Goal: Task Accomplishment & Management: Use online tool/utility

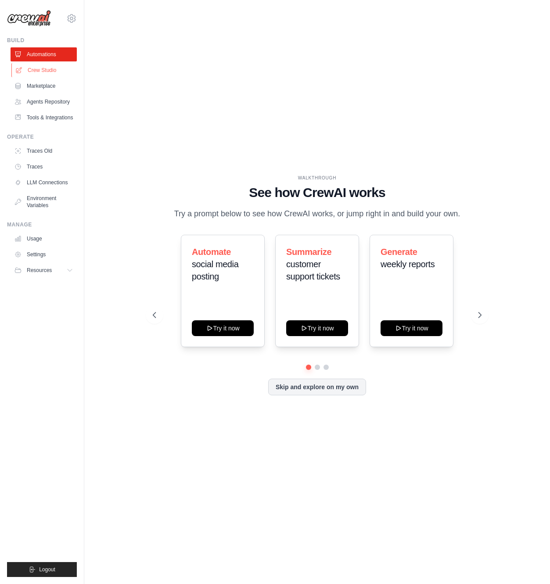
click at [47, 72] on link "Crew Studio" at bounding box center [44, 70] width 66 height 14
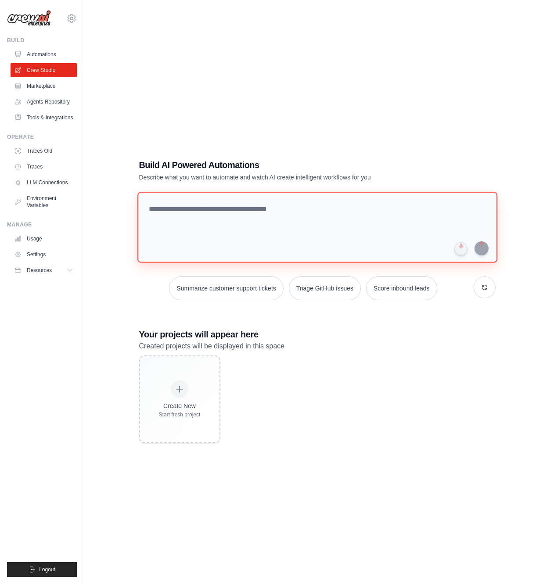
click at [257, 217] on textarea at bounding box center [317, 227] width 360 height 71
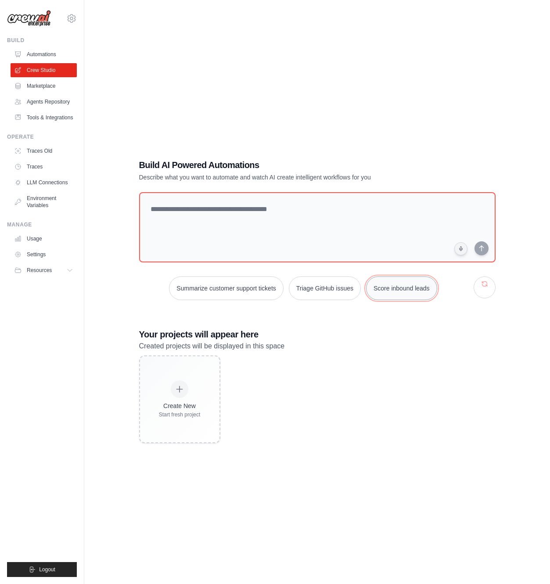
click at [419, 291] on button "Score inbound leads" at bounding box center [401, 288] width 71 height 24
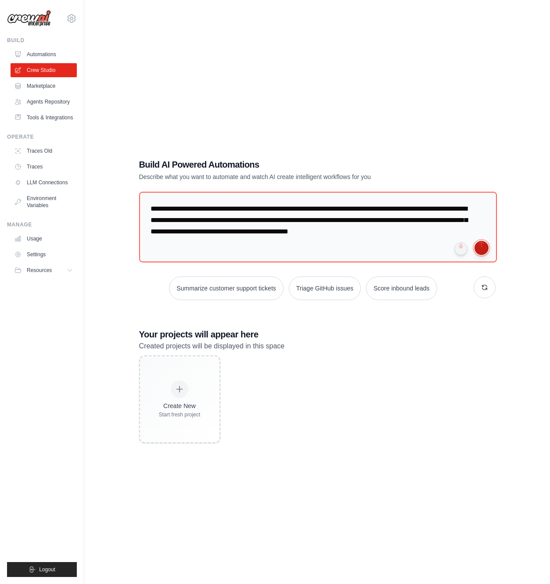
click at [486, 248] on button "submit" at bounding box center [481, 248] width 14 height 14
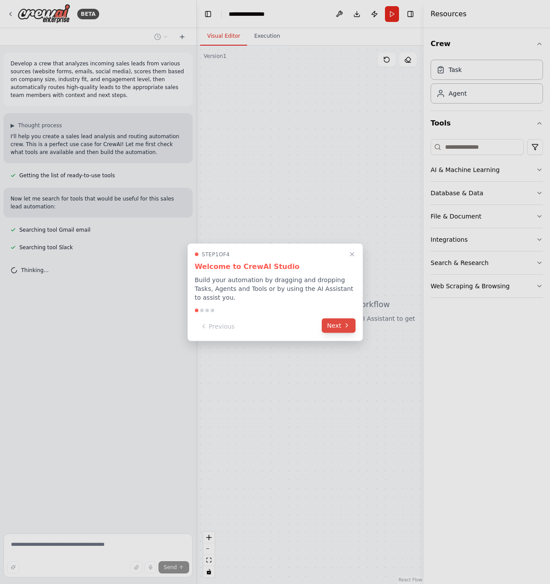
click at [345, 326] on icon at bounding box center [346, 325] width 7 height 7
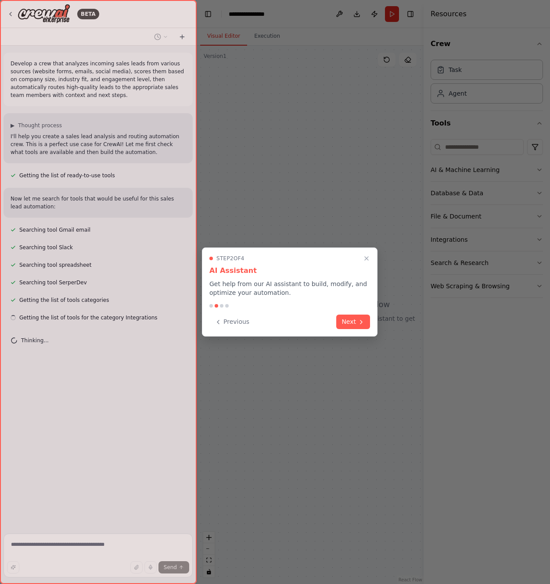
click at [345, 326] on button "Next" at bounding box center [353, 322] width 34 height 14
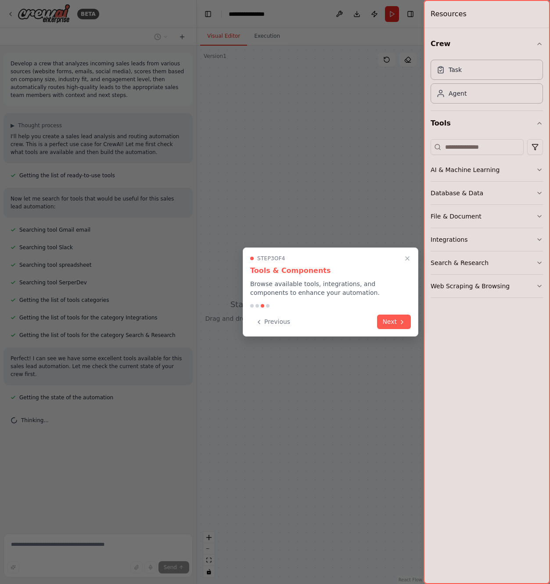
click at [394, 324] on button "Next" at bounding box center [394, 322] width 34 height 14
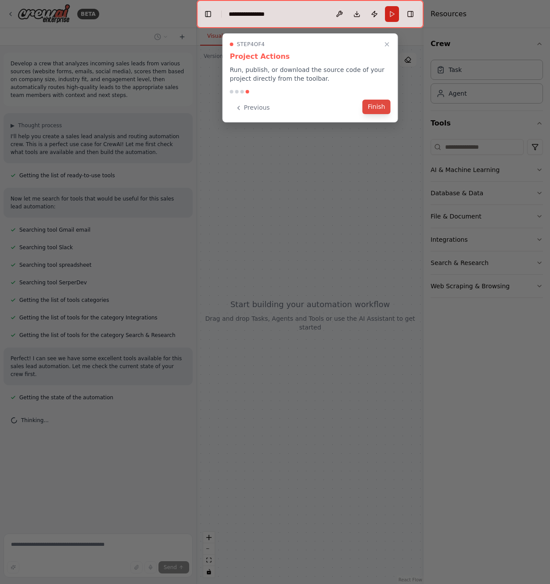
click at [387, 108] on button "Finish" at bounding box center [377, 107] width 28 height 14
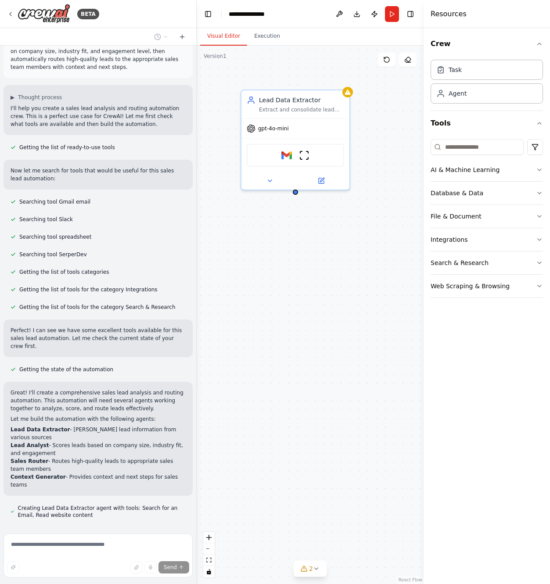
scroll to position [53, 0]
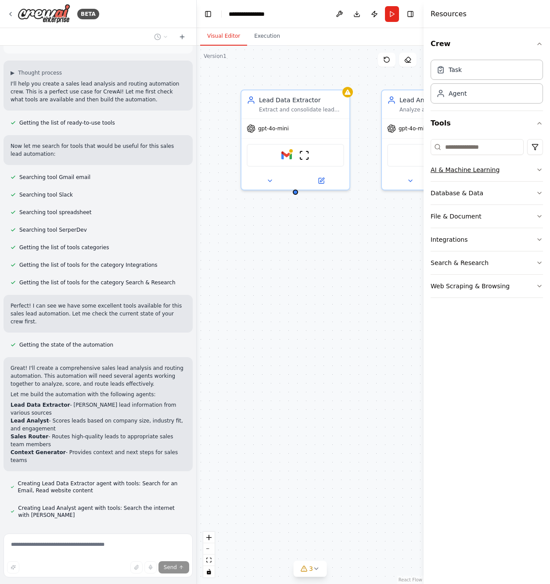
click at [540, 170] on icon "button" at bounding box center [539, 169] width 7 height 7
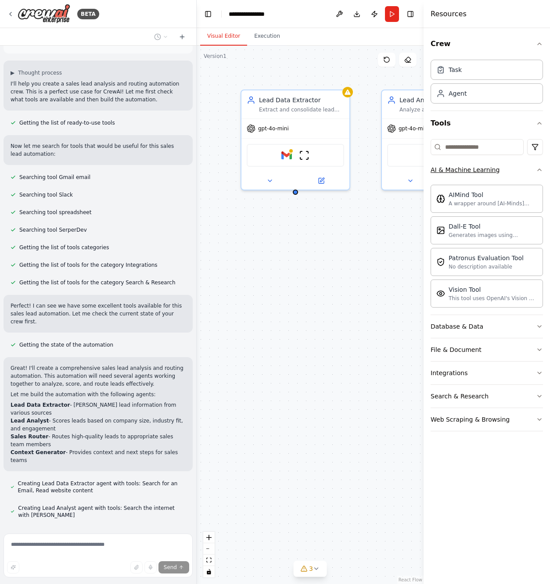
click at [540, 170] on icon "button" at bounding box center [540, 170] width 4 height 2
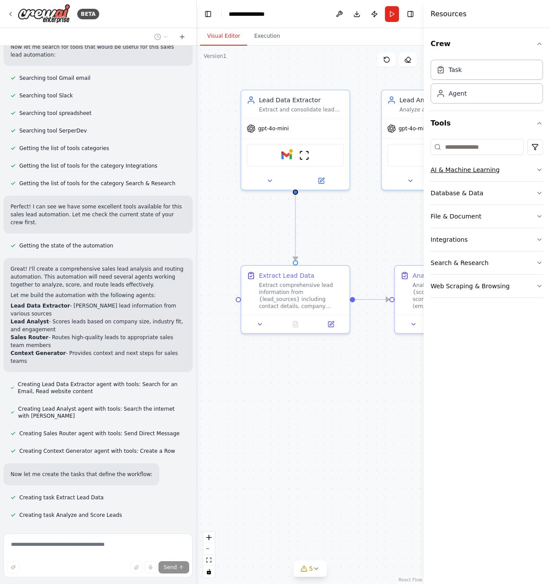
scroll to position [169, 0]
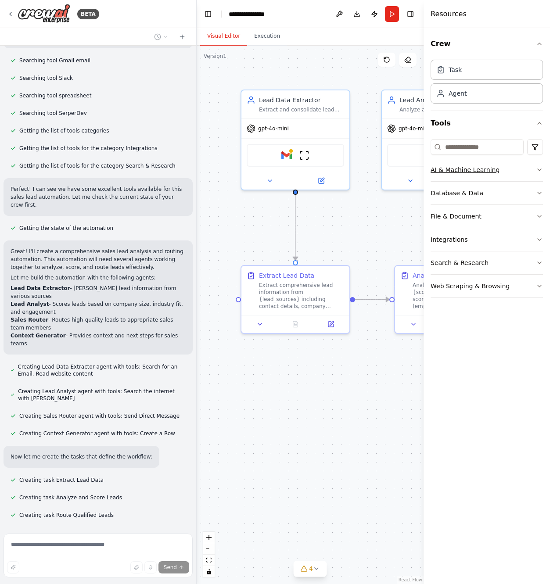
click at [531, 167] on button "AI & Machine Learning" at bounding box center [487, 169] width 112 height 23
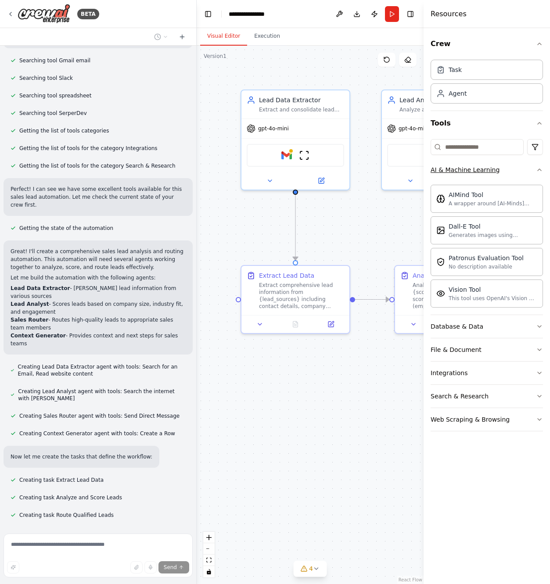
scroll to position [187, 0]
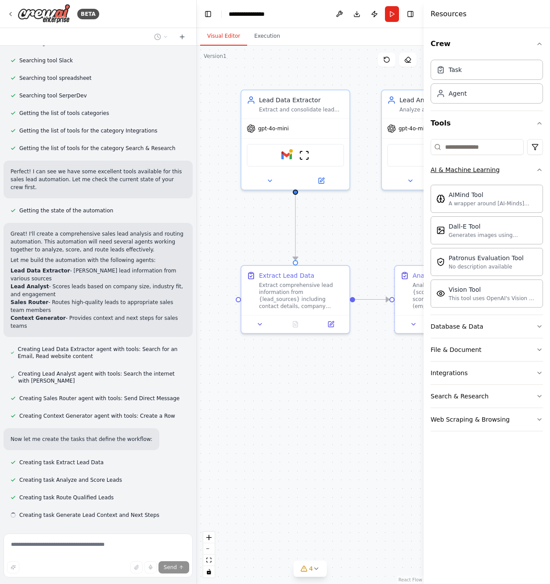
click at [538, 170] on icon "button" at bounding box center [539, 169] width 7 height 7
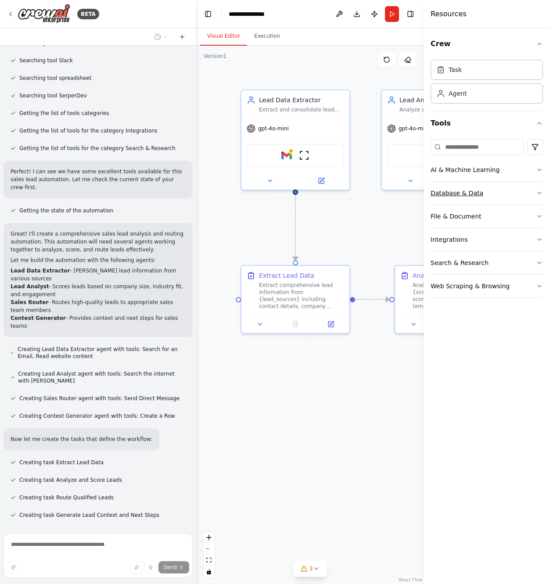
click at [537, 189] on button "Database & Data" at bounding box center [487, 193] width 112 height 23
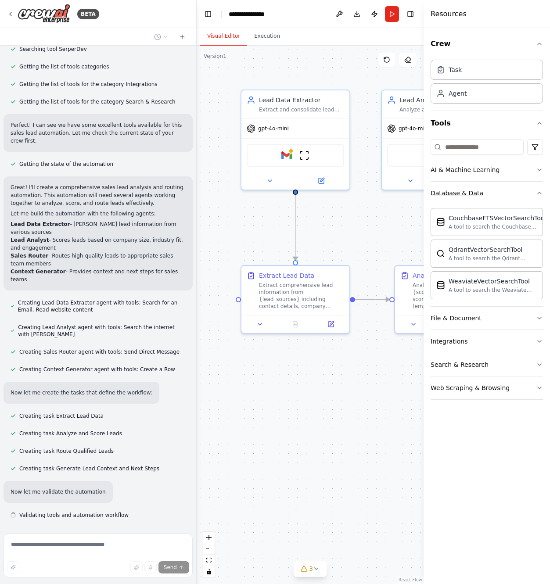
scroll to position [241, 0]
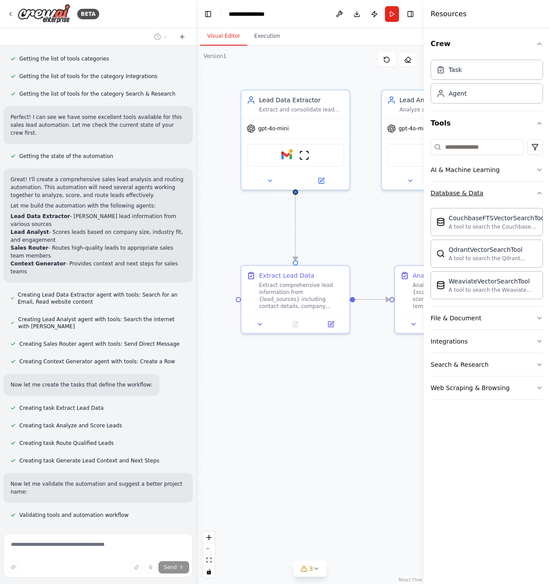
click at [537, 189] on button "Database & Data" at bounding box center [487, 193] width 112 height 23
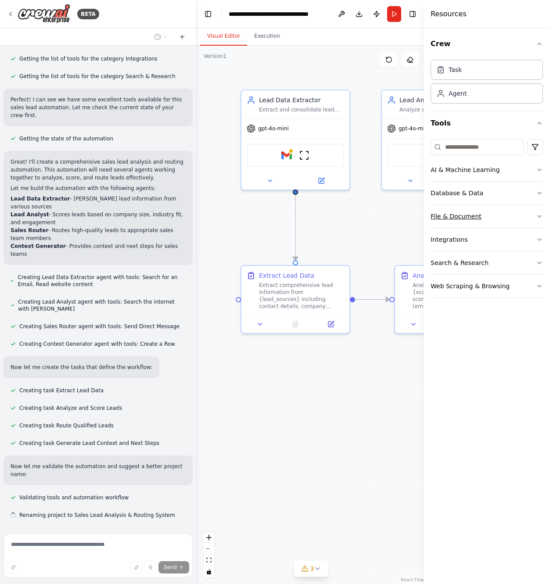
click at [534, 208] on button "File & Document" at bounding box center [487, 216] width 112 height 23
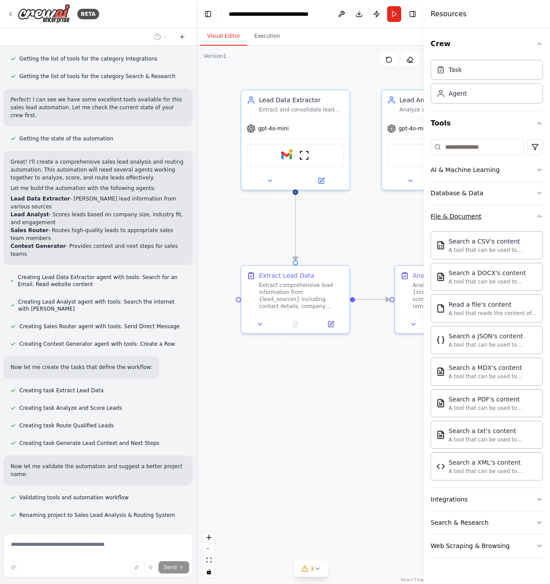
click at [533, 209] on button "File & Document" at bounding box center [487, 216] width 112 height 23
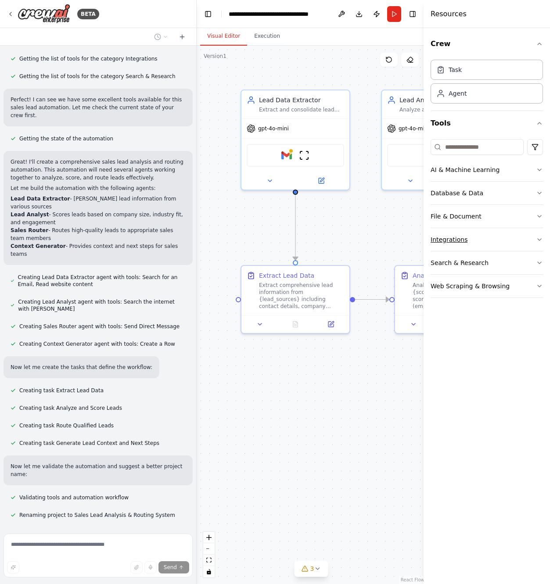
click at [531, 239] on button "Integrations" at bounding box center [487, 239] width 112 height 23
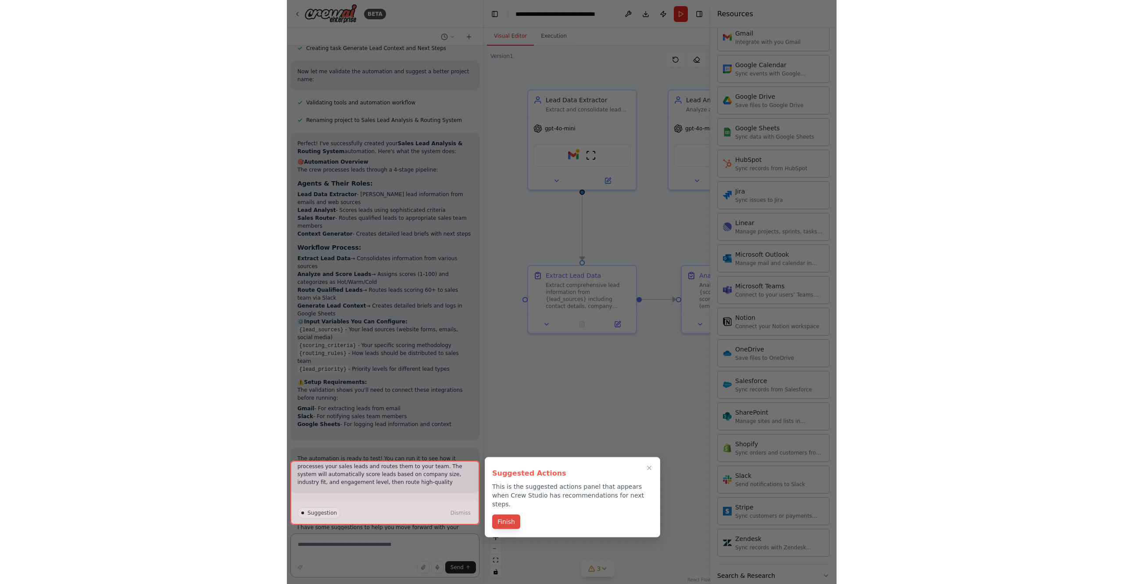
scroll to position [662, 0]
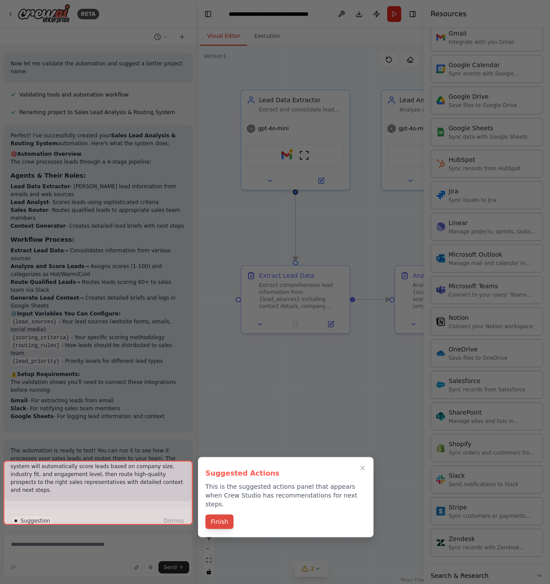
click at [223, 515] on button "Finish" at bounding box center [219, 522] width 28 height 14
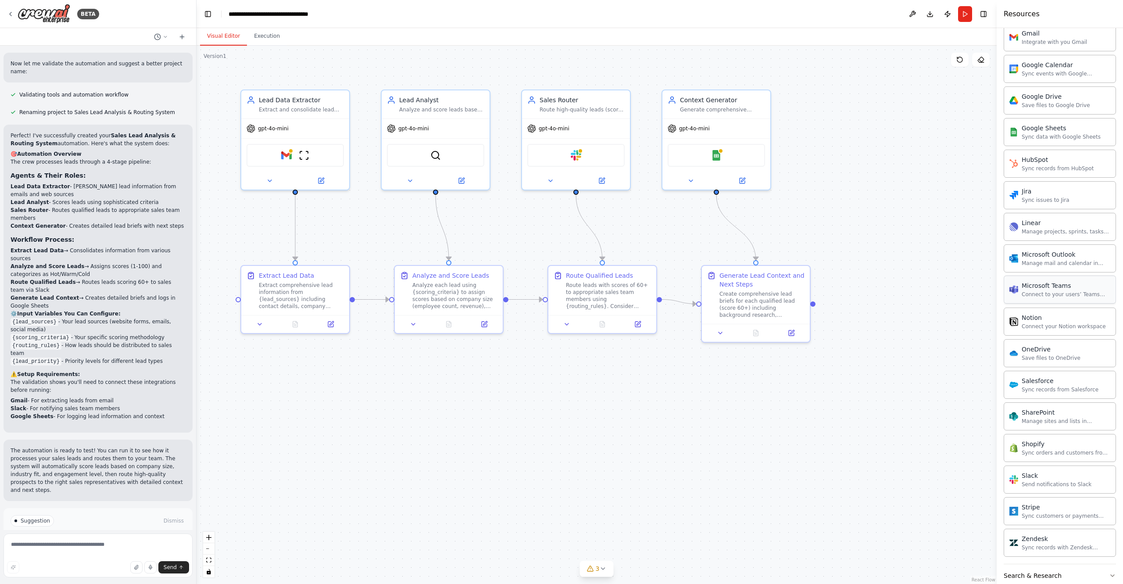
scroll to position [430, 0]
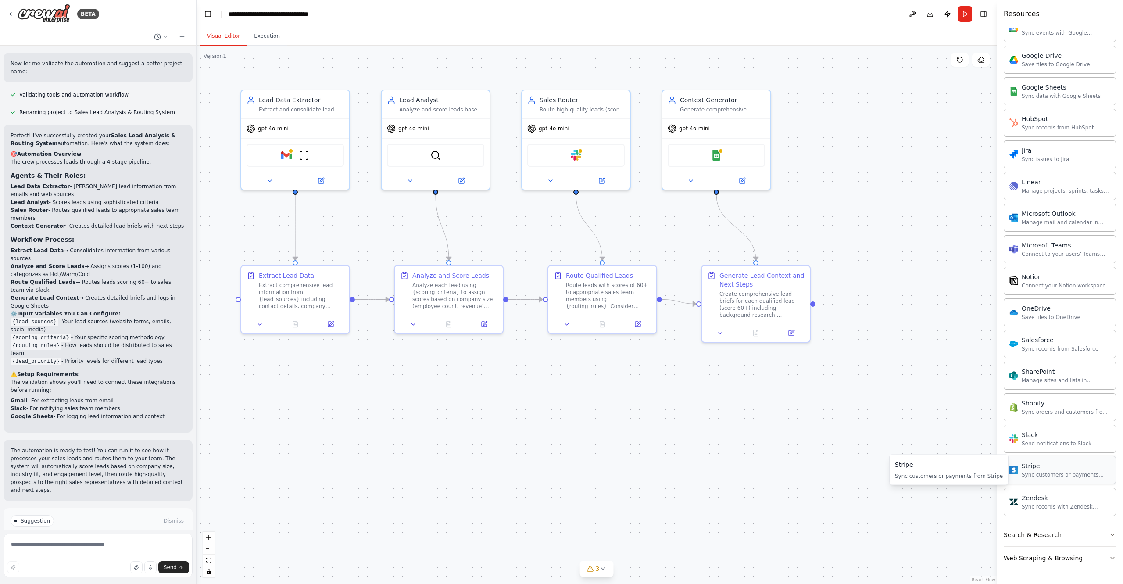
click at [549, 470] on div "Stripe" at bounding box center [1066, 466] width 89 height 9
click at [549, 534] on button "Search & Research" at bounding box center [1060, 535] width 112 height 23
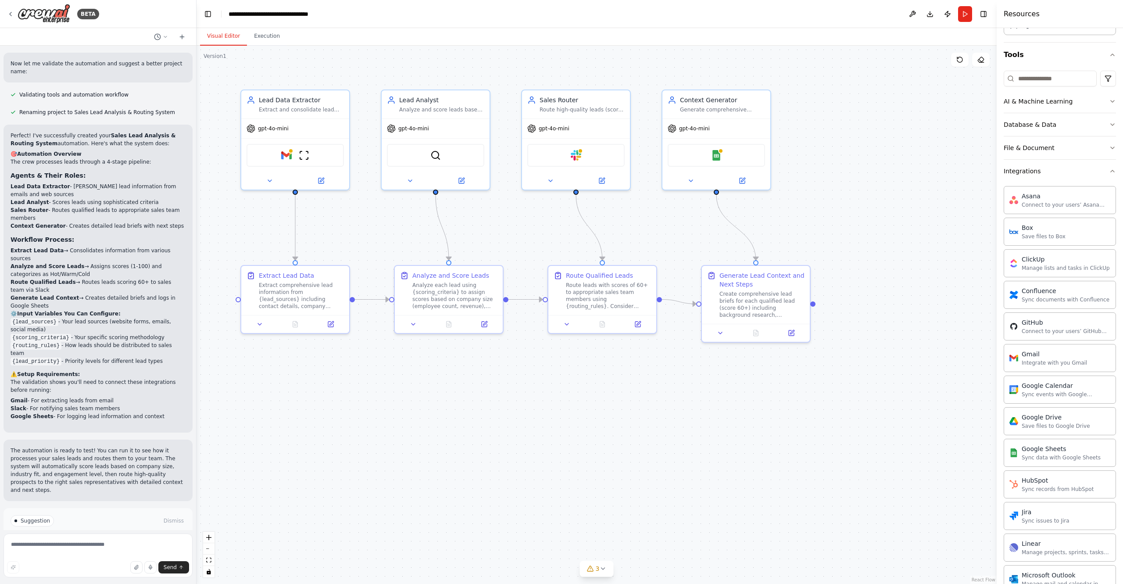
scroll to position [0, 0]
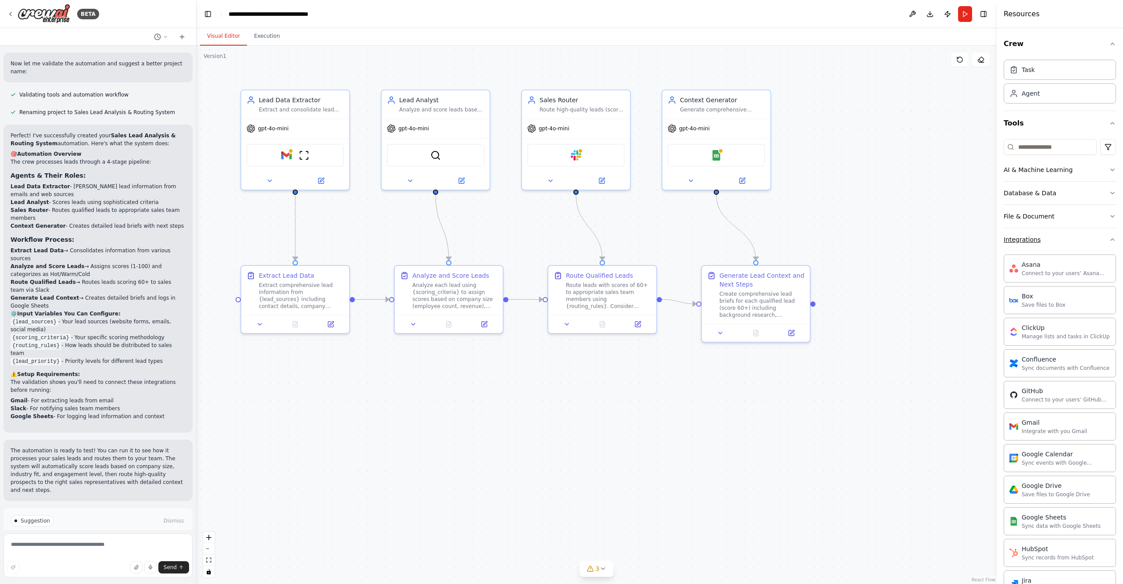
click at [549, 241] on button "Integrations" at bounding box center [1060, 239] width 112 height 23
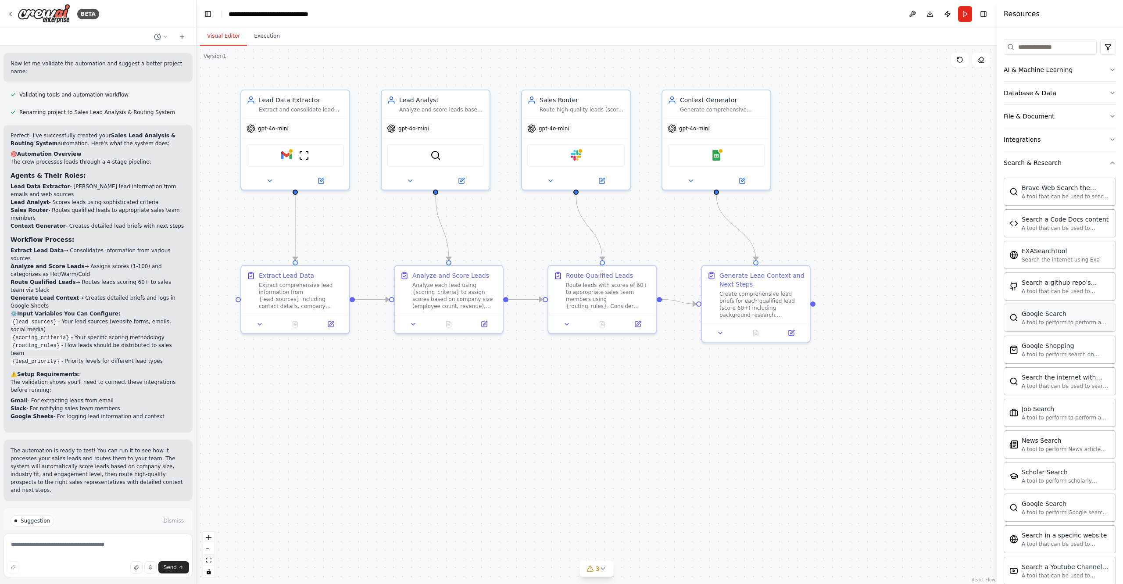
scroll to position [100, 0]
click at [549, 167] on button "Search & Research" at bounding box center [1060, 163] width 112 height 23
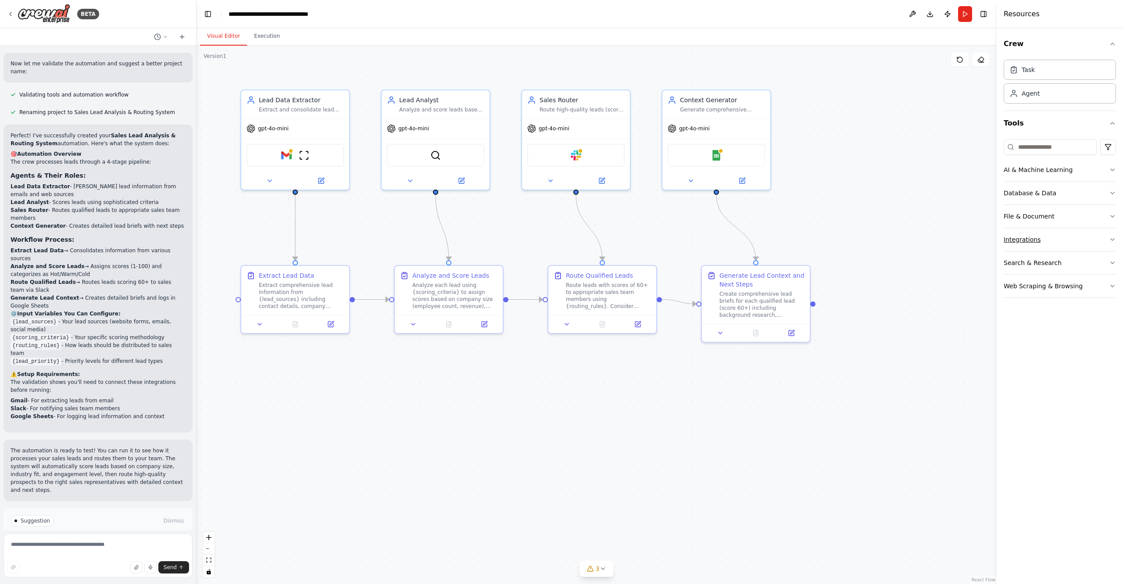
click at [549, 232] on button "Integrations" at bounding box center [1060, 239] width 112 height 23
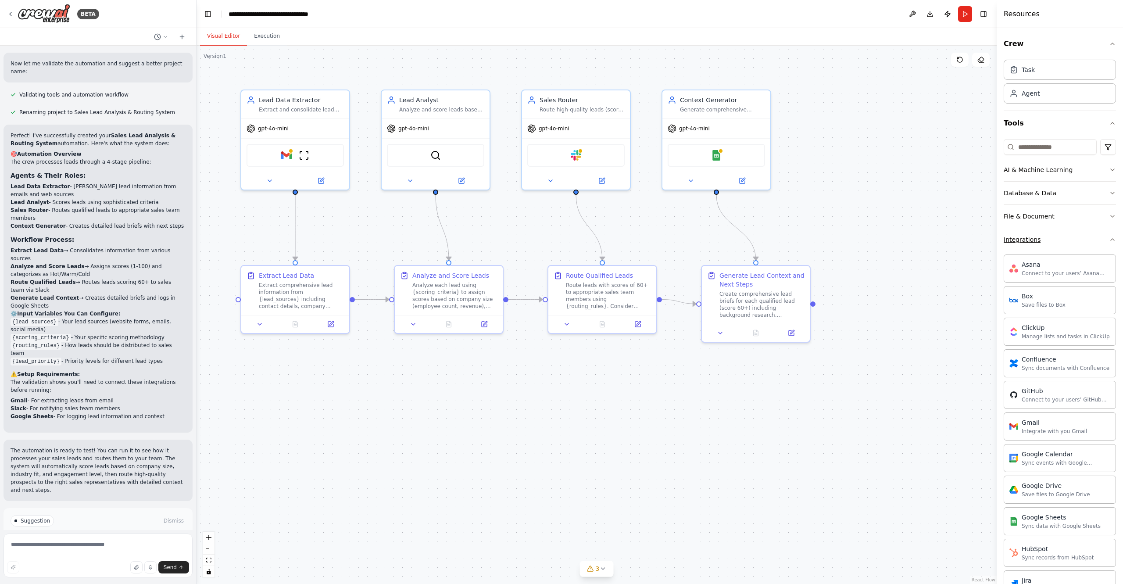
click at [549, 232] on button "Integrations" at bounding box center [1060, 239] width 112 height 23
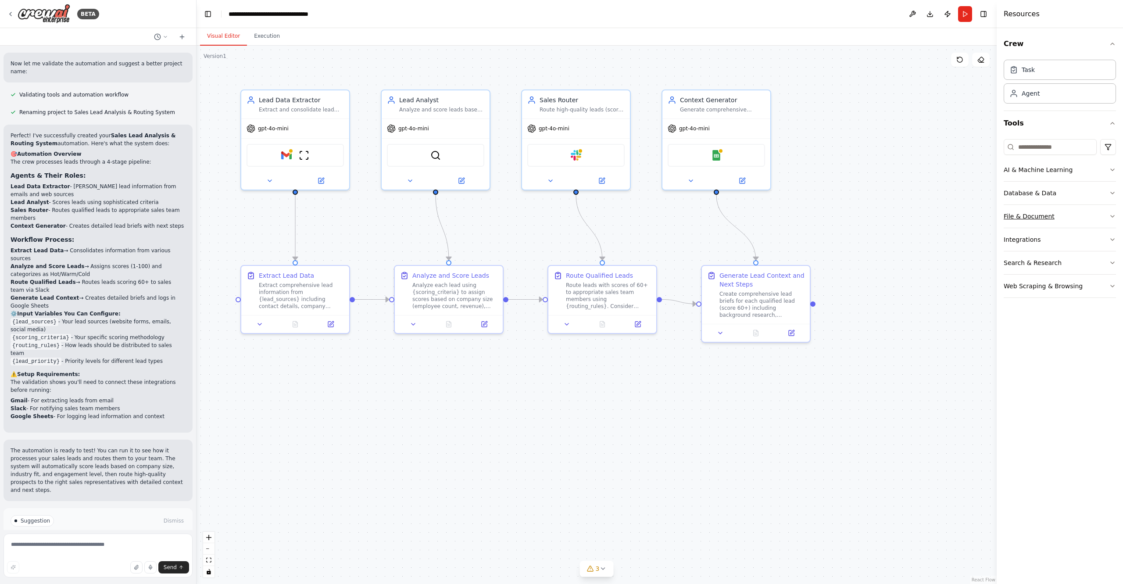
click at [549, 213] on button "File & Document" at bounding box center [1060, 216] width 112 height 23
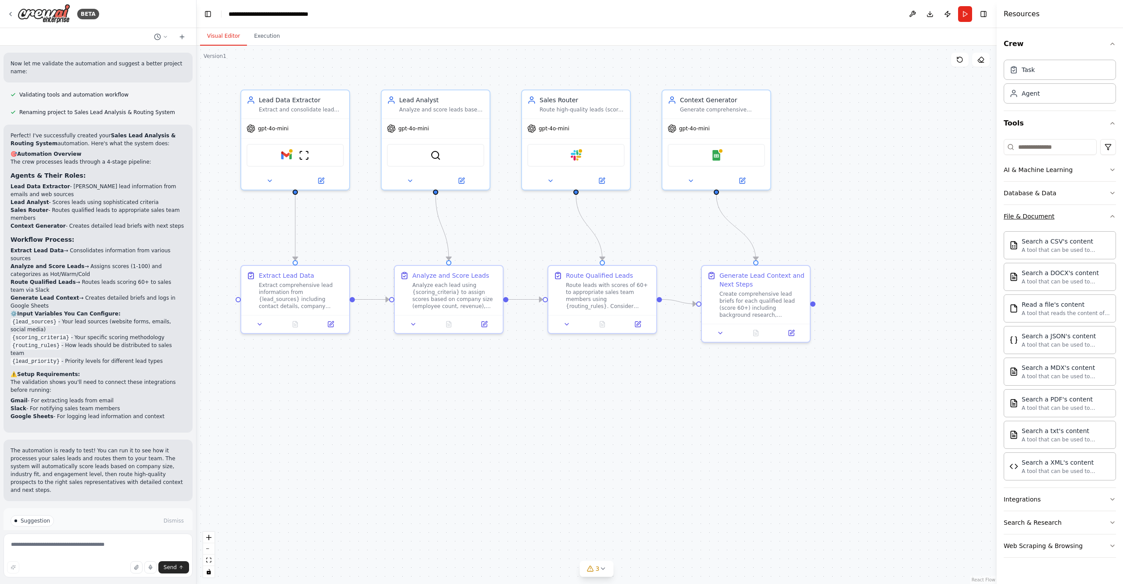
click at [549, 213] on button "File & Document" at bounding box center [1060, 216] width 112 height 23
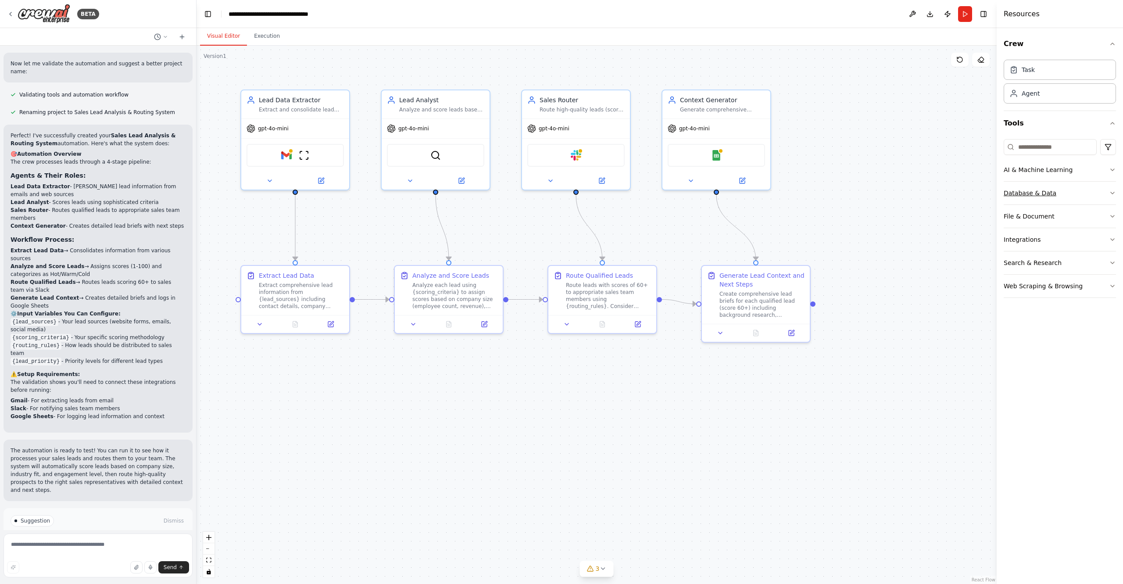
click at [549, 196] on button "Database & Data" at bounding box center [1060, 193] width 112 height 23
click at [549, 195] on button "Database & Data" at bounding box center [1060, 193] width 112 height 23
click at [549, 168] on button "AI & Machine Learning" at bounding box center [1060, 169] width 112 height 23
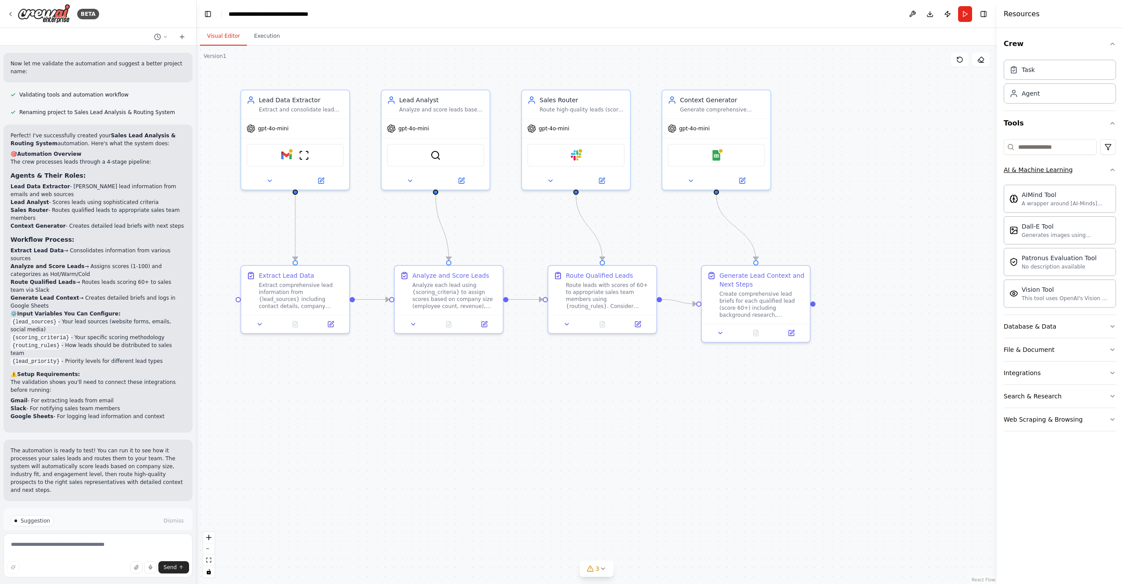
click at [549, 169] on button "AI & Machine Learning" at bounding box center [1060, 169] width 112 height 23
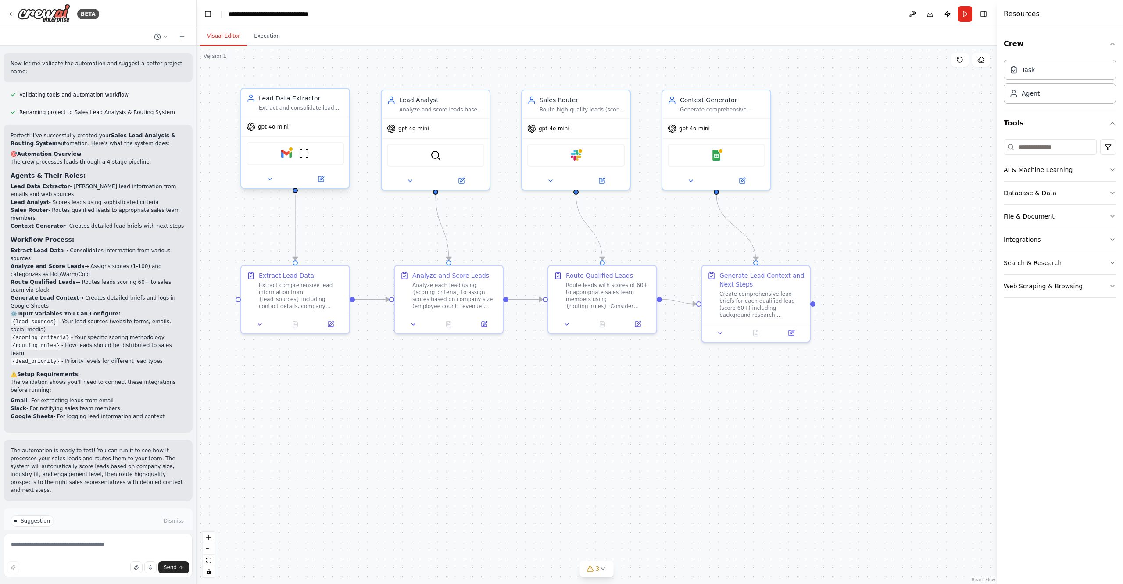
click at [315, 158] on div "Gmail ScrapeWebsiteTool" at bounding box center [295, 153] width 97 height 23
click at [307, 107] on div "Extract and consolidate lead information from various sources including {lead_s…" at bounding box center [301, 107] width 85 height 7
click at [455, 292] on div "Analyze each lead using {scoring_criteria} to assign scores based on company si…" at bounding box center [455, 294] width 85 height 28
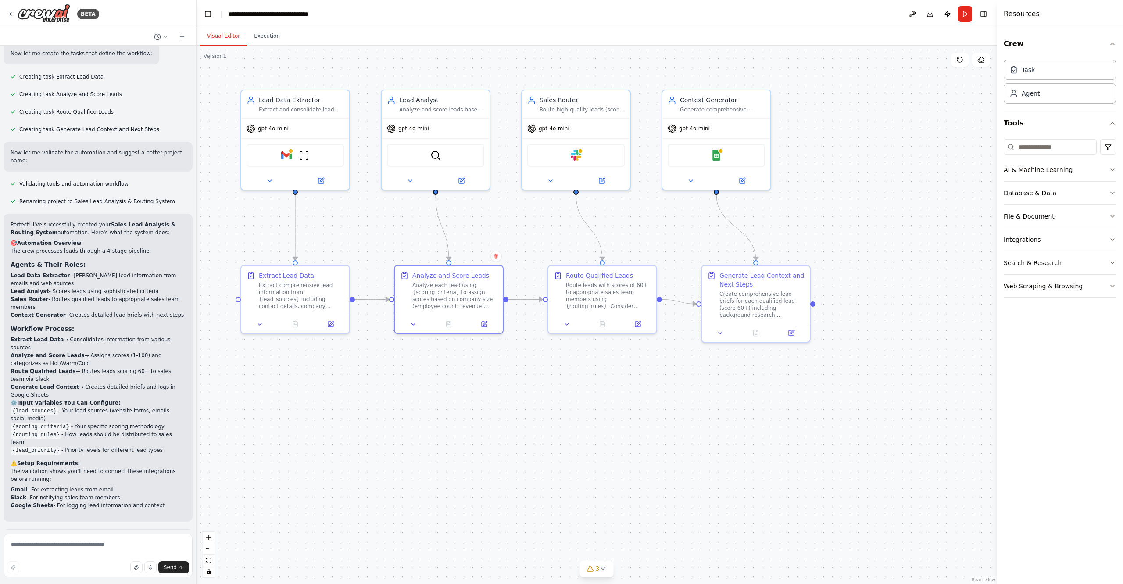
scroll to position [662, 0]
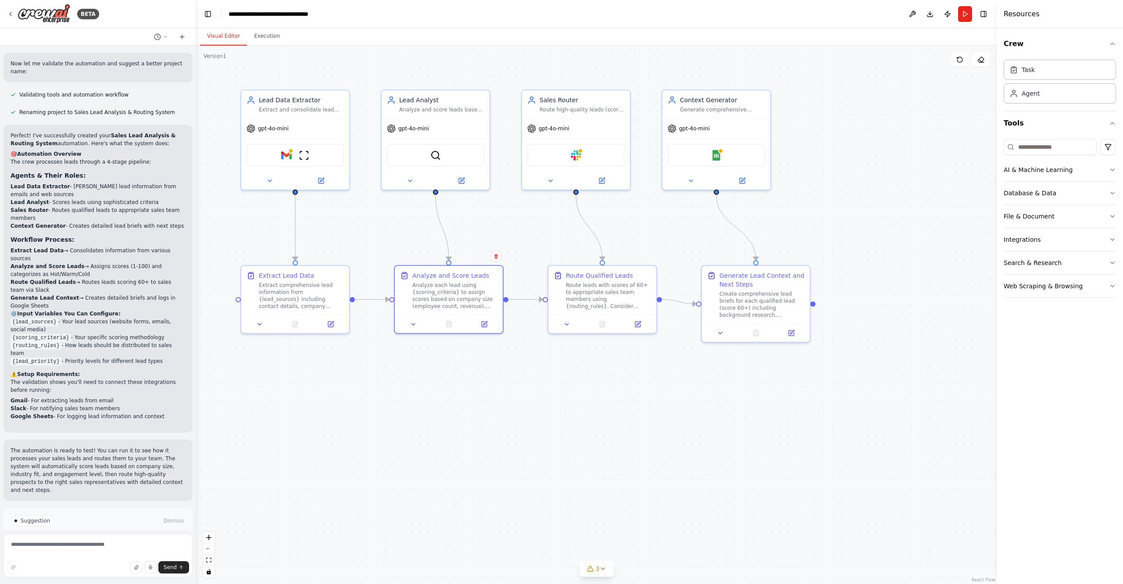
click at [147, 551] on button "Run Automation" at bounding box center [98, 558] width 175 height 14
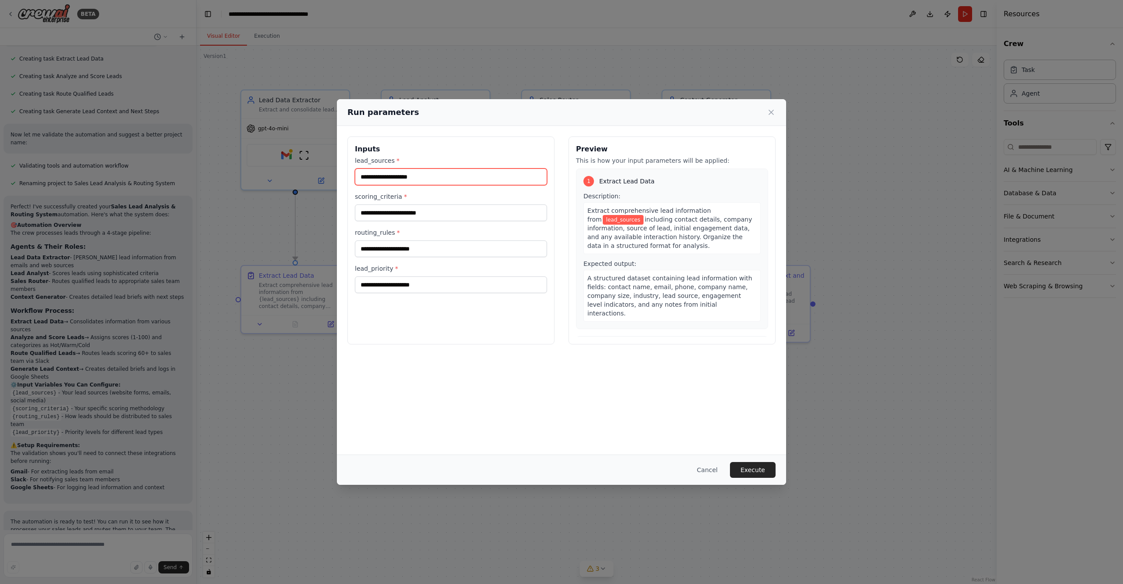
click at [491, 177] on input "lead_sources *" at bounding box center [451, 177] width 192 height 17
click at [549, 467] on button "Execute" at bounding box center [753, 470] width 46 height 16
click at [422, 175] on input "lead_sources *" at bounding box center [451, 177] width 192 height 17
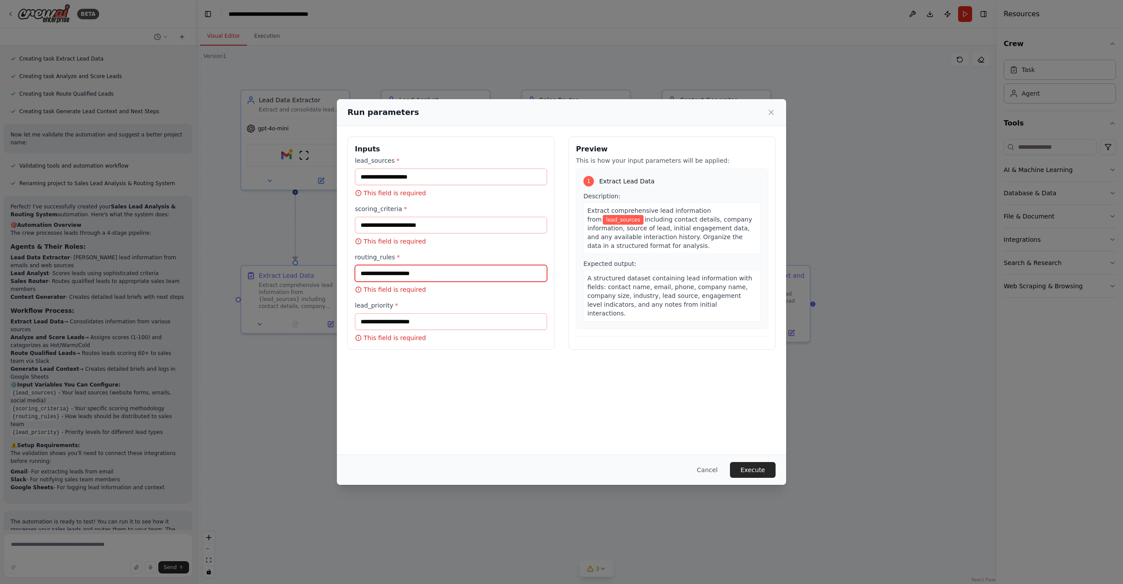
click at [434, 275] on input "routing_rules *" at bounding box center [451, 273] width 192 height 17
click at [549, 110] on icon at bounding box center [771, 112] width 9 height 9
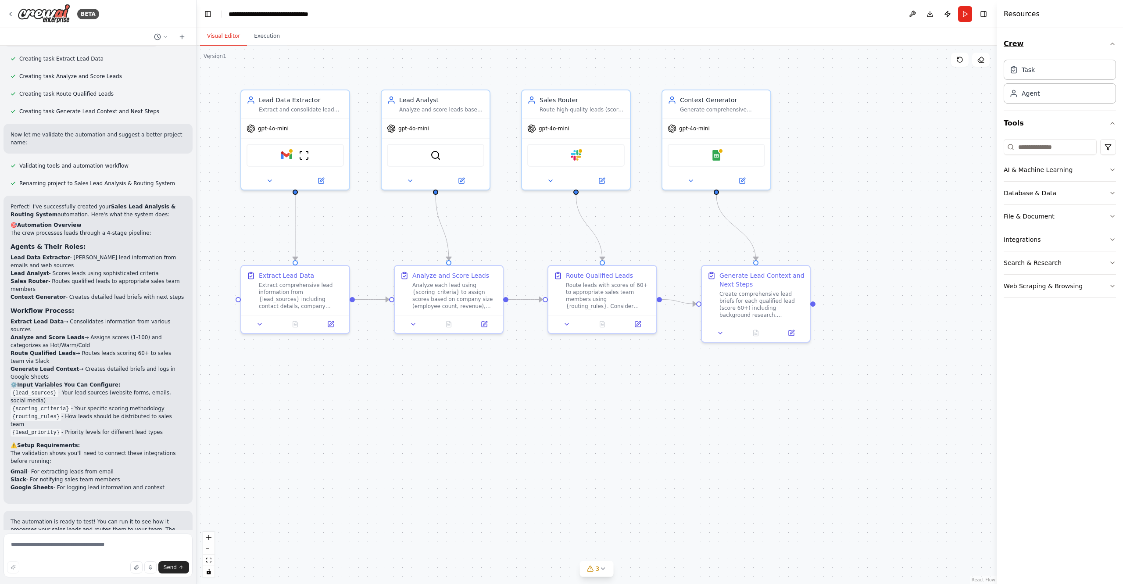
click at [549, 40] on button "Crew" at bounding box center [1060, 44] width 112 height 25
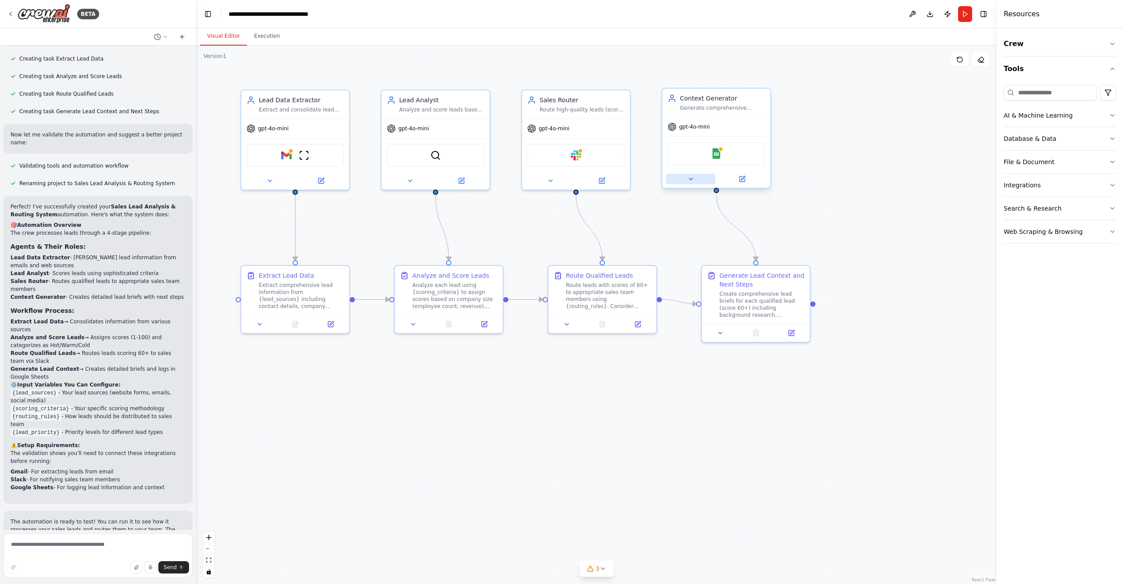
click at [549, 178] on icon at bounding box center [691, 179] width 4 height 2
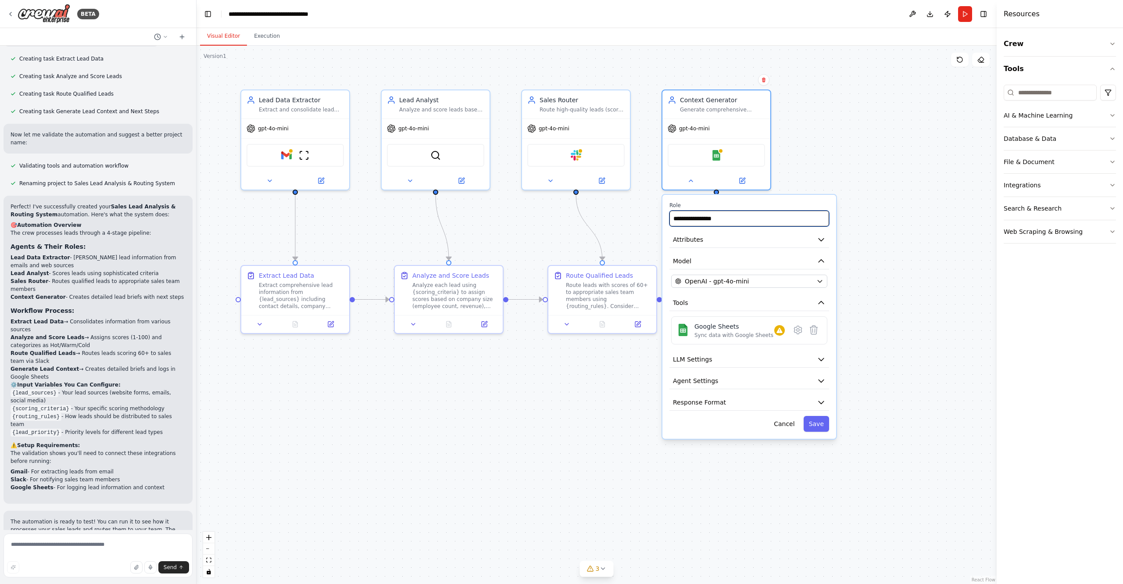
click at [549, 219] on input "**********" at bounding box center [750, 219] width 160 height 16
click at [549, 238] on button "Attributes" at bounding box center [750, 240] width 160 height 16
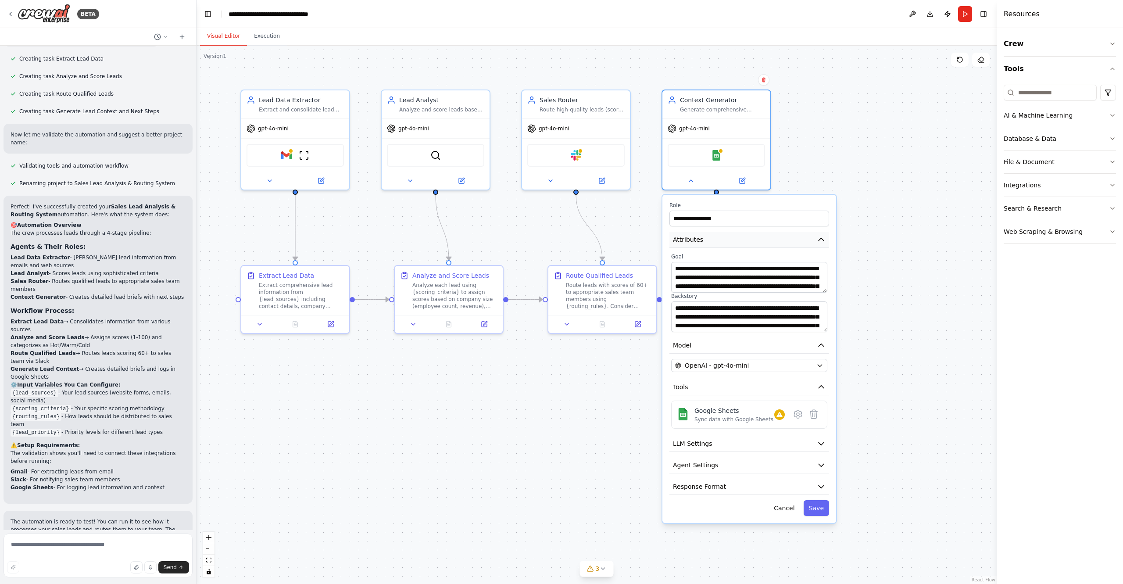
click at [549, 238] on button "Attributes" at bounding box center [750, 240] width 160 height 16
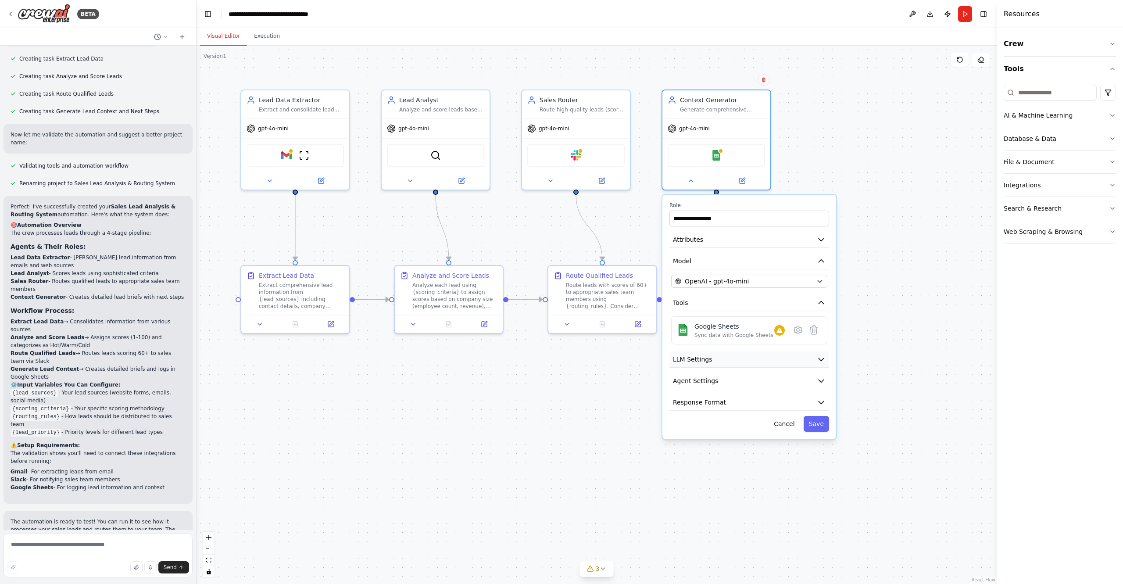
click at [549, 358] on button "LLM Settings" at bounding box center [750, 360] width 160 height 16
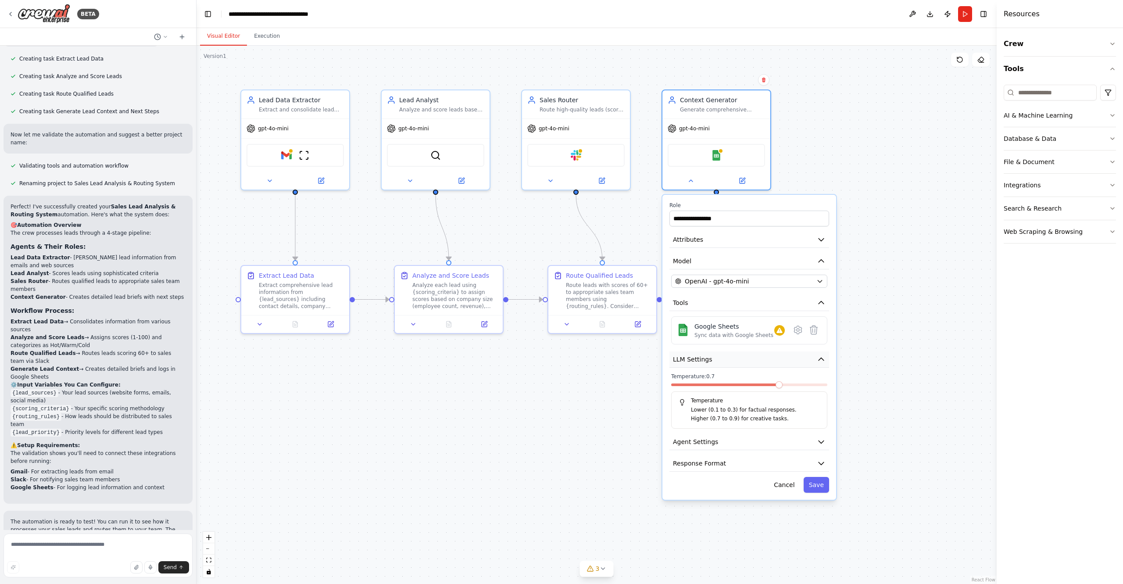
click at [549, 359] on button "LLM Settings" at bounding box center [750, 360] width 160 height 16
click at [549, 360] on icon "button" at bounding box center [821, 359] width 5 height 3
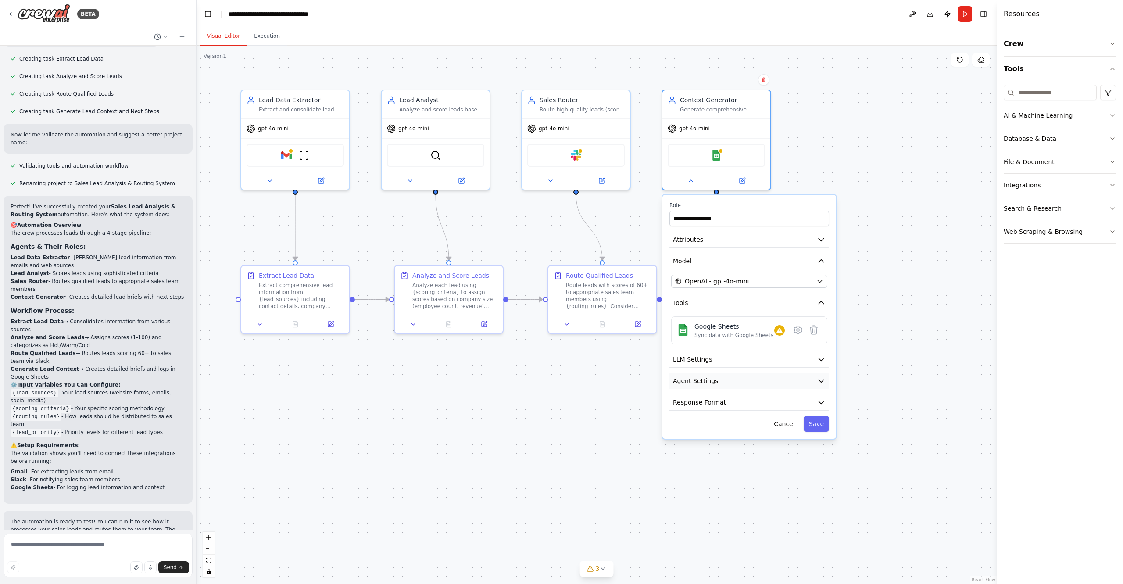
click at [549, 380] on icon "button" at bounding box center [821, 381] width 9 height 9
click at [549, 379] on icon "button" at bounding box center [821, 381] width 9 height 9
click at [549, 398] on icon "button" at bounding box center [821, 402] width 9 height 9
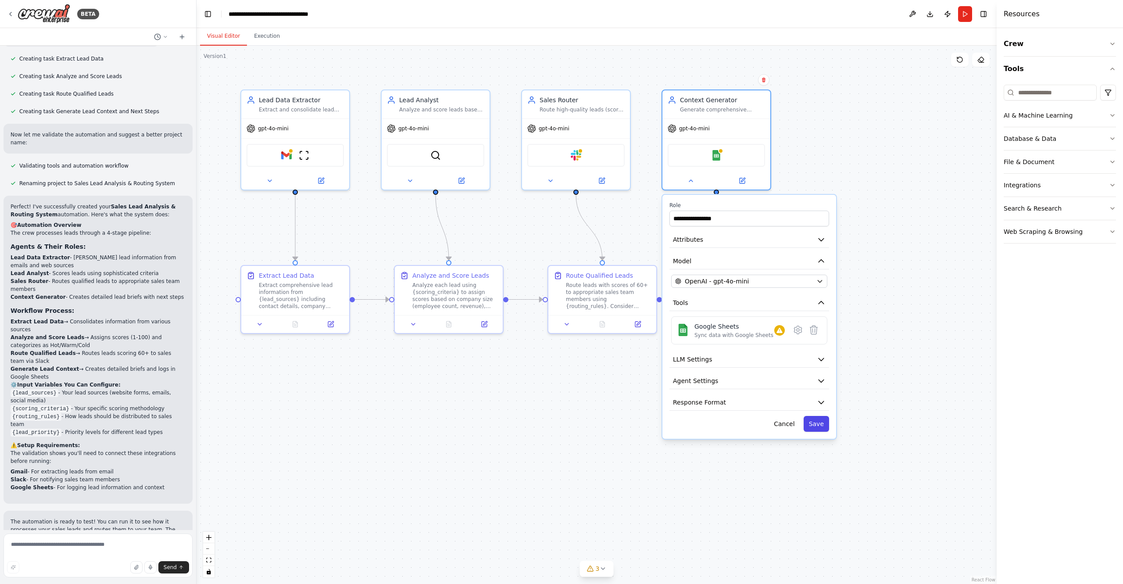
click at [549, 420] on button "Save" at bounding box center [816, 424] width 25 height 16
click at [549, 423] on button "Save" at bounding box center [816, 424] width 25 height 16
click at [549, 118] on div ".deletable-edge-delete-btn { width: 20px; height: 20px; border: 0px solid #ffff…" at bounding box center [597, 315] width 800 height 538
click at [549, 133] on div ".deletable-edge-delete-btn { width: 20px; height: 20px; border: 0px solid #ffff…" at bounding box center [597, 315] width 800 height 538
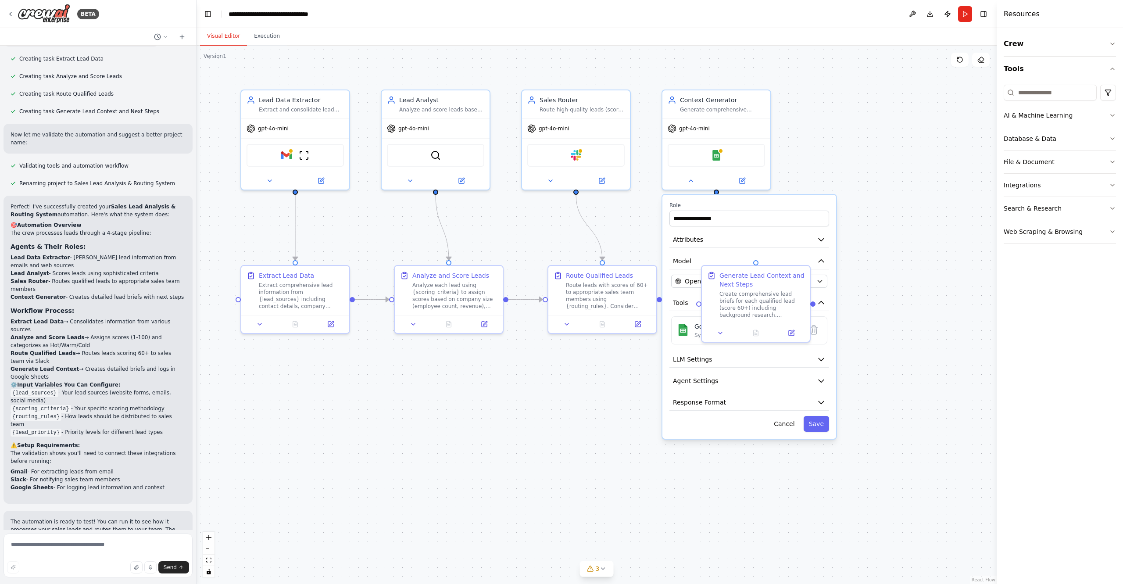
click at [549, 425] on button "Cancel" at bounding box center [784, 424] width 31 height 16
click at [549, 276] on div "Route Qualified Leads" at bounding box center [599, 273] width 67 height 9
click at [549, 43] on button "Crew" at bounding box center [1060, 44] width 112 height 25
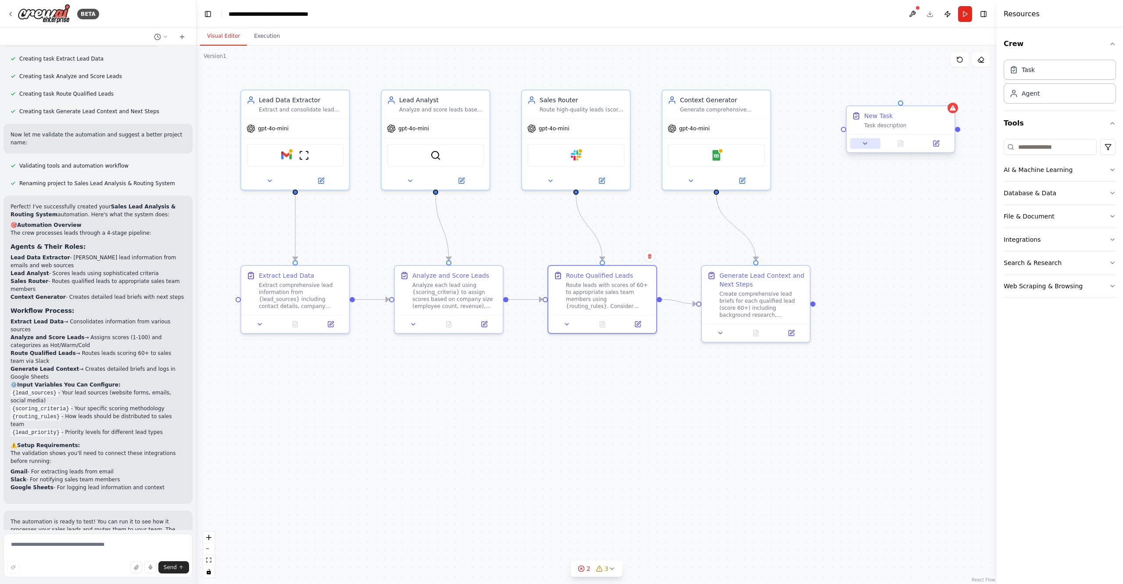
click at [549, 146] on button at bounding box center [866, 143] width 30 height 11
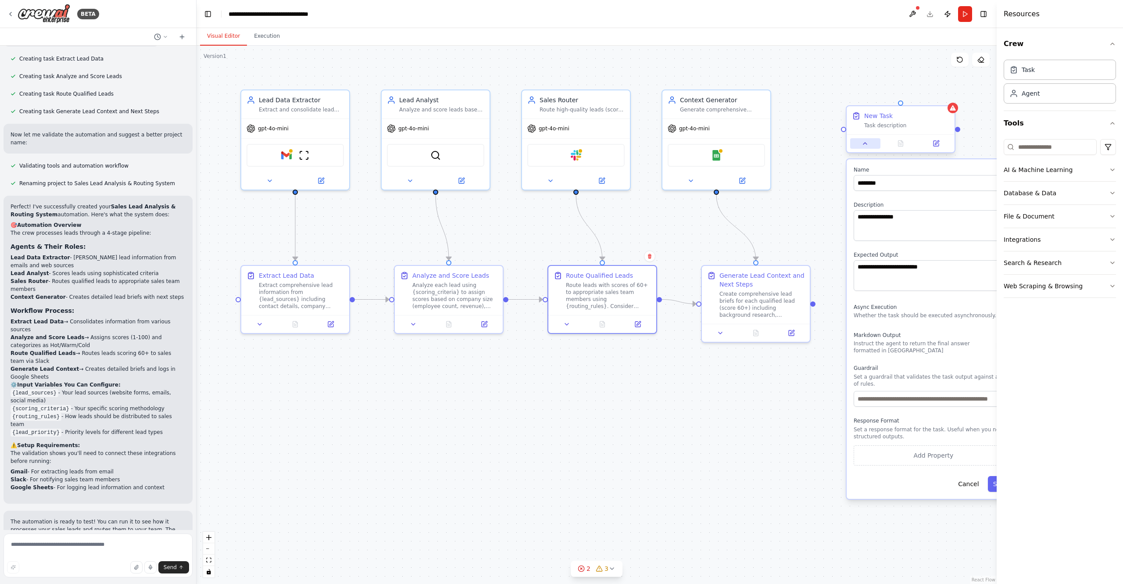
click at [549, 146] on button at bounding box center [866, 143] width 30 height 11
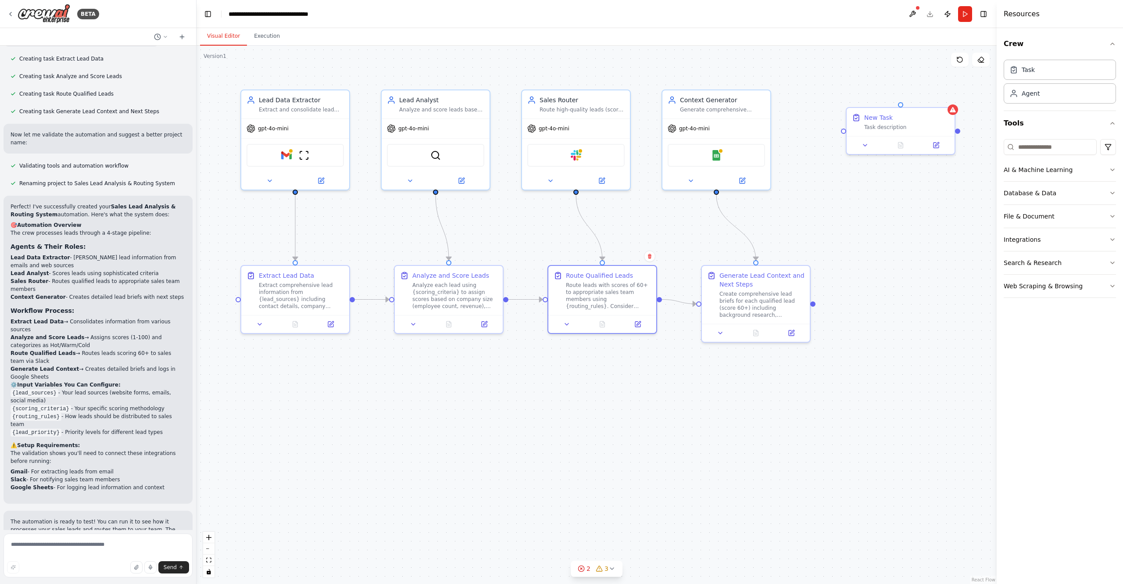
click at [549, 97] on div ".deletable-edge-delete-btn { width: 20px; height: 20px; border: 0px solid #ffff…" at bounding box center [597, 315] width 800 height 538
drag, startPoint x: 977, startPoint y: 102, endPoint x: 944, endPoint y: 215, distance: 117.5
click at [549, 220] on div "Role of the agent" at bounding box center [915, 221] width 85 height 9
drag, startPoint x: 929, startPoint y: 119, endPoint x: 946, endPoint y: 397, distance: 278.3
click at [549, 400] on div "New Task" at bounding box center [924, 396] width 85 height 9
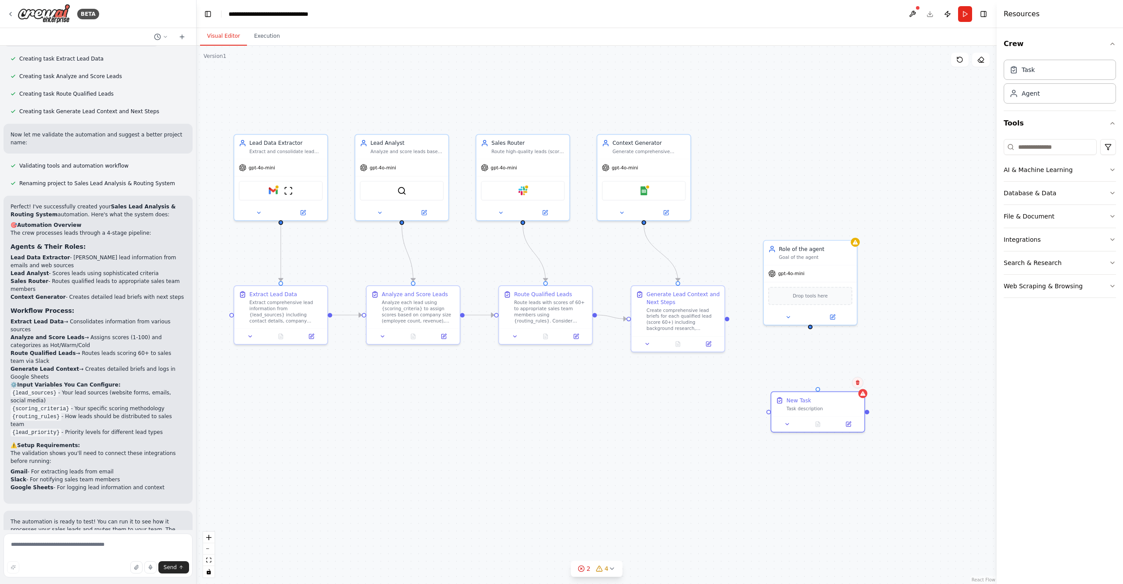
click at [549, 384] on icon at bounding box center [857, 382] width 5 height 5
click at [549, 383] on button "Confirm" at bounding box center [833, 382] width 31 height 11
click at [549, 249] on div "Role of the agent" at bounding box center [815, 247] width 73 height 7
click at [549, 233] on icon at bounding box center [850, 230] width 5 height 5
click at [549, 233] on button "Confirm" at bounding box center [825, 230] width 31 height 11
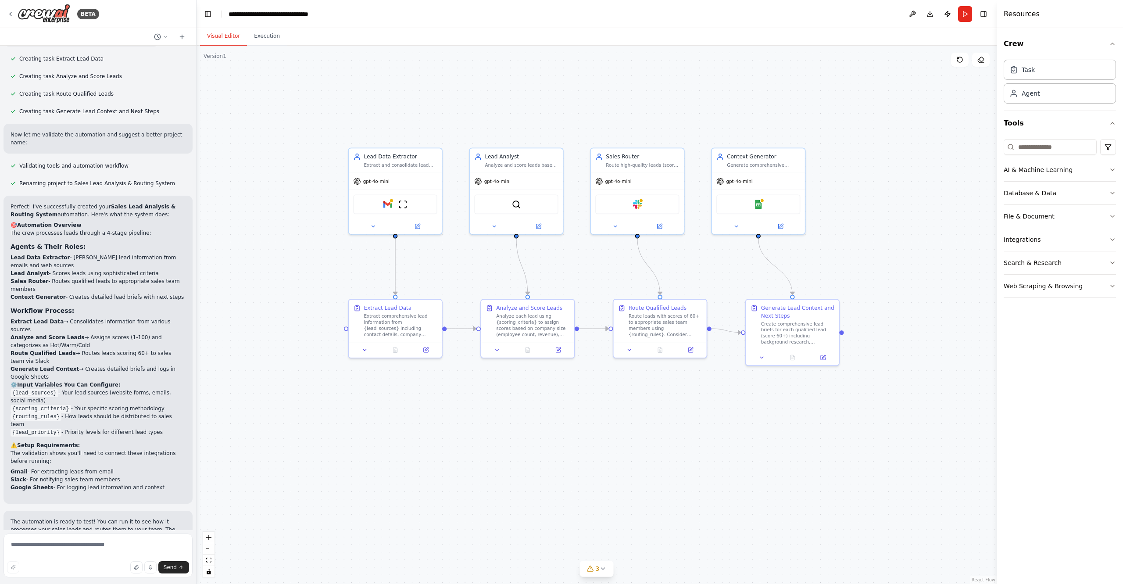
drag, startPoint x: 774, startPoint y: 249, endPoint x: 889, endPoint y: 262, distance: 115.3
click at [549, 262] on div ".deletable-edge-delete-btn { width: 20px; height: 20px; border: 0px solid #ffff…" at bounding box center [597, 315] width 800 height 538
click at [268, 37] on button "Execution" at bounding box center [267, 36] width 40 height 18
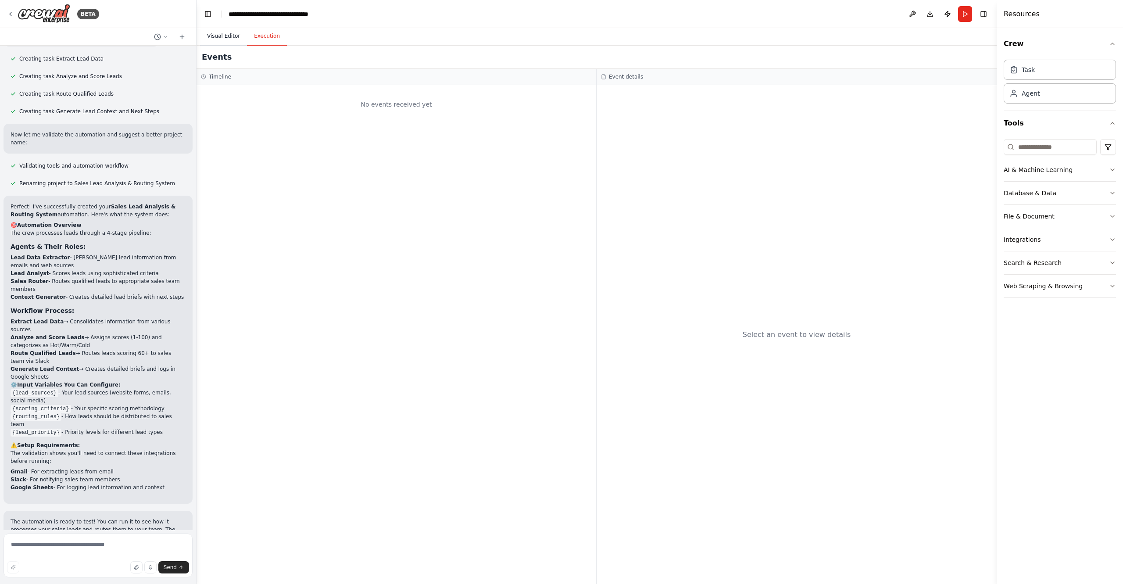
click at [233, 34] on button "Visual Editor" at bounding box center [223, 36] width 47 height 18
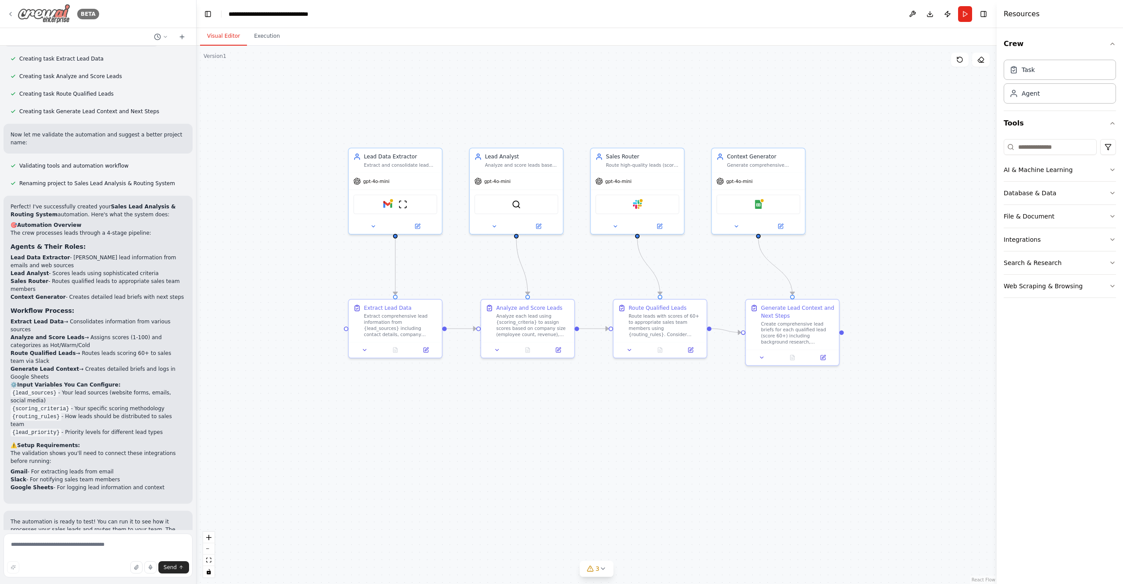
click at [10, 11] on icon at bounding box center [10, 14] width 7 height 7
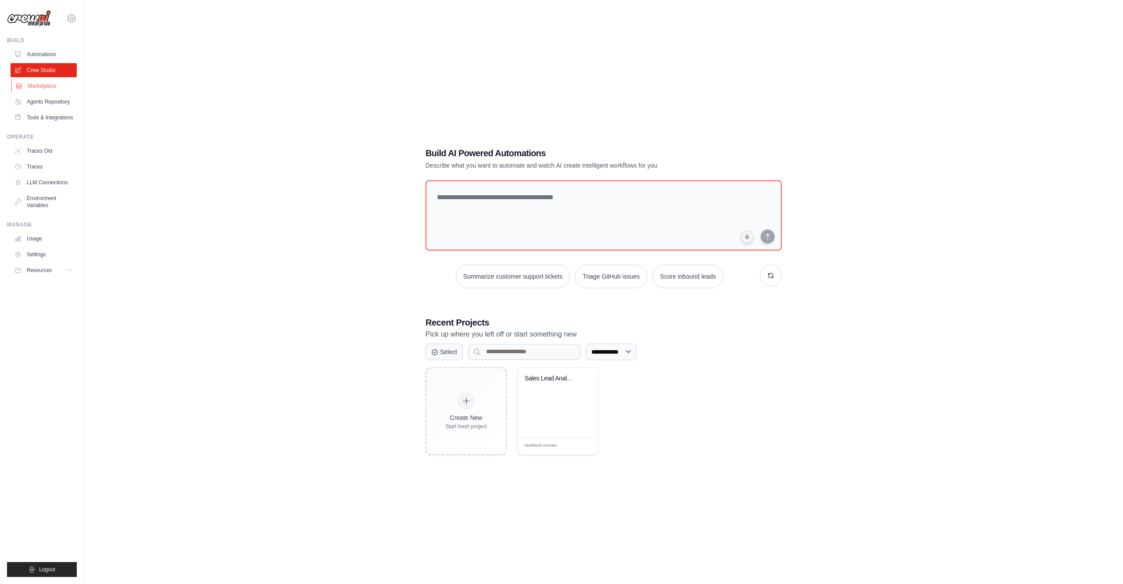
click at [37, 80] on link "Marketplace" at bounding box center [44, 86] width 66 height 14
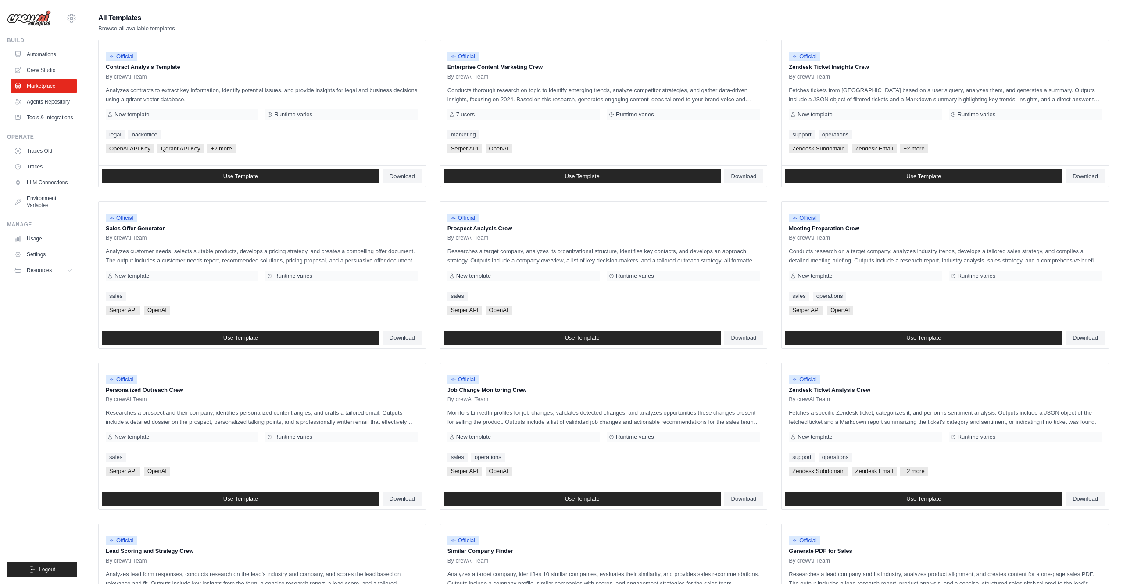
scroll to position [78, 0]
click at [464, 148] on span "Serper API" at bounding box center [465, 149] width 35 height 9
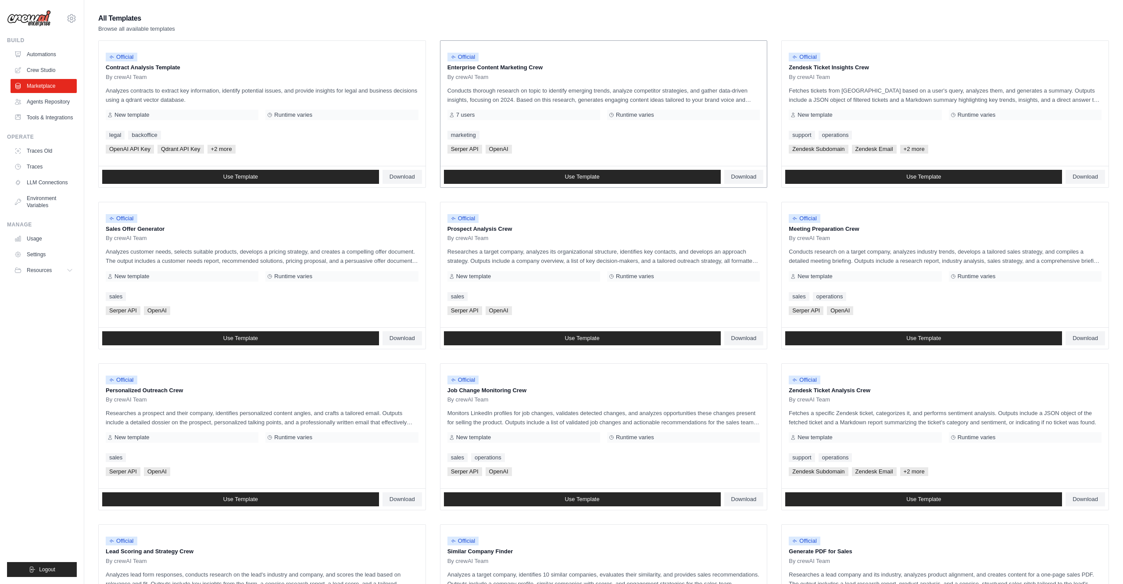
click at [464, 148] on span "Serper API" at bounding box center [465, 149] width 35 height 9
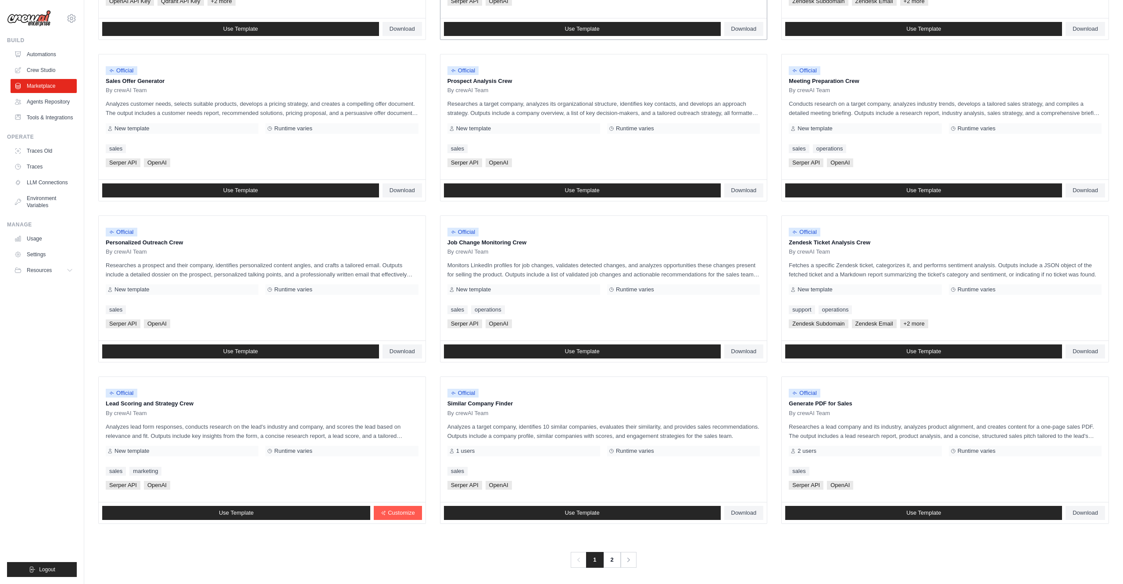
scroll to position [229, 0]
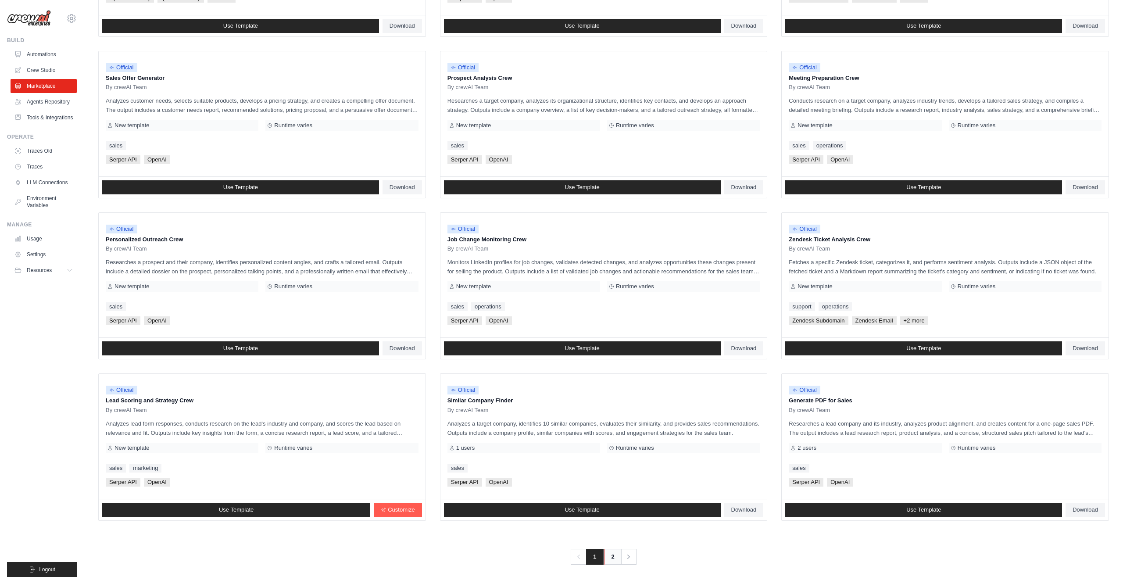
click at [608, 557] on link "2" at bounding box center [613, 557] width 18 height 16
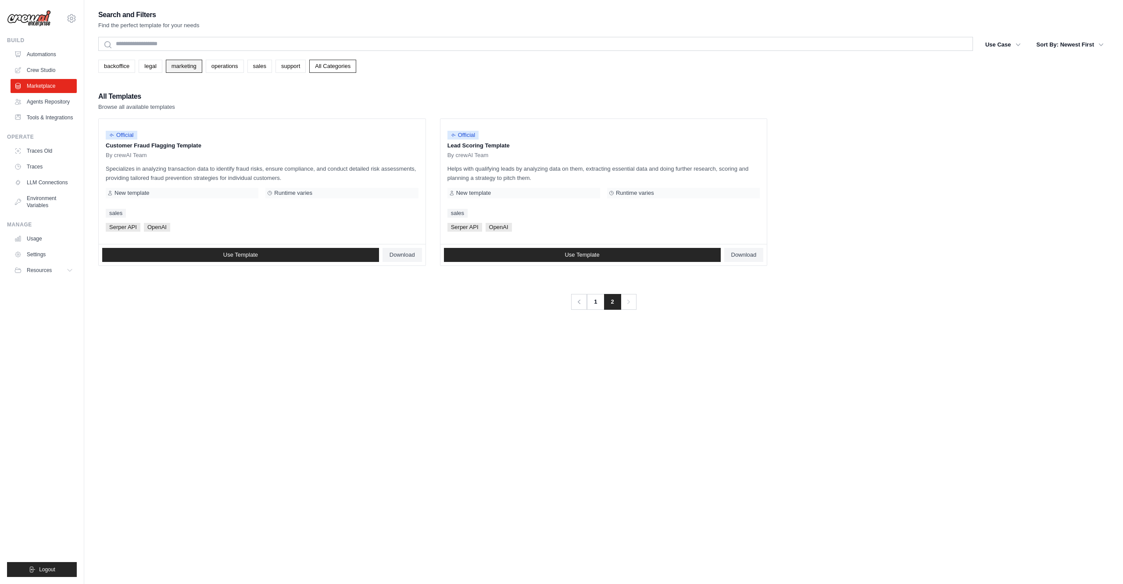
click at [180, 68] on link "marketing" at bounding box center [184, 66] width 36 height 13
click at [228, 68] on link "operations" at bounding box center [225, 66] width 38 height 13
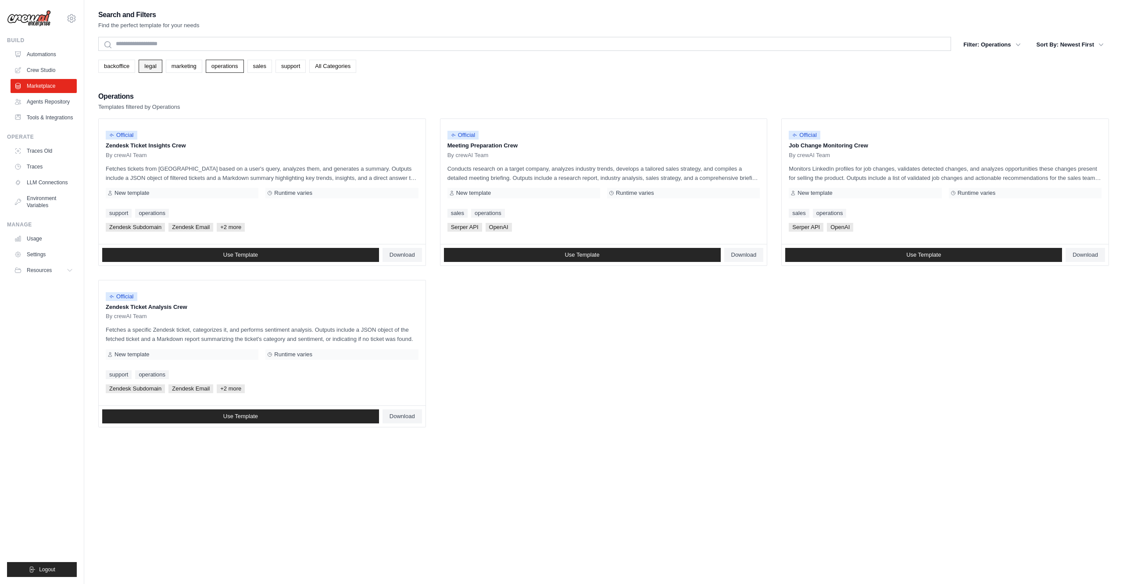
click at [151, 67] on link "legal" at bounding box center [150, 66] width 23 height 13
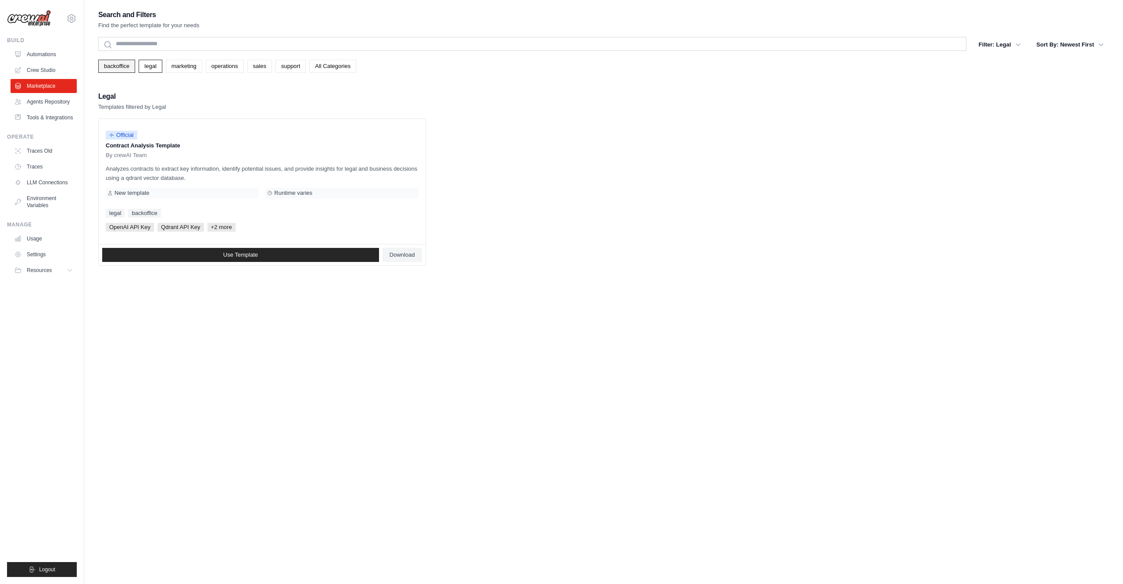
click at [121, 68] on link "backoffice" at bounding box center [116, 66] width 37 height 13
drag, startPoint x: 299, startPoint y: 67, endPoint x: 288, endPoint y: 68, distance: 11.5
click at [299, 67] on link "support" at bounding box center [291, 66] width 30 height 13
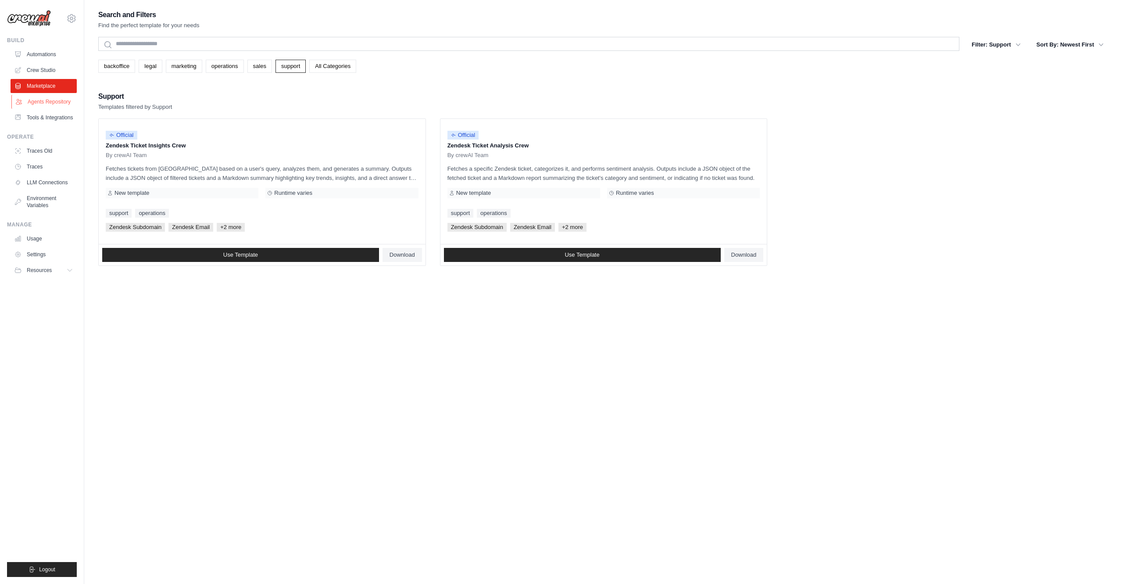
click at [67, 101] on link "Agents Repository" at bounding box center [44, 102] width 66 height 14
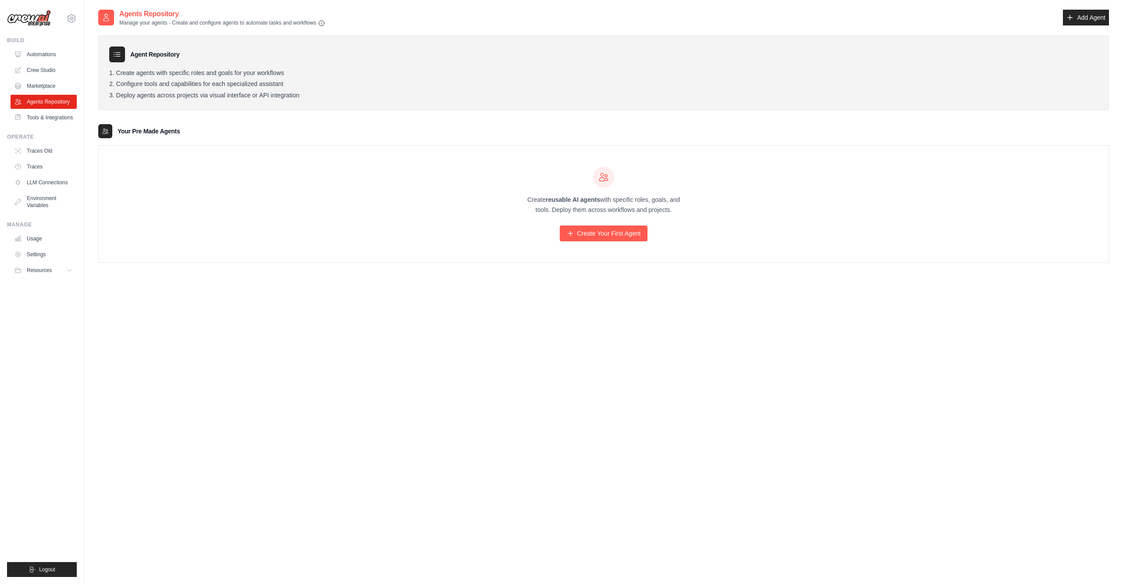
click at [346, 172] on div "Create reusable AI agents with specific roles, goals, and tools. Deploy them ac…" at bounding box center [604, 204] width 1010 height 117
click at [37, 116] on link "Tools & Integrations" at bounding box center [44, 118] width 66 height 14
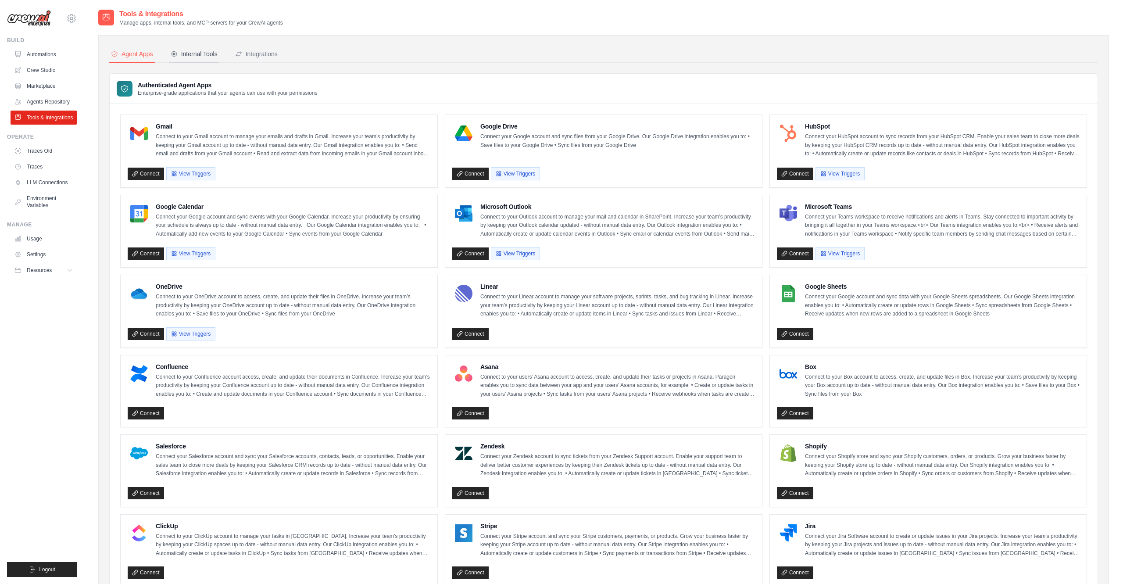
click at [194, 55] on div "Internal Tools" at bounding box center [194, 54] width 47 height 9
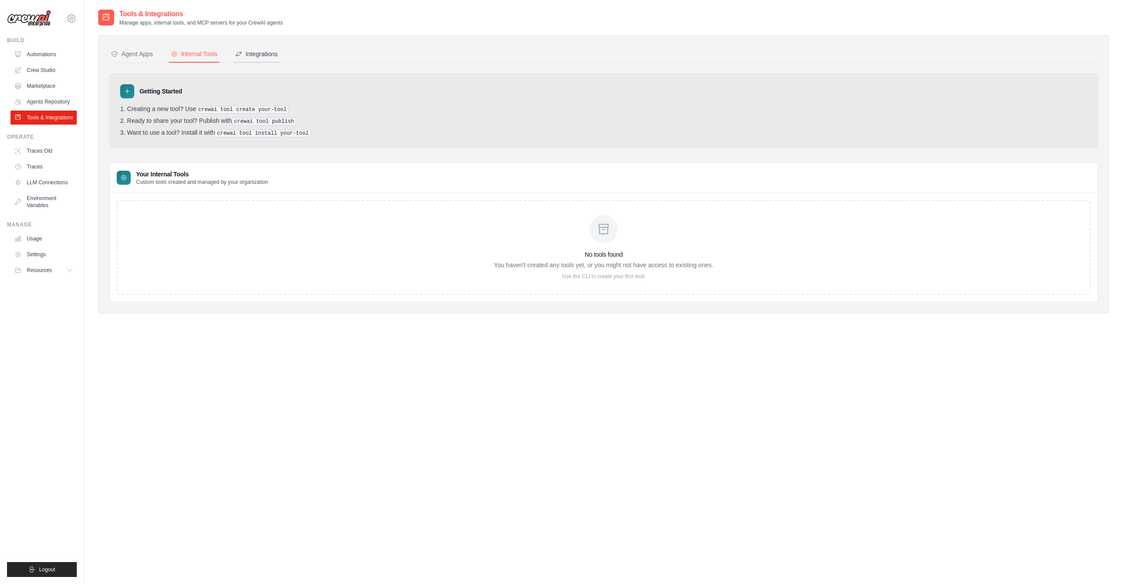
click at [255, 55] on div "Integrations" at bounding box center [256, 54] width 43 height 9
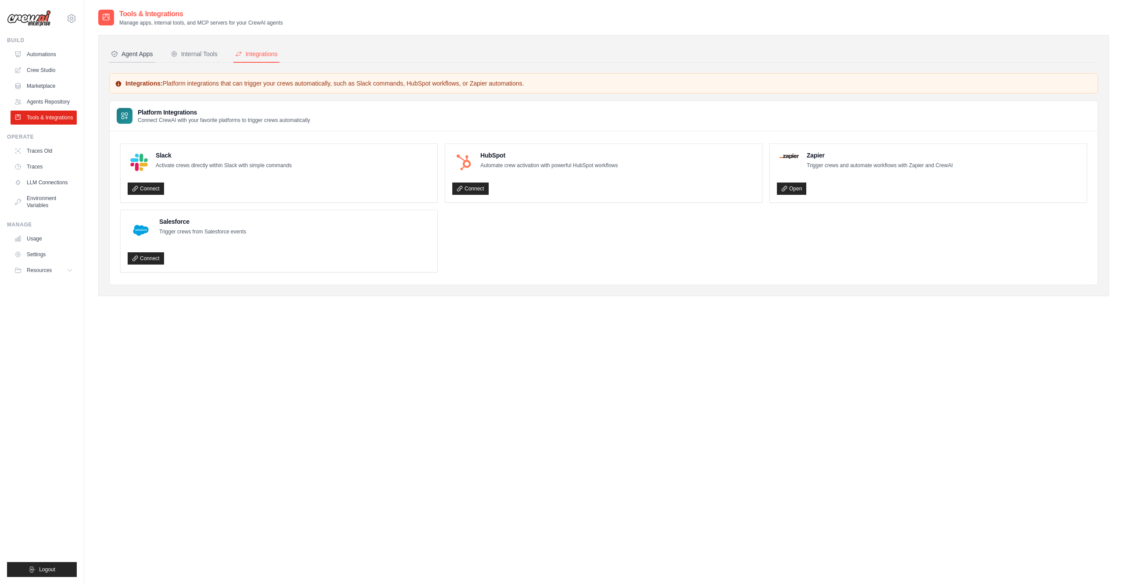
click at [134, 50] on div "Agent Apps" at bounding box center [132, 54] width 42 height 9
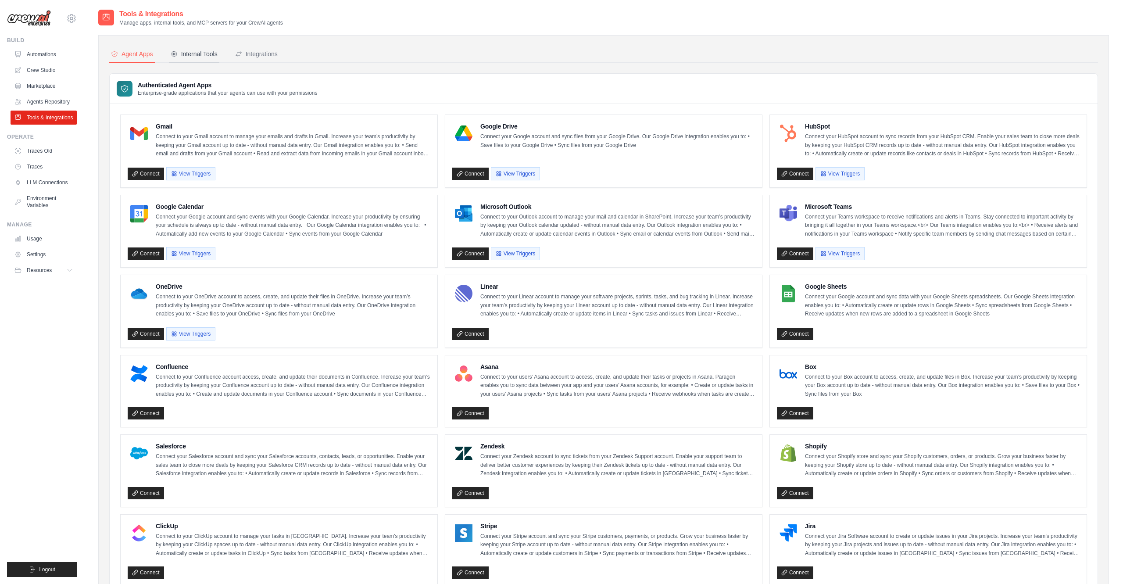
click at [218, 57] on div "Internal Tools" at bounding box center [194, 54] width 47 height 9
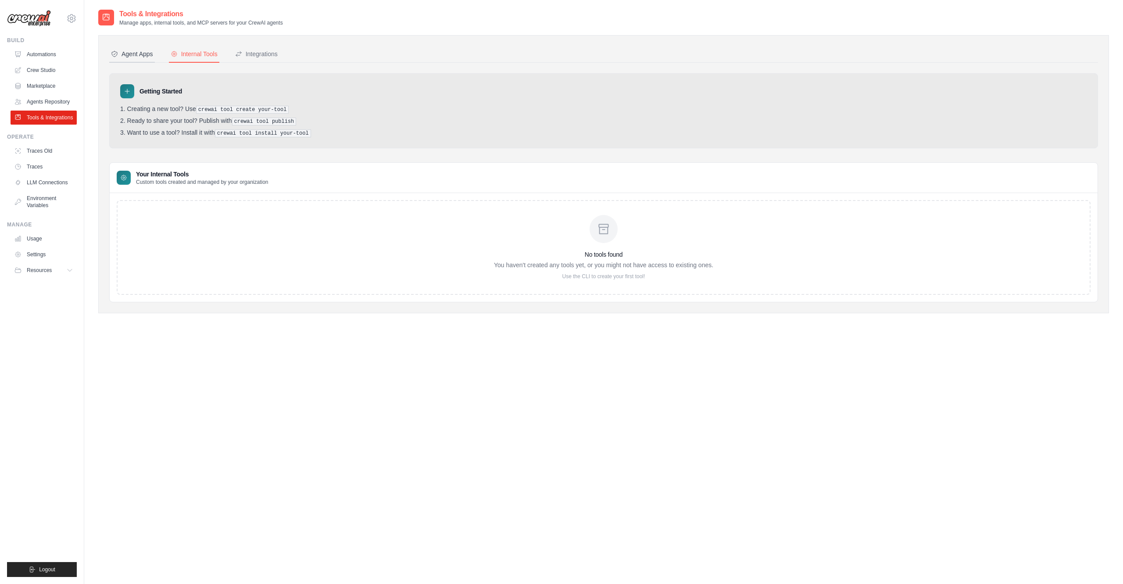
click at [144, 49] on button "Agent Apps" at bounding box center [132, 54] width 46 height 17
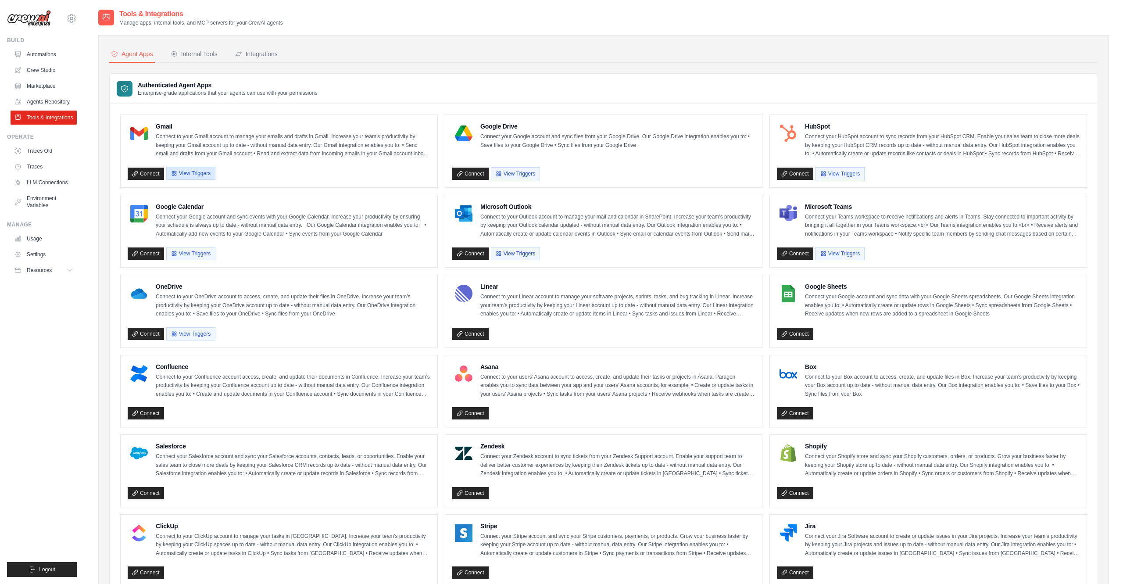
click at [202, 173] on button "View Triggers" at bounding box center [190, 173] width 49 height 13
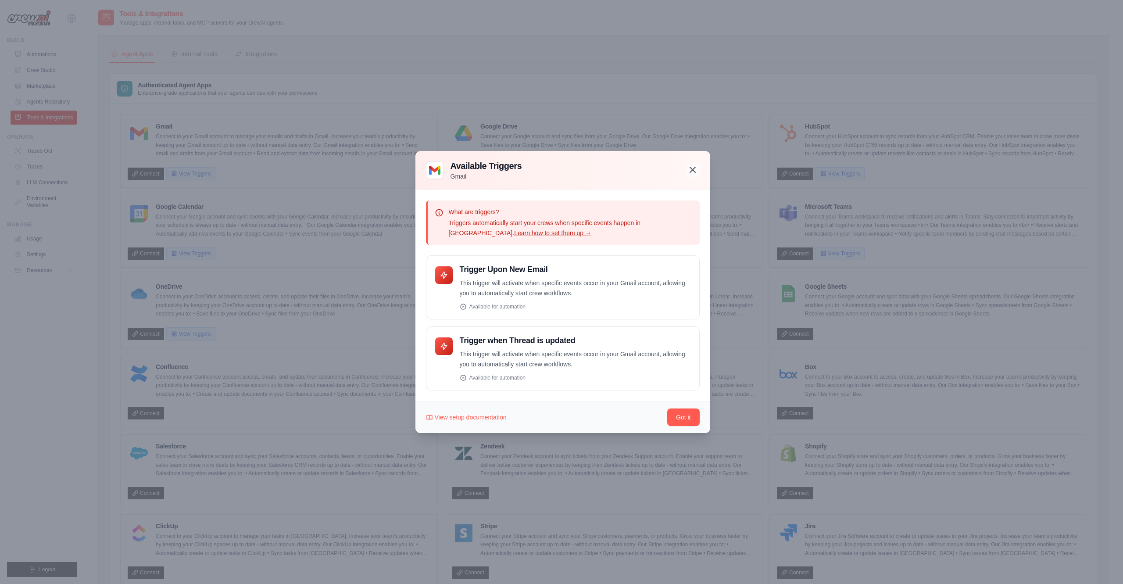
click at [692, 169] on icon "button" at bounding box center [693, 170] width 11 height 11
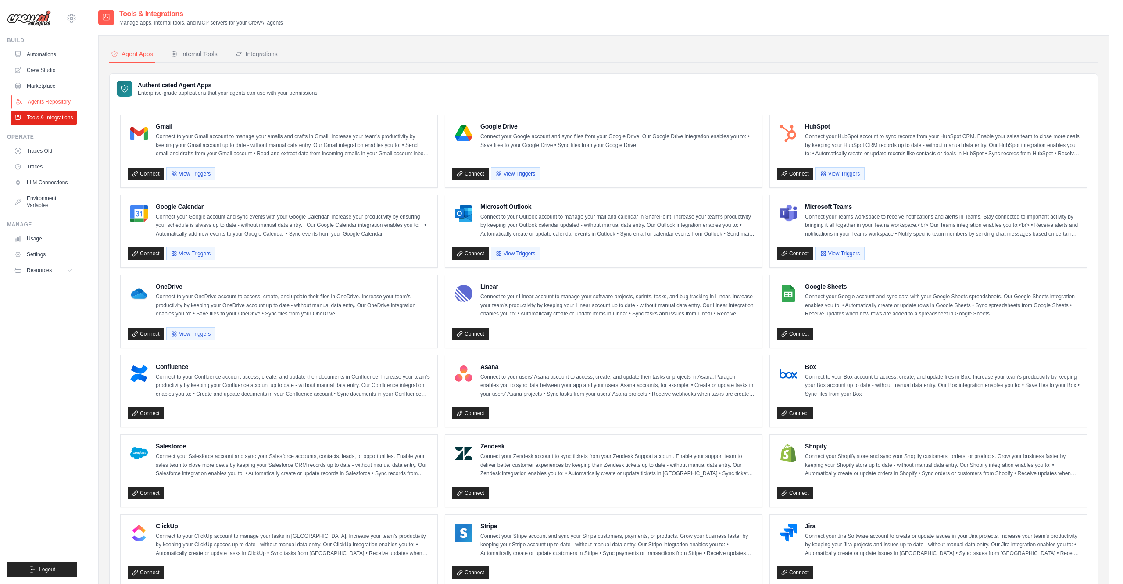
click at [50, 101] on link "Agents Repository" at bounding box center [44, 102] width 66 height 14
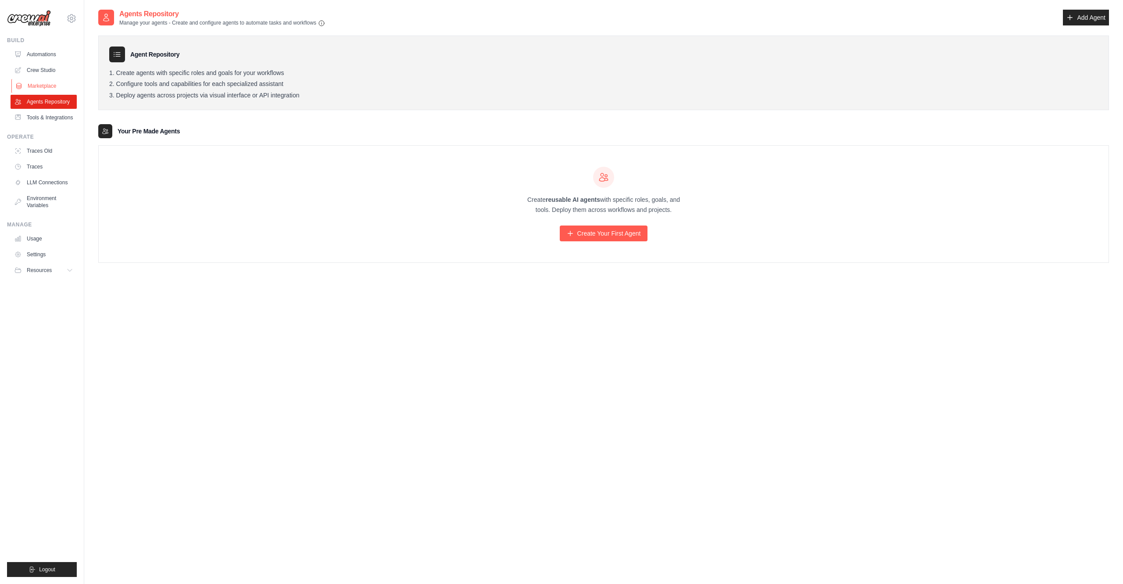
click at [43, 87] on link "Marketplace" at bounding box center [44, 86] width 66 height 14
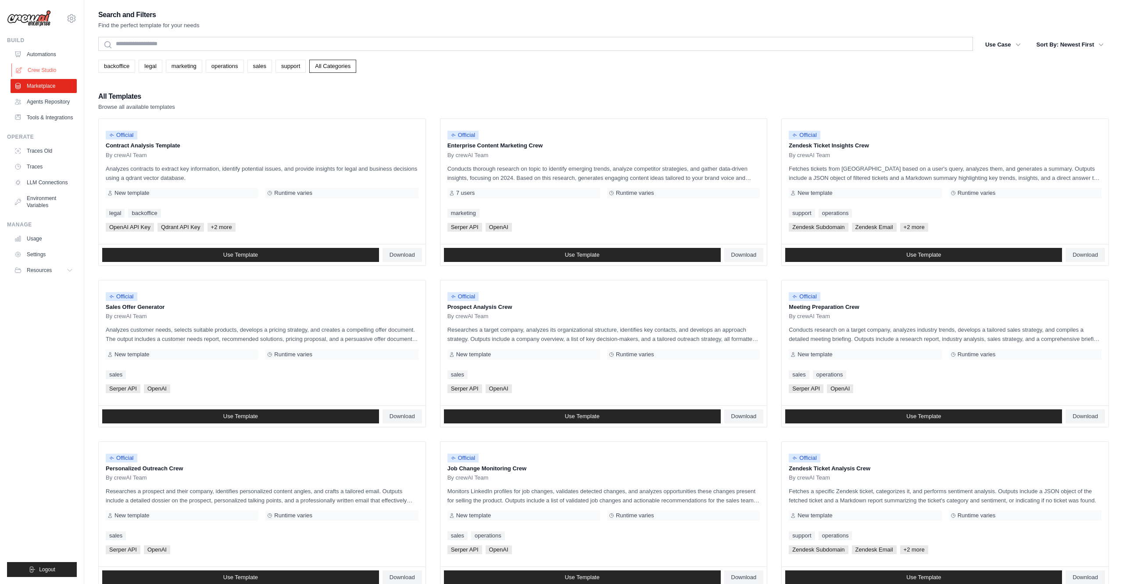
click at [48, 70] on link "Crew Studio" at bounding box center [44, 70] width 66 height 14
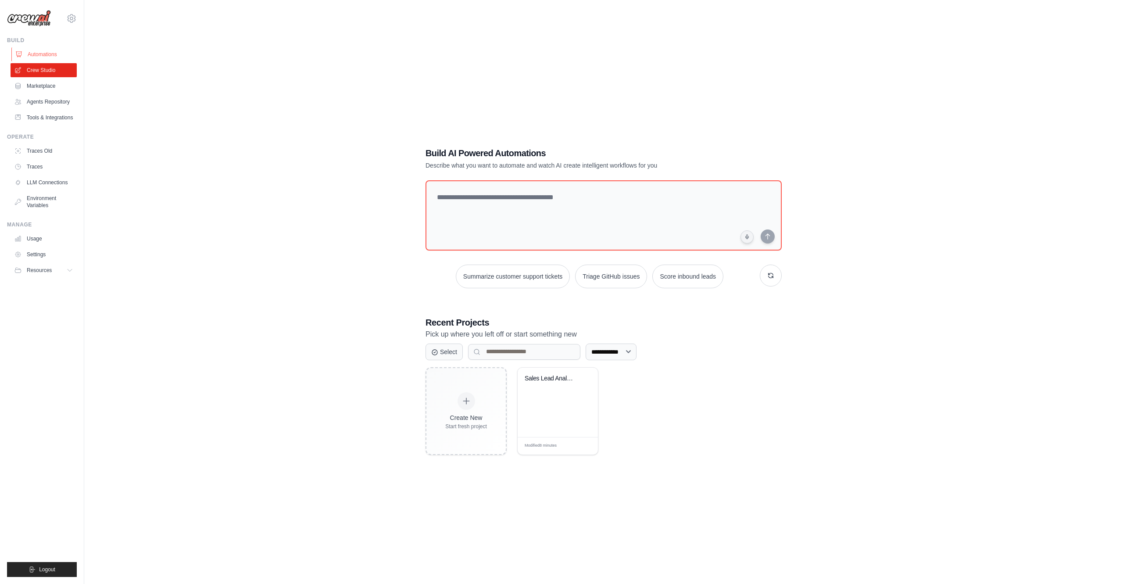
click at [49, 53] on link "Automations" at bounding box center [44, 54] width 66 height 14
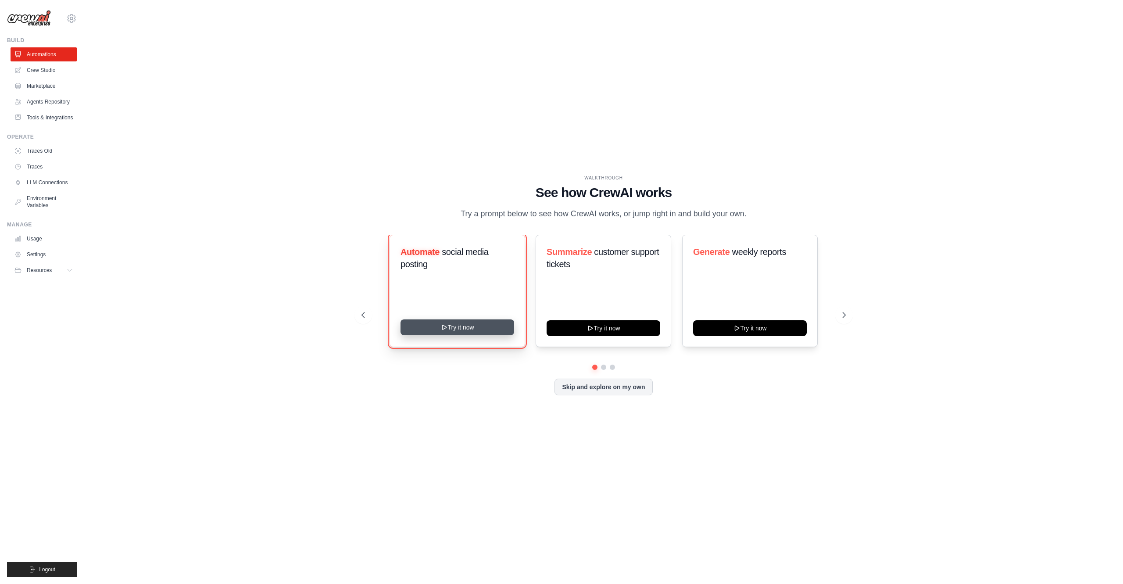
click at [467, 325] on button "Try it now" at bounding box center [458, 327] width 114 height 16
click at [55, 71] on link "Crew Studio" at bounding box center [44, 70] width 66 height 14
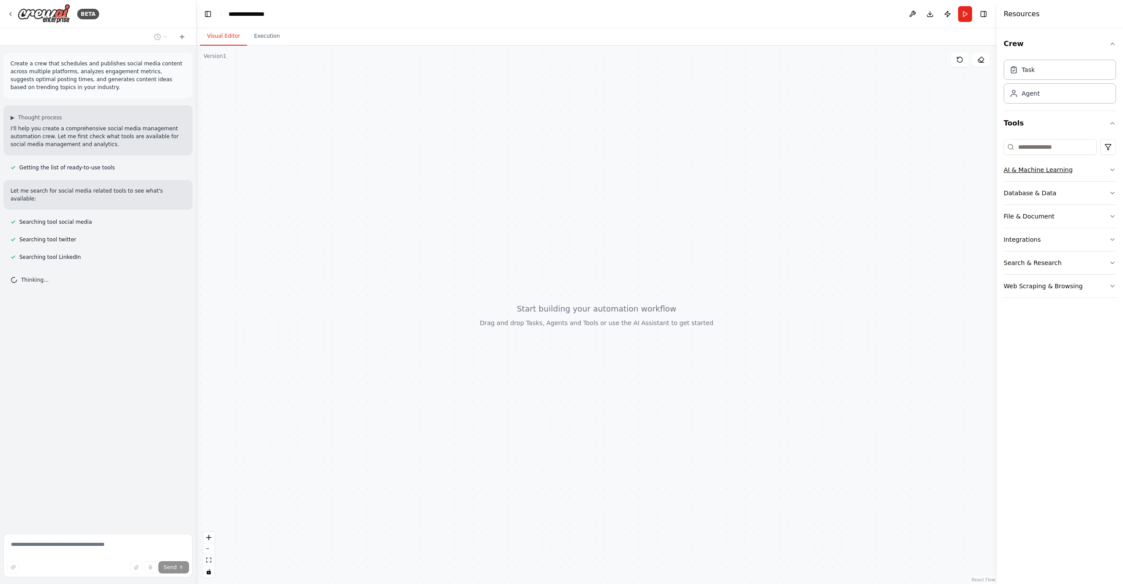
click at [1101, 171] on button "AI & Machine Learning" at bounding box center [1060, 169] width 112 height 23
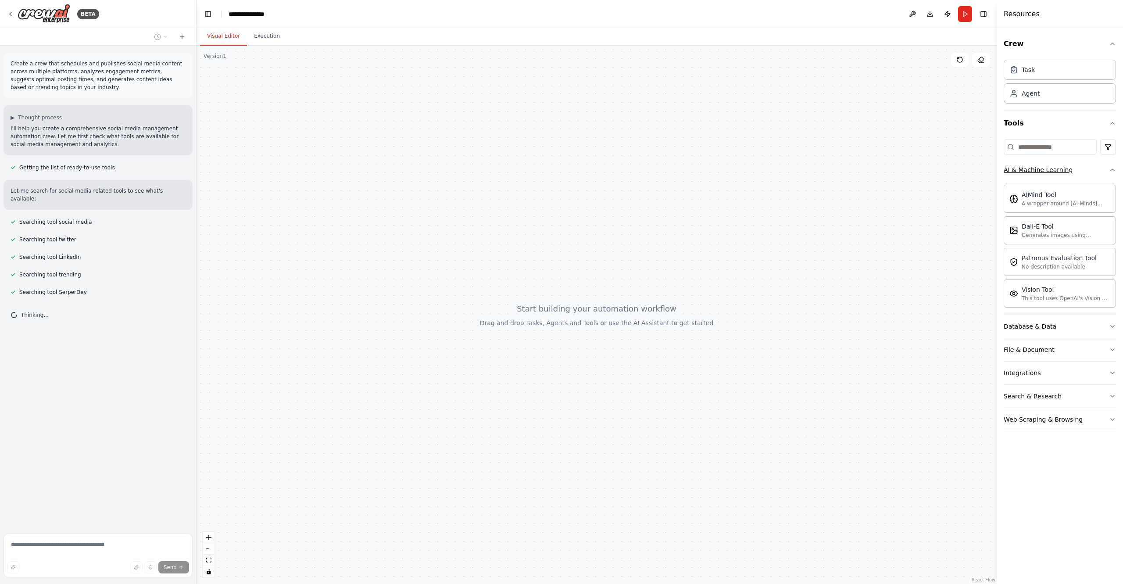
click at [1101, 171] on button "AI & Machine Learning" at bounding box center [1060, 169] width 112 height 23
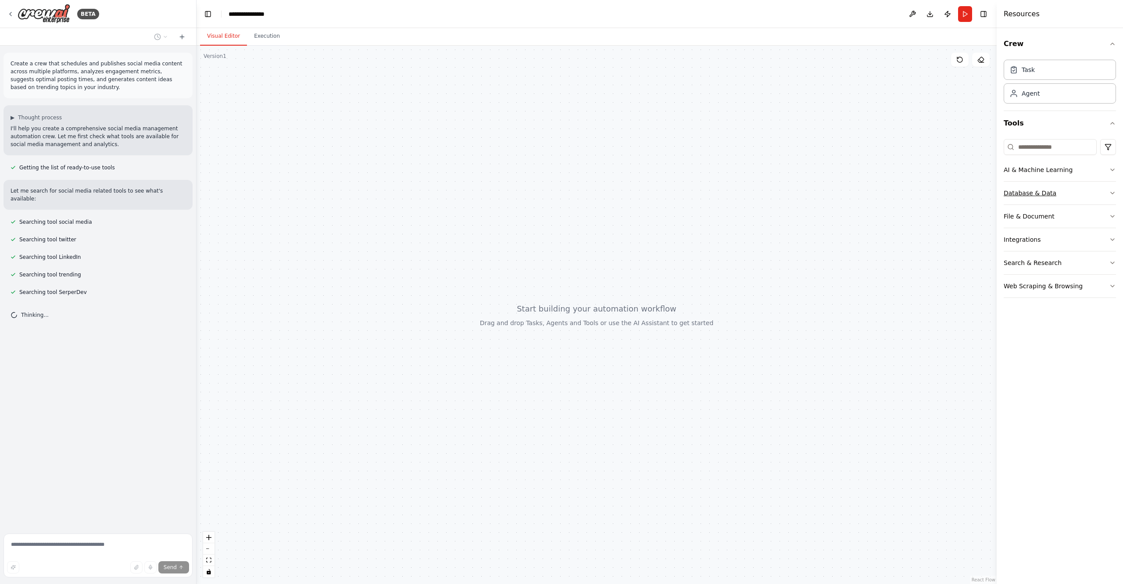
click at [1096, 190] on button "Database & Data" at bounding box center [1060, 193] width 112 height 23
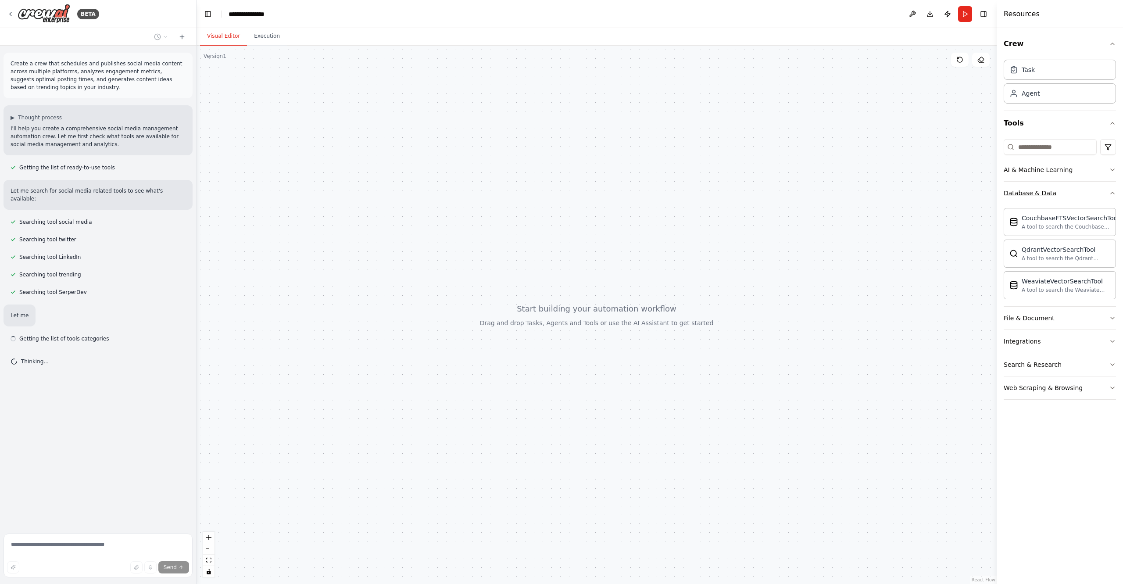
click at [1096, 190] on button "Database & Data" at bounding box center [1060, 193] width 112 height 23
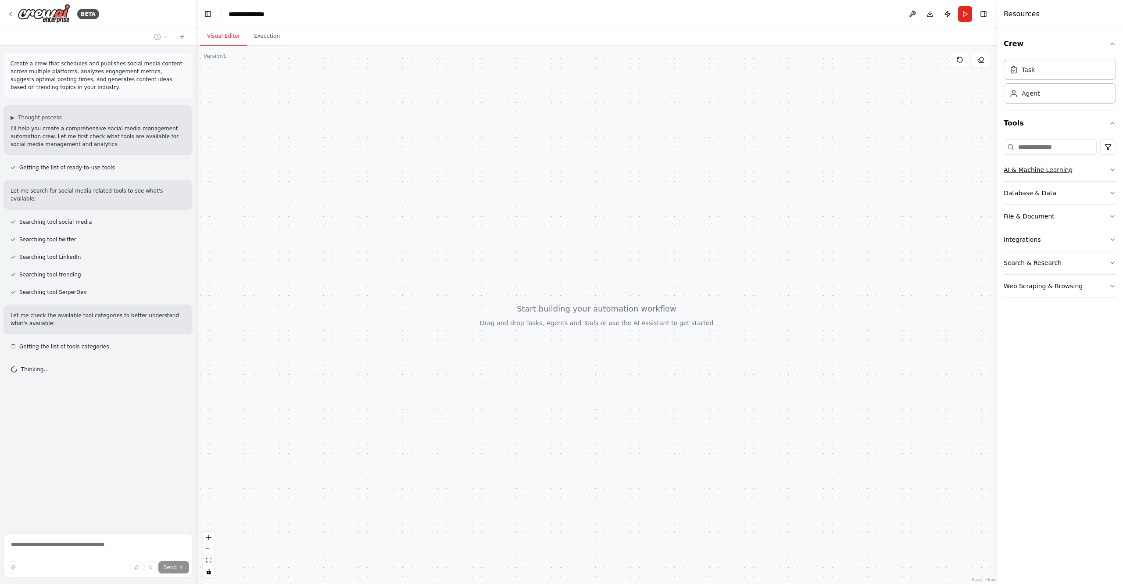
click at [1098, 178] on button "AI & Machine Learning" at bounding box center [1060, 169] width 112 height 23
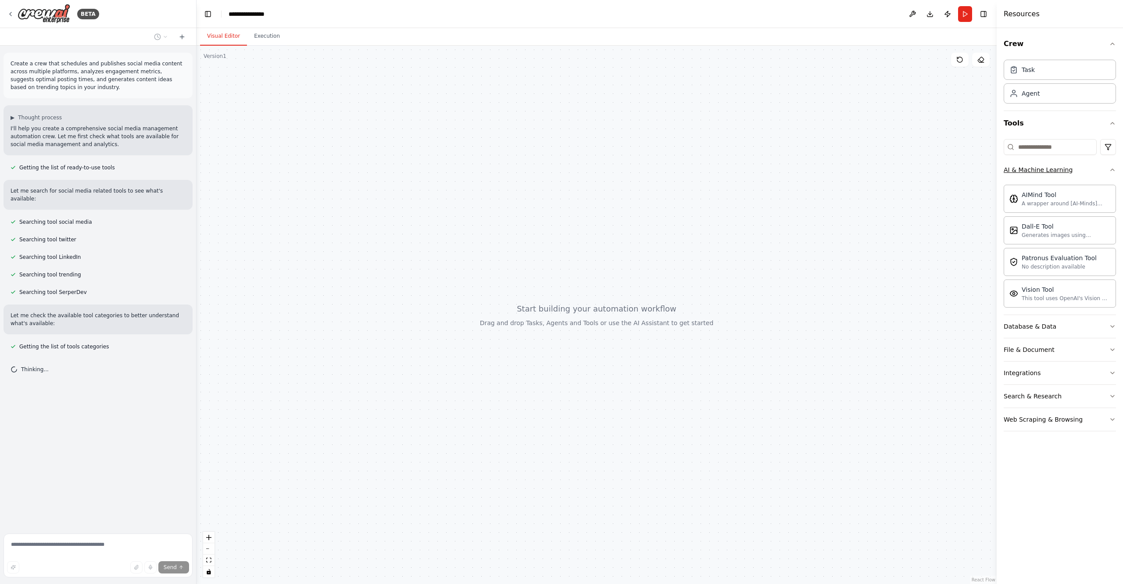
click at [1098, 178] on button "AI & Machine Learning" at bounding box center [1060, 169] width 112 height 23
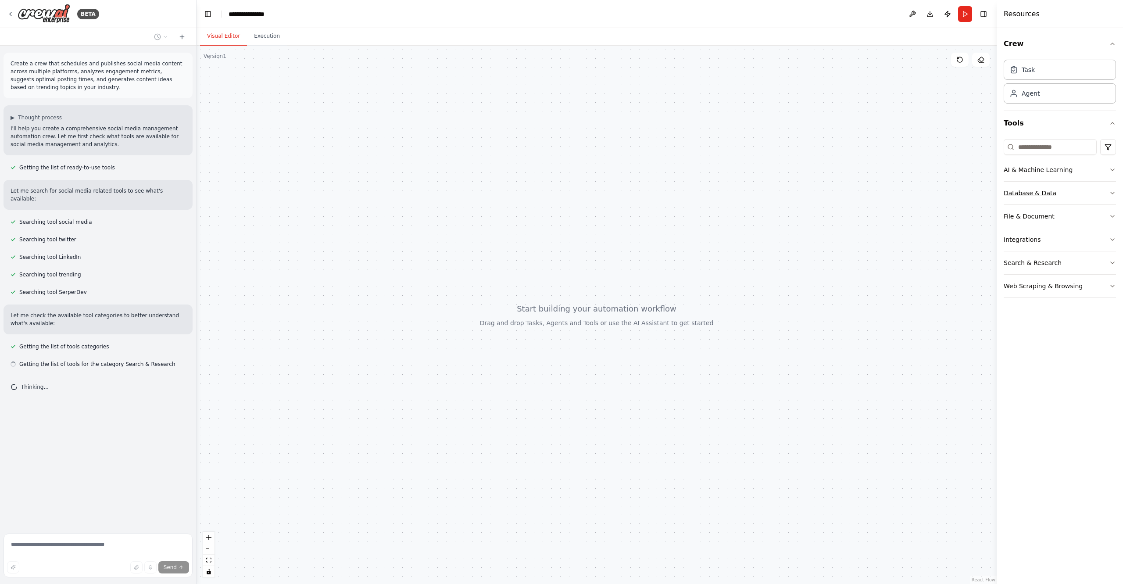
click at [1095, 194] on button "Database & Data" at bounding box center [1060, 193] width 112 height 23
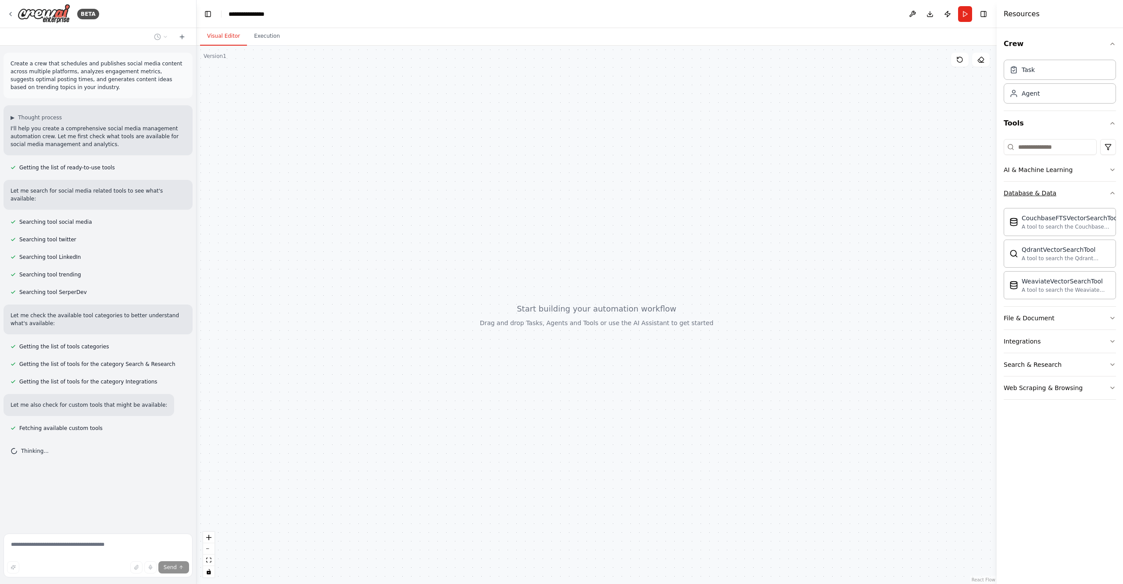
click at [1100, 194] on button "Database & Data" at bounding box center [1060, 193] width 112 height 23
click at [1093, 225] on button "File & Document" at bounding box center [1060, 216] width 112 height 23
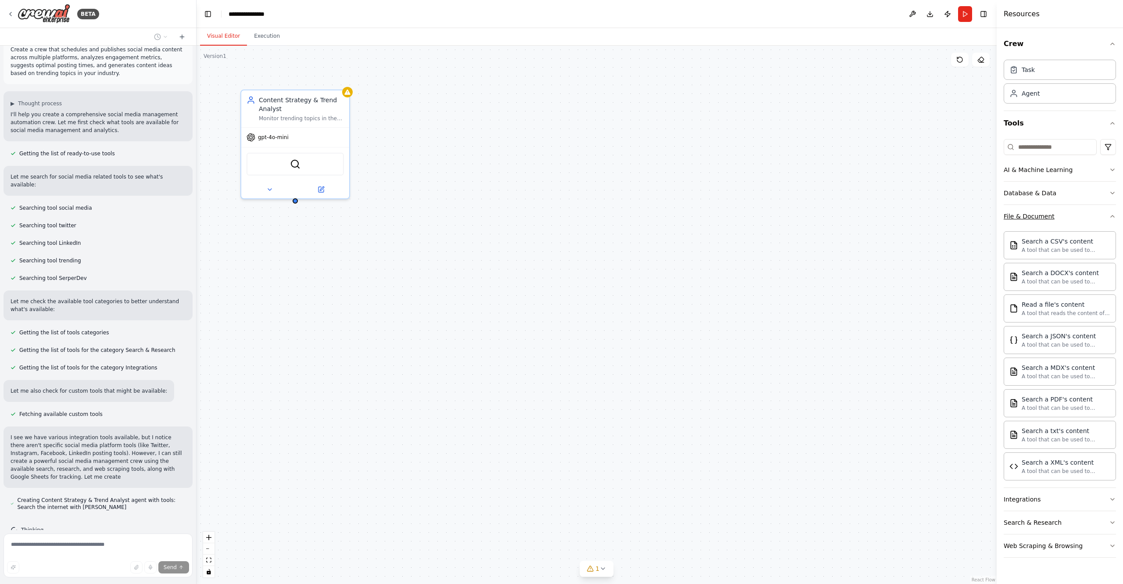
scroll to position [22, 0]
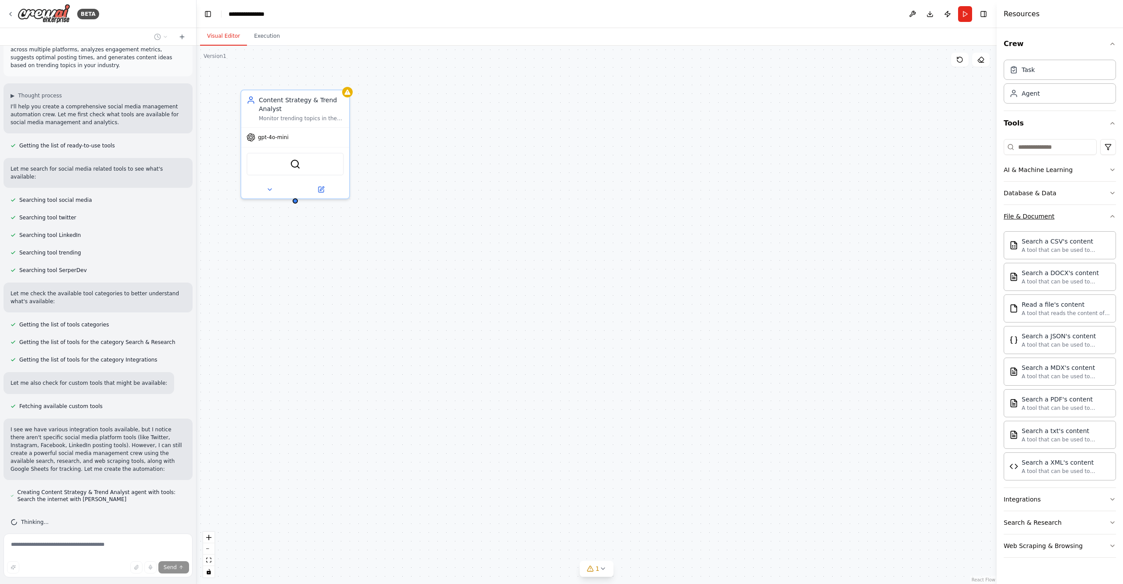
click at [1095, 219] on button "File & Document" at bounding box center [1060, 216] width 112 height 23
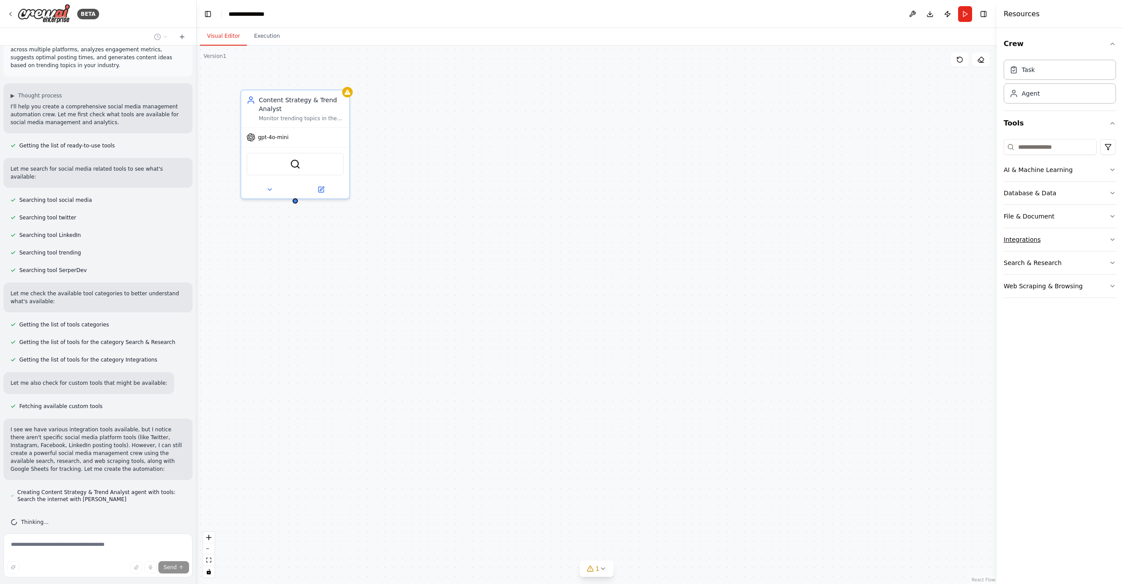
click at [1094, 242] on button "Integrations" at bounding box center [1060, 239] width 112 height 23
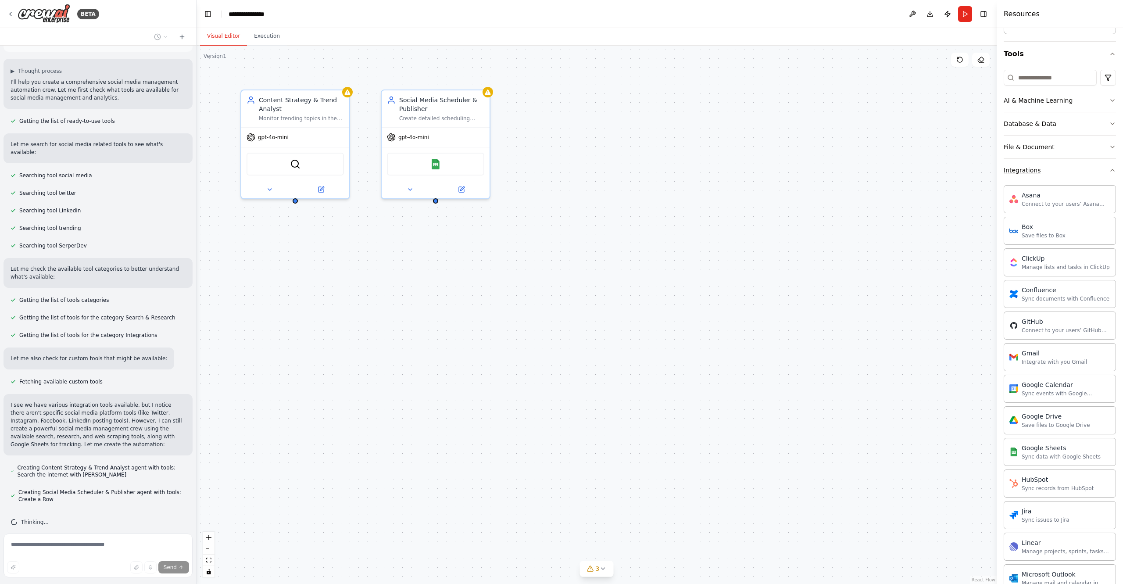
scroll to position [54, 0]
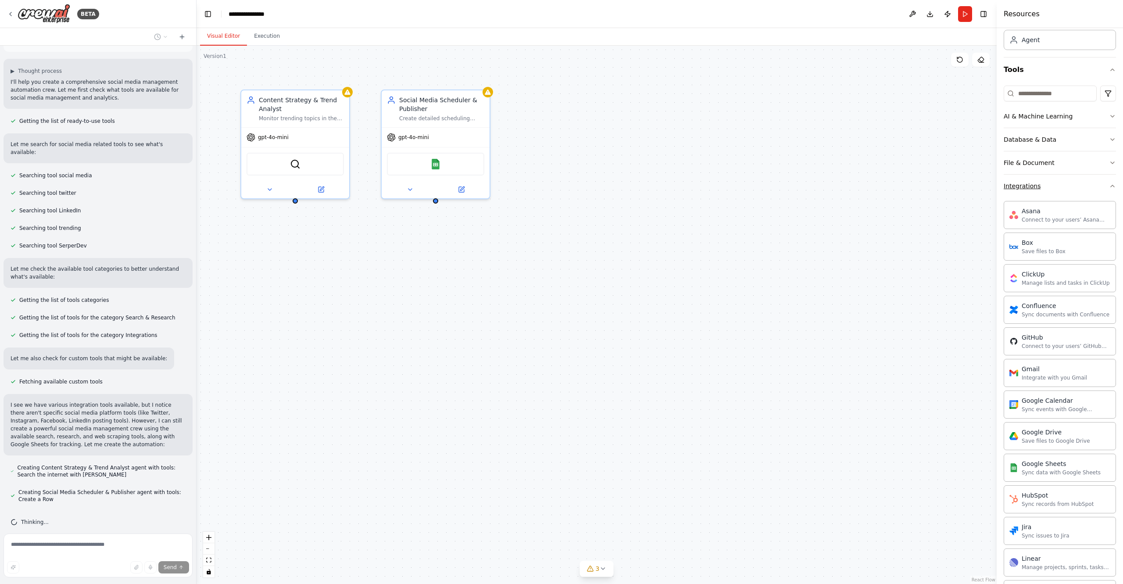
click at [1096, 190] on button "Integrations" at bounding box center [1060, 186] width 112 height 23
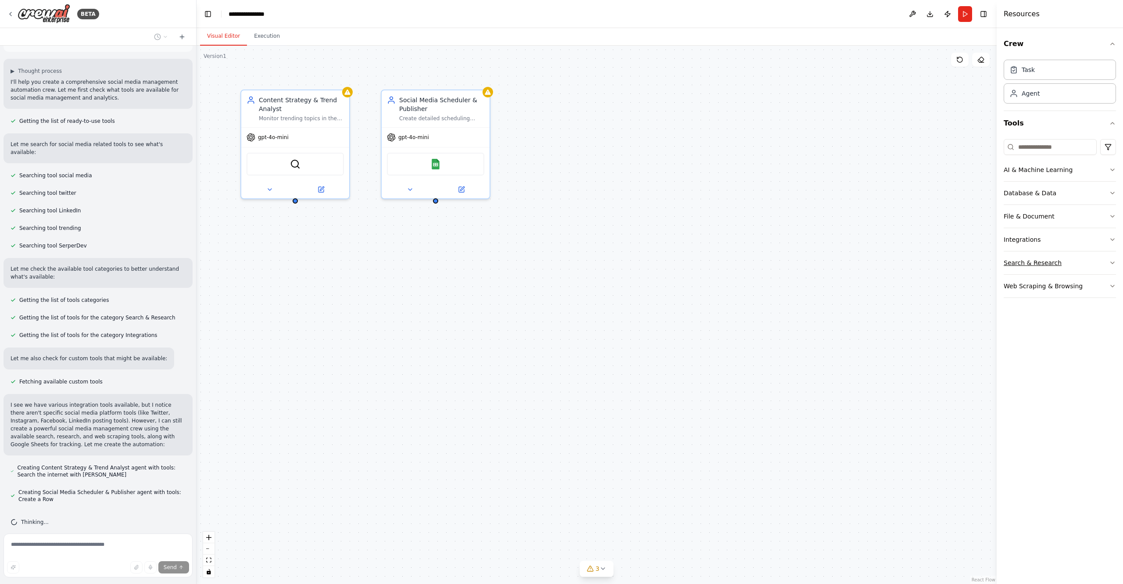
click at [1084, 259] on button "Search & Research" at bounding box center [1060, 262] width 112 height 23
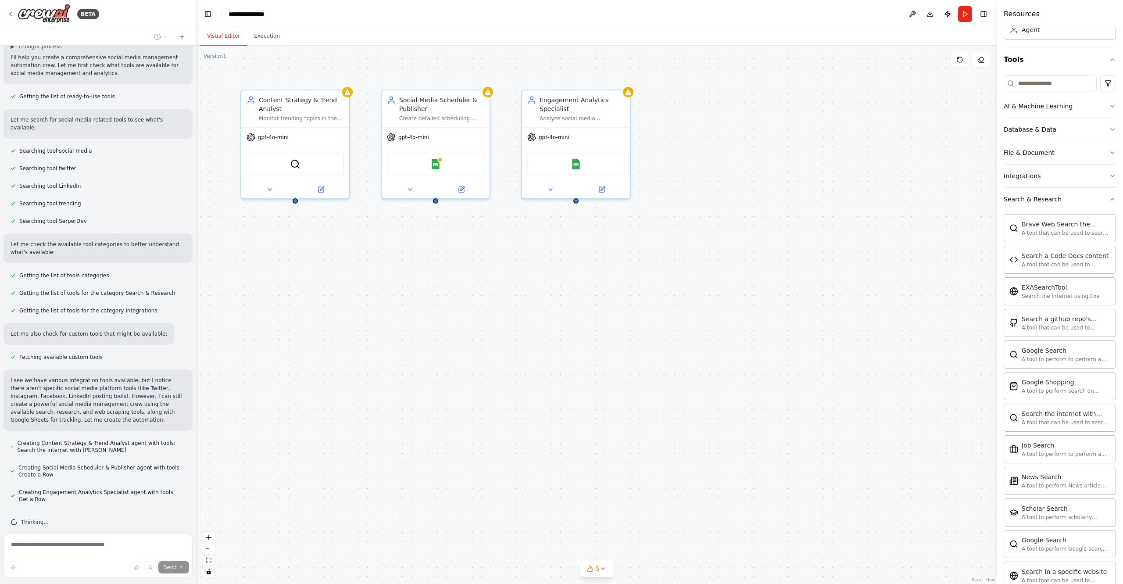
scroll to position [59, 0]
click at [1082, 209] on button "Search & Research" at bounding box center [1060, 204] width 112 height 23
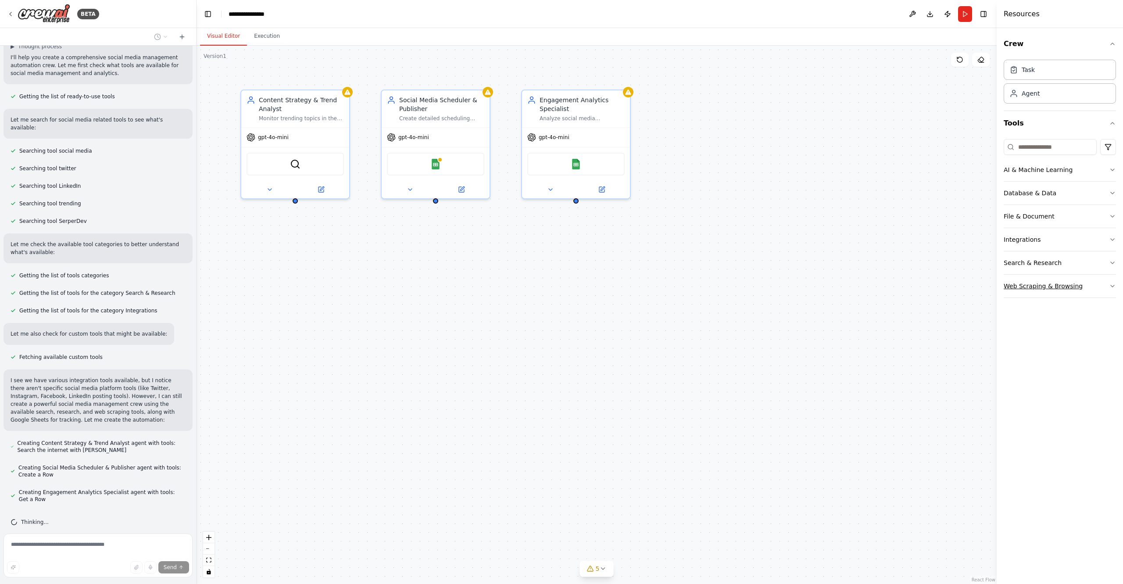
click at [1074, 292] on button "Web Scraping & Browsing" at bounding box center [1060, 286] width 112 height 23
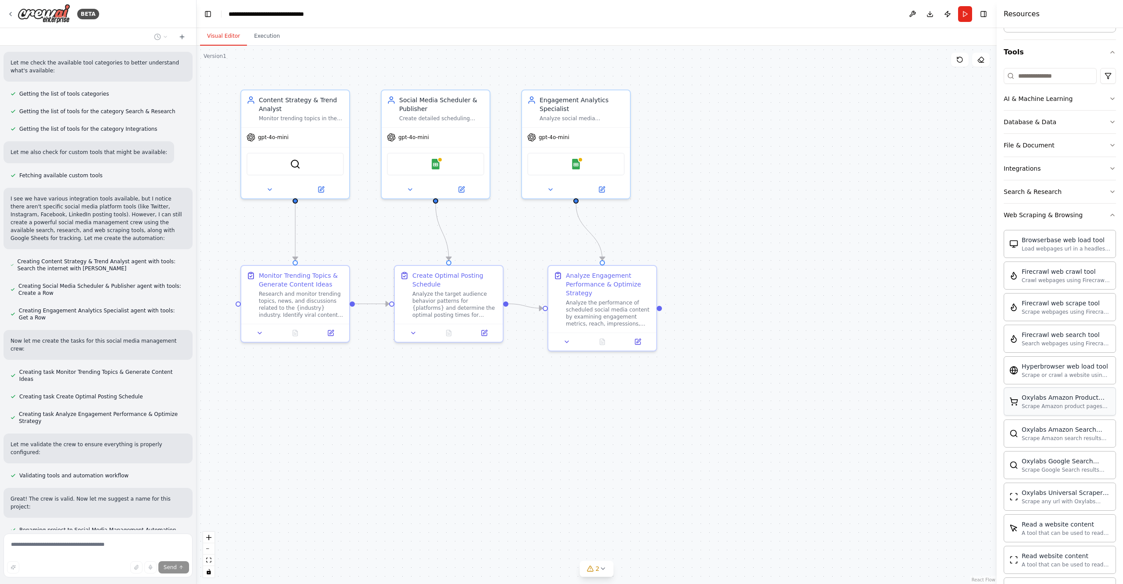
scroll to position [43, 0]
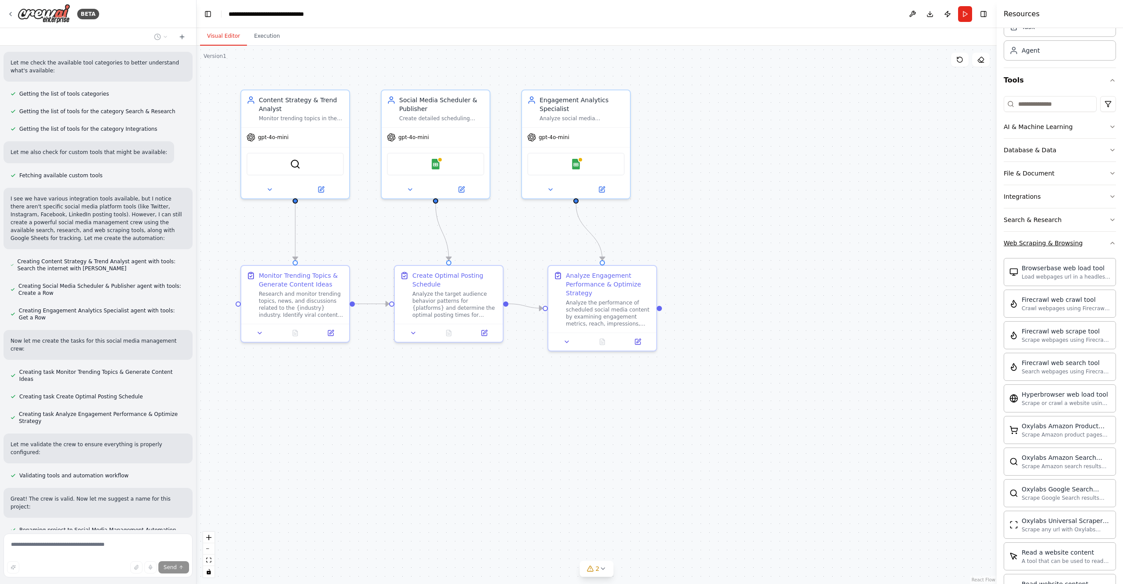
click at [1110, 241] on icon "button" at bounding box center [1112, 243] width 7 height 7
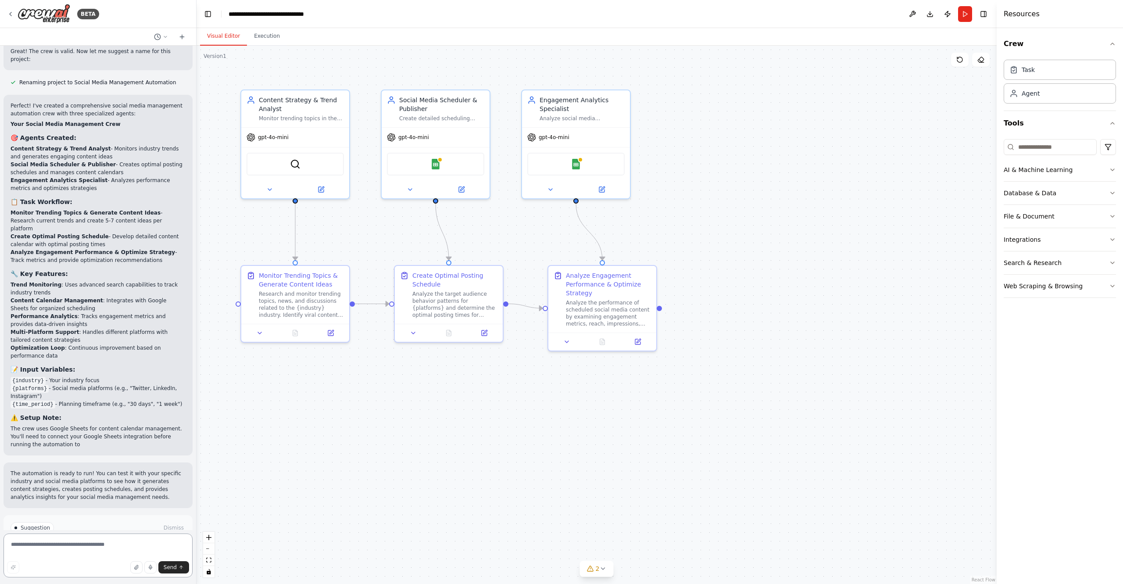
scroll to position [708, 0]
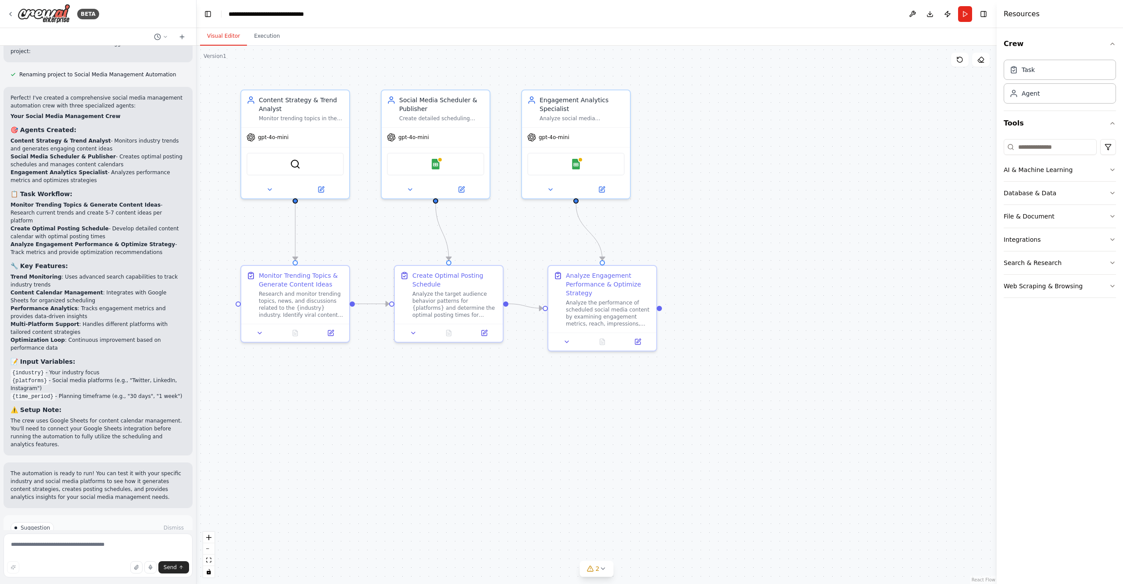
click at [108, 562] on span "Run Automation" at bounding box center [102, 565] width 43 height 7
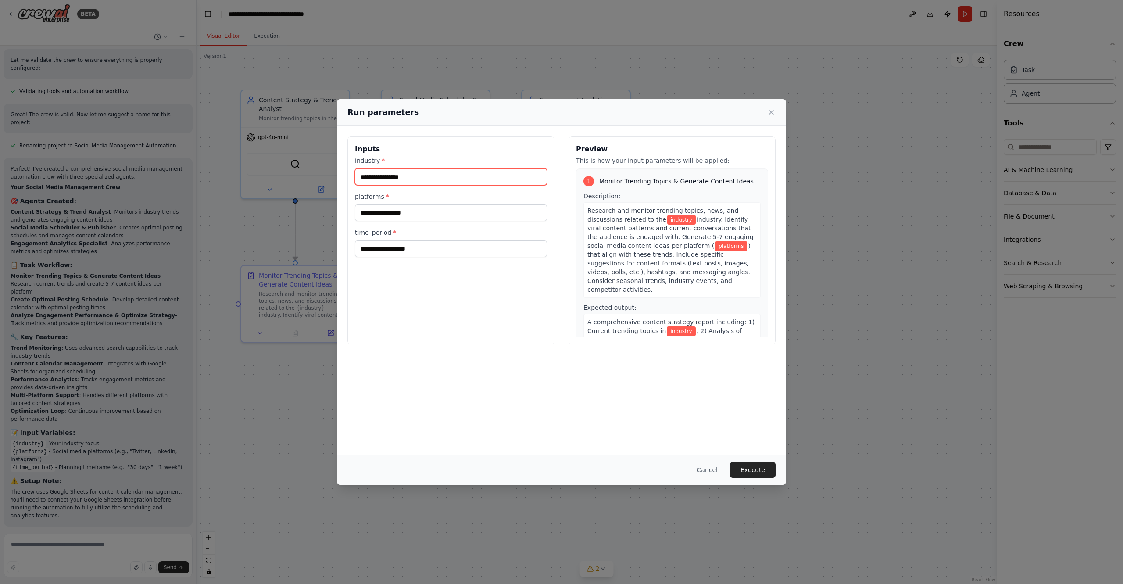
click at [424, 177] on input "industry *" at bounding box center [451, 177] width 192 height 17
type input "**********"
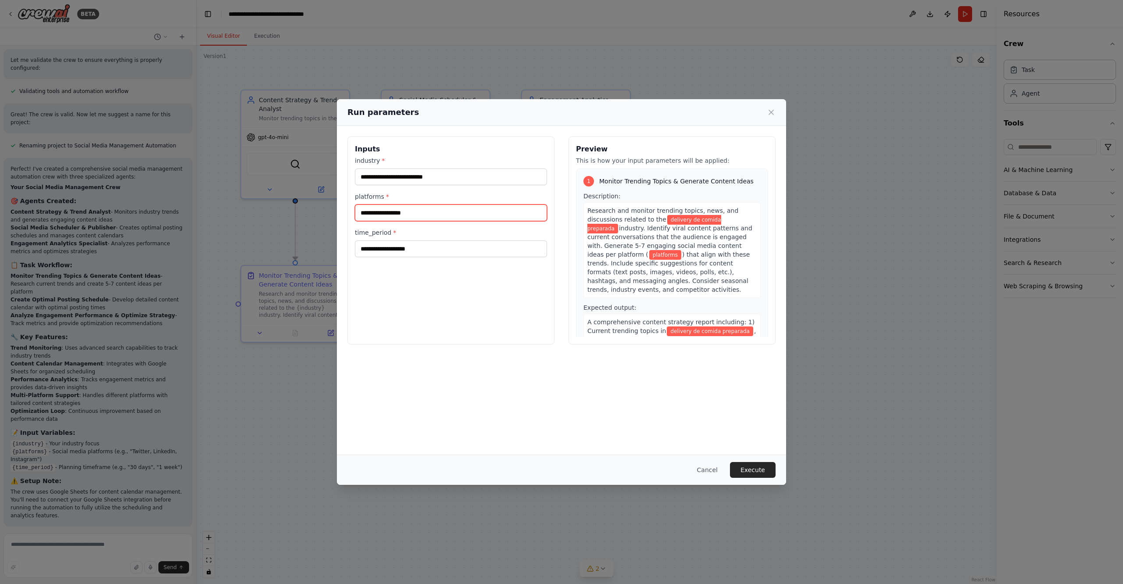
click at [410, 212] on input "platforms *" at bounding box center [451, 213] width 192 height 17
type input "**********"
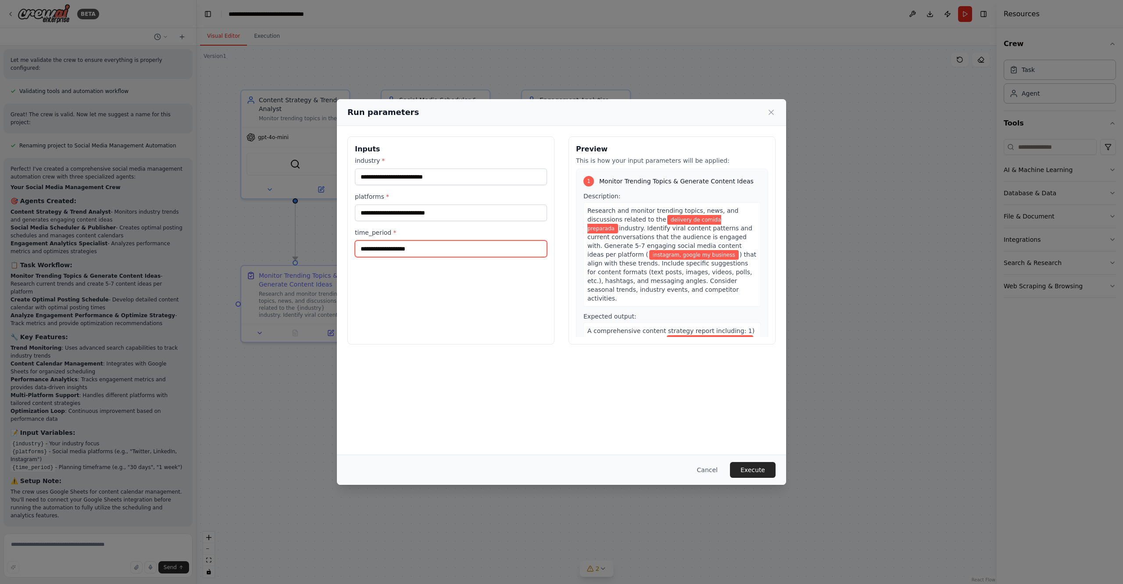
drag, startPoint x: 410, startPoint y: 248, endPoint x: 420, endPoint y: 246, distance: 10.2
click at [409, 248] on input "time_period *" at bounding box center [451, 248] width 192 height 17
type input "*******"
click at [744, 464] on button "Execute" at bounding box center [753, 470] width 46 height 16
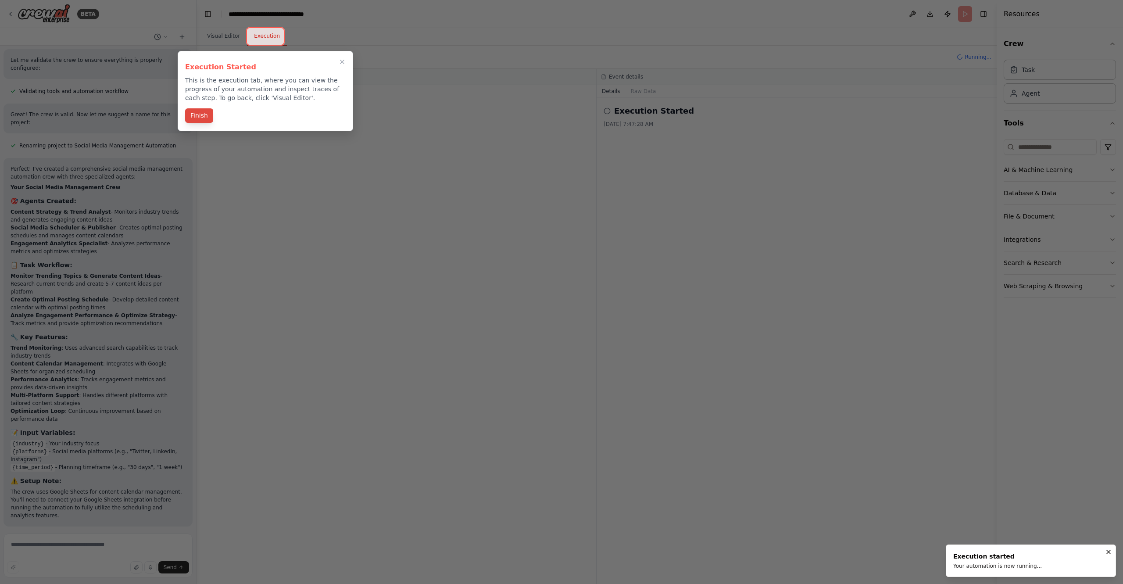
click at [203, 118] on button "Finish" at bounding box center [199, 115] width 28 height 14
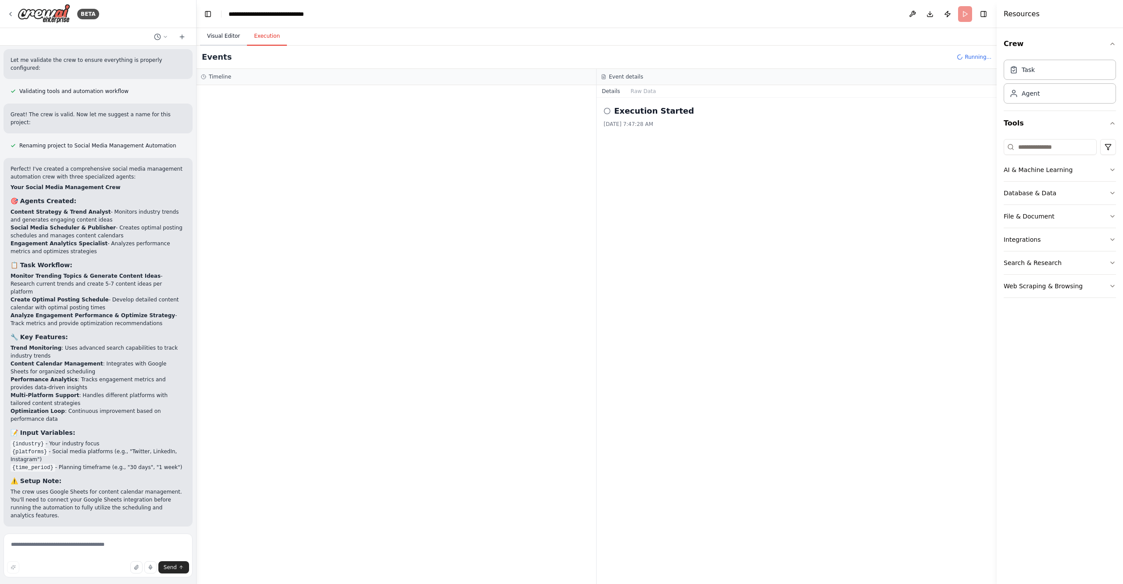
click at [217, 36] on button "Visual Editor" at bounding box center [223, 36] width 47 height 18
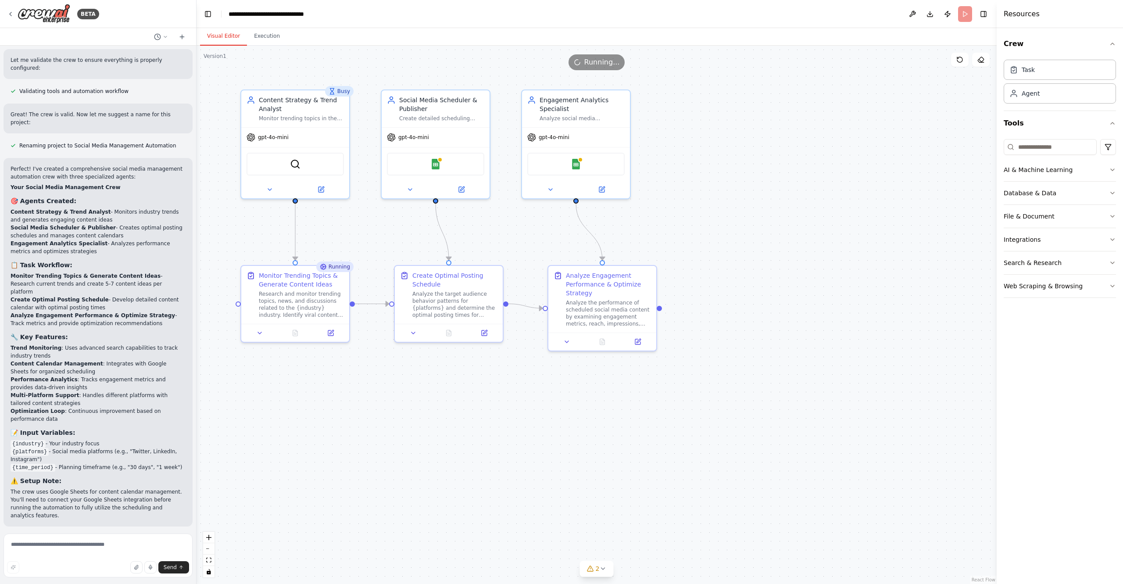
click at [290, 38] on div "Visual Editor Execution" at bounding box center [597, 37] width 800 height 18
click at [273, 36] on button "Execution" at bounding box center [267, 36] width 40 height 18
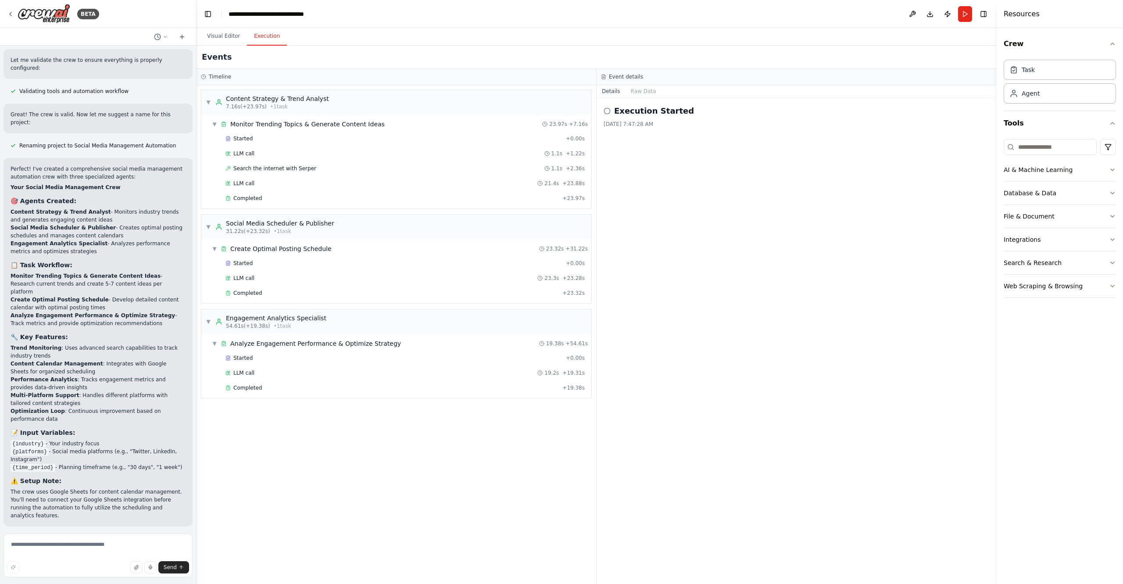
click at [643, 118] on div "Execution Started 9/27/2025, 7:47:28 AM" at bounding box center [797, 116] width 386 height 23
click at [607, 111] on icon at bounding box center [607, 111] width 7 height 7
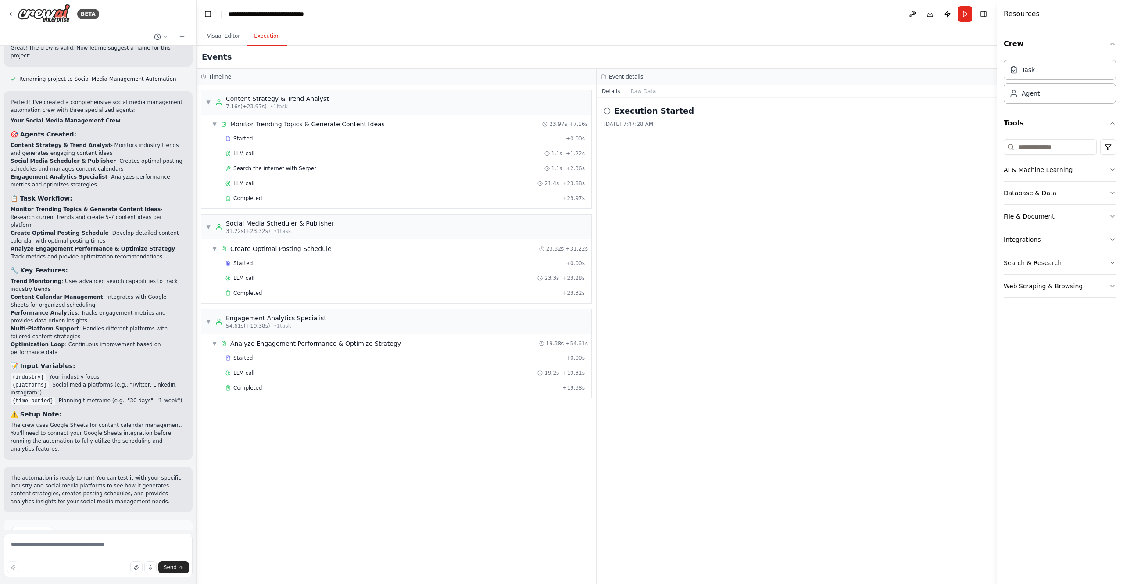
scroll to position [708, 0]
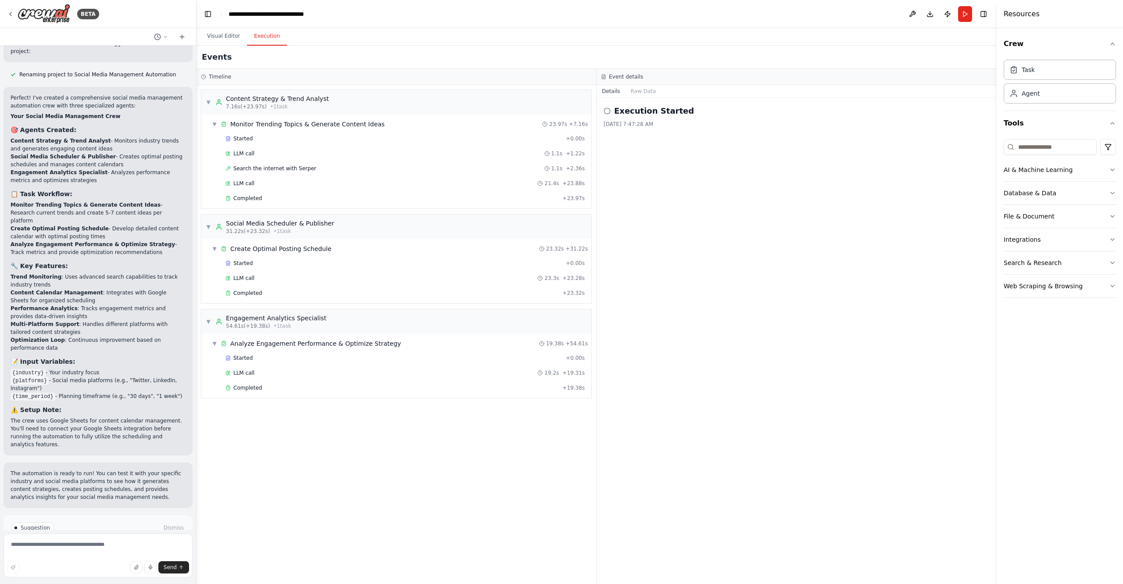
click at [110, 562] on span "Improve automation" at bounding box center [102, 565] width 54 height 7
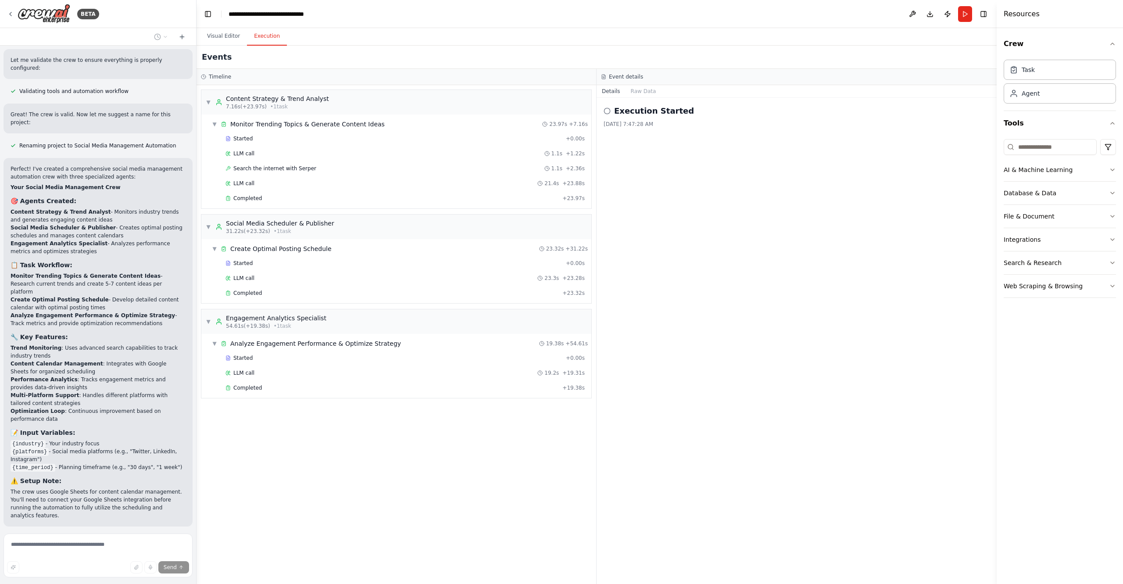
scroll to position [665, 0]
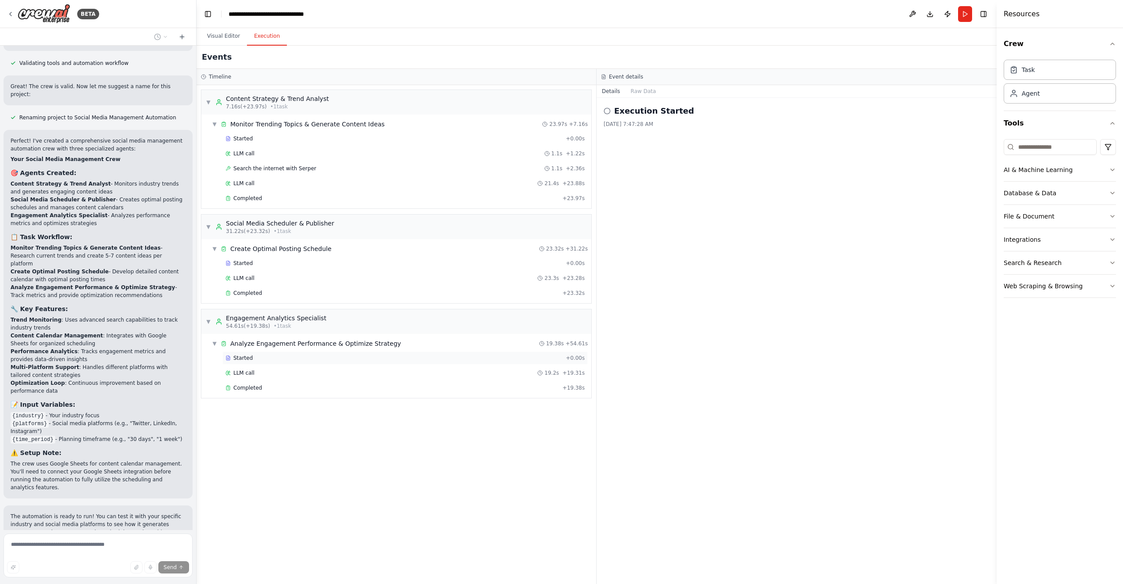
click at [241, 359] on span "Started" at bounding box center [242, 358] width 19 height 7
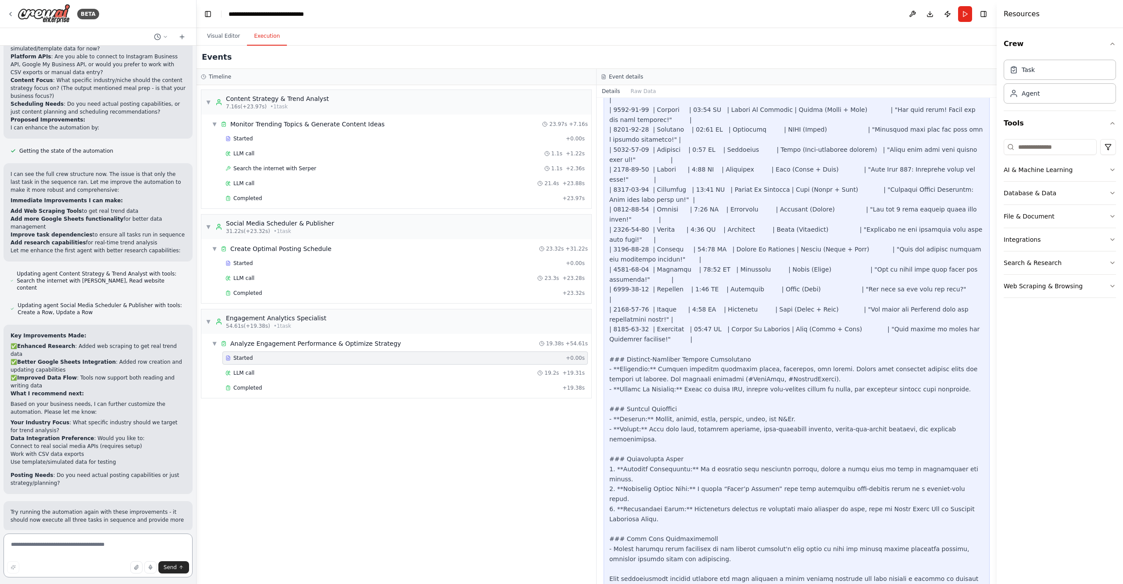
scroll to position [1377, 0]
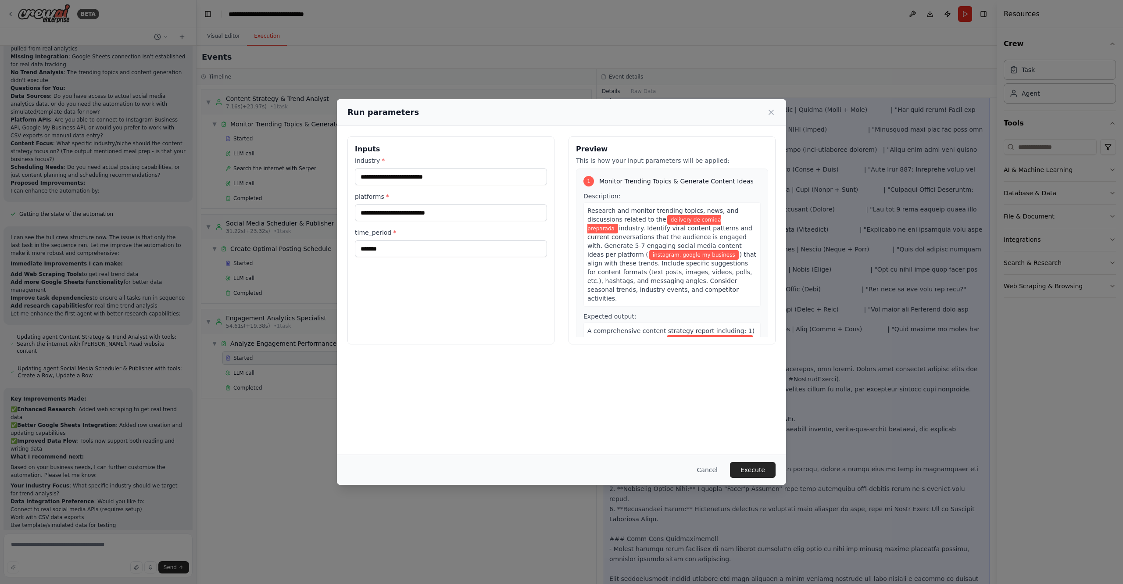
click at [748, 472] on button "Execute" at bounding box center [753, 470] width 46 height 16
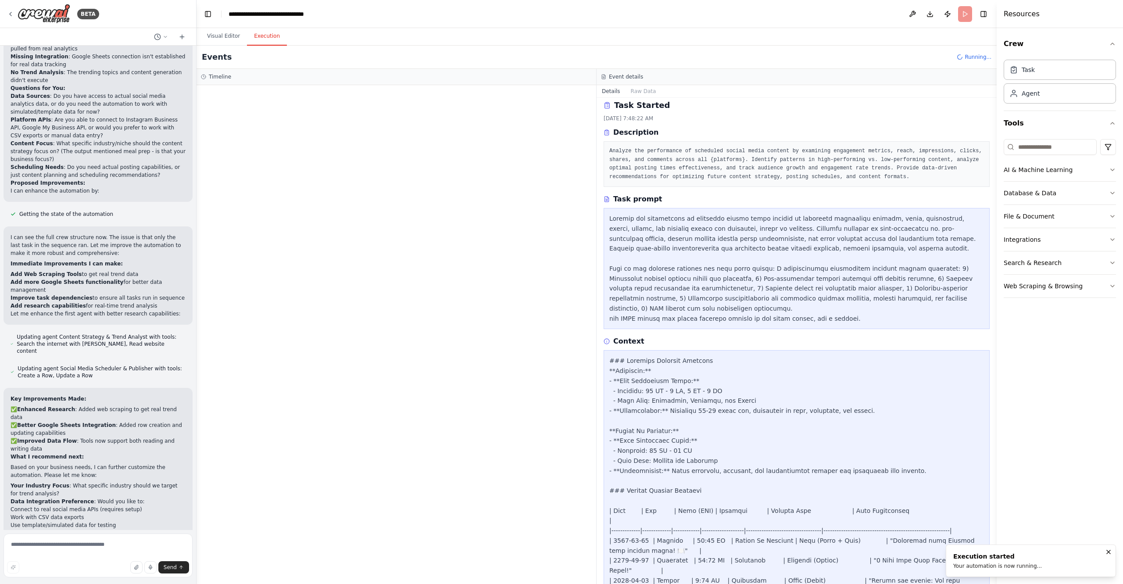
scroll to position [0, 0]
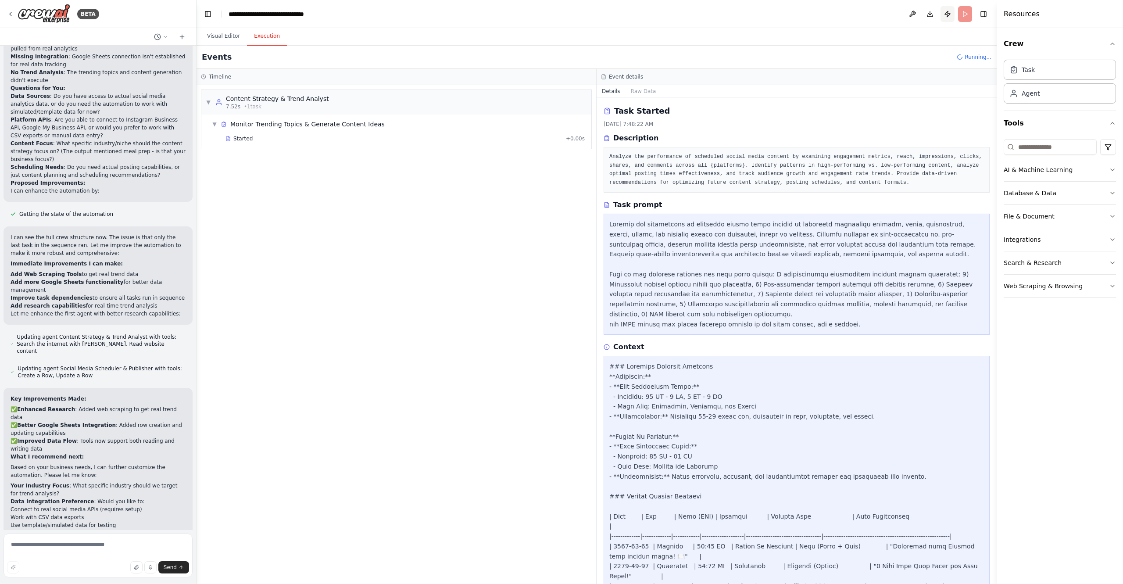
click at [946, 13] on button "Publish" at bounding box center [948, 14] width 14 height 16
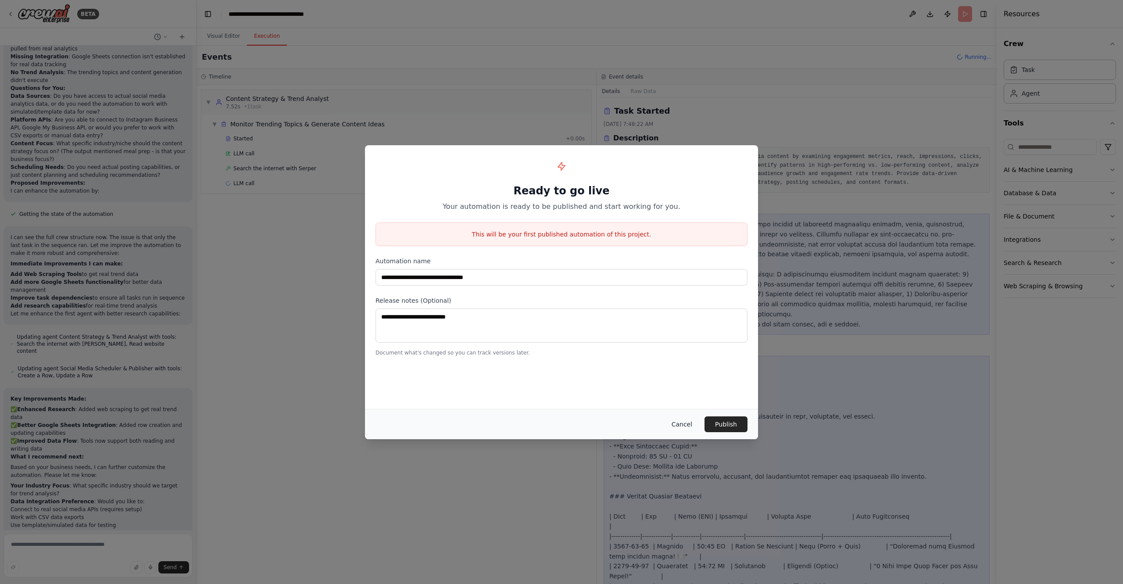
click at [686, 424] on button "Cancel" at bounding box center [682, 424] width 35 height 16
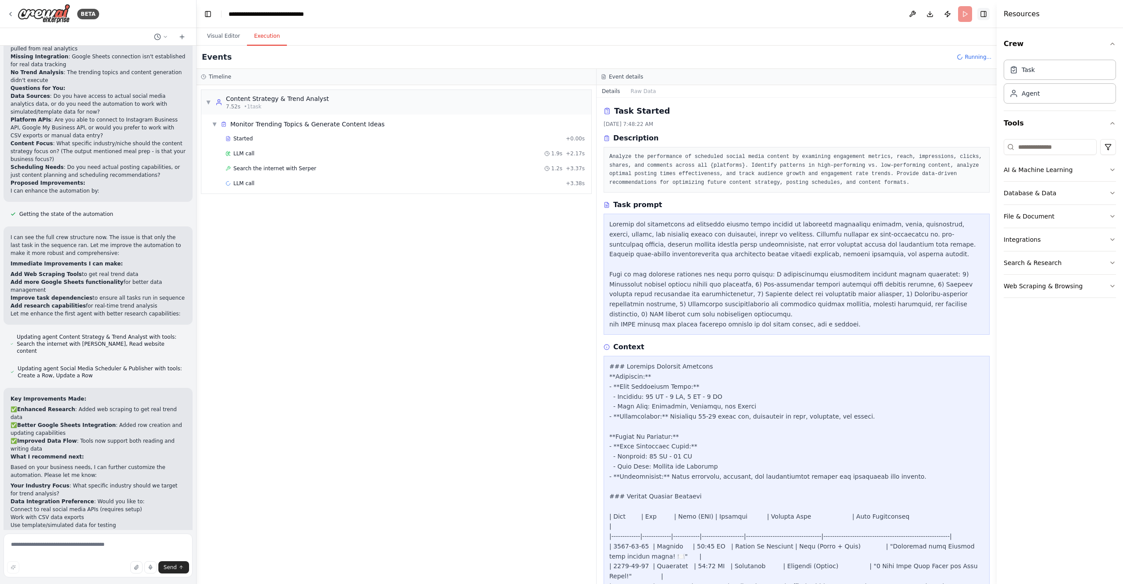
click at [987, 12] on button "Toggle Right Sidebar" at bounding box center [984, 14] width 12 height 12
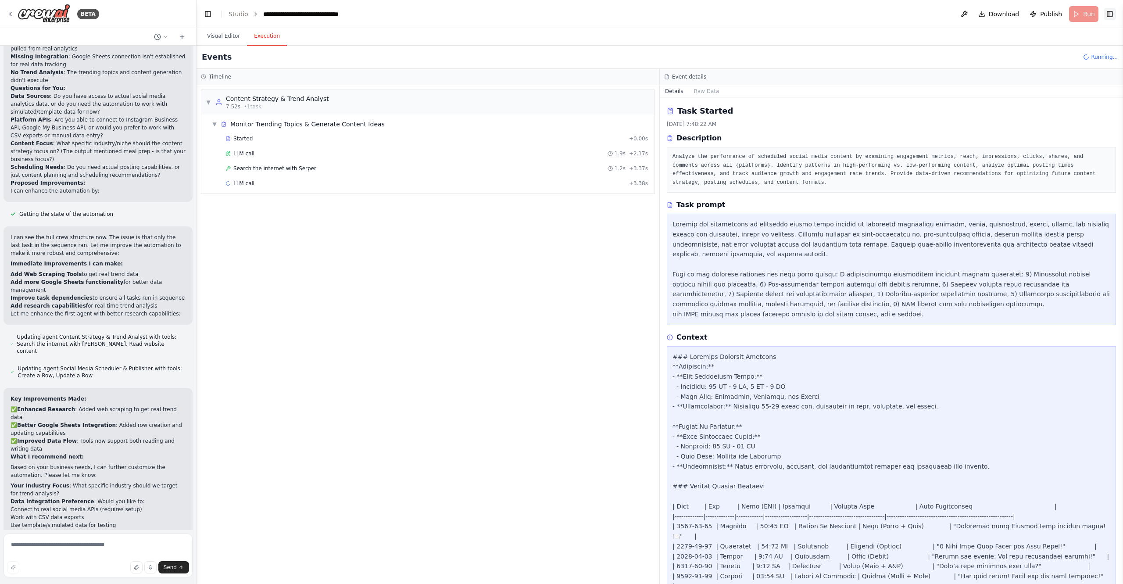
click at [1110, 11] on button "Toggle Right Sidebar" at bounding box center [1110, 14] width 12 height 12
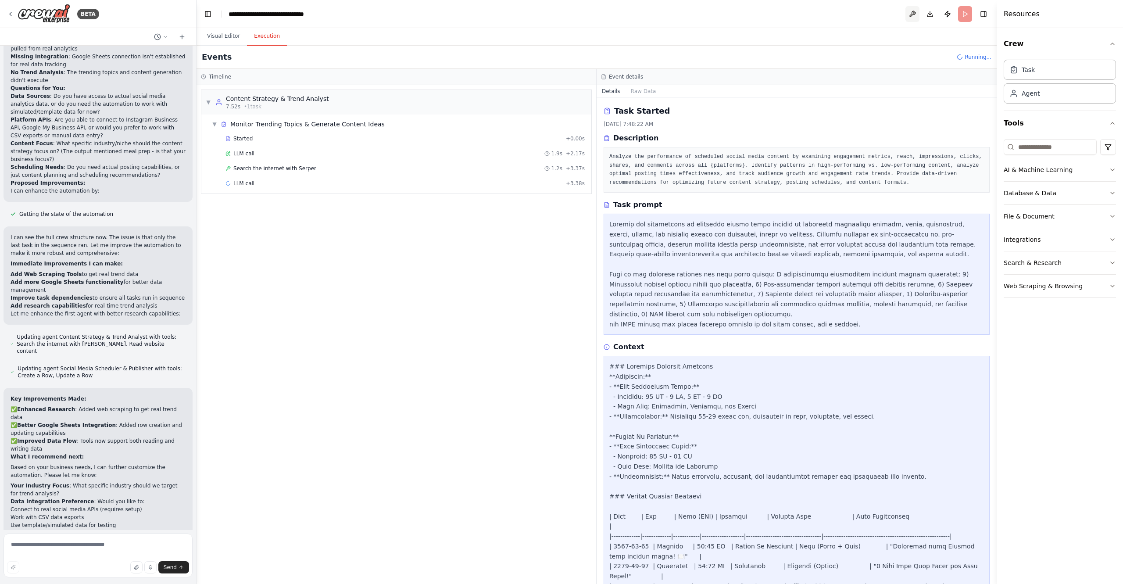
click at [913, 15] on button at bounding box center [913, 14] width 14 height 16
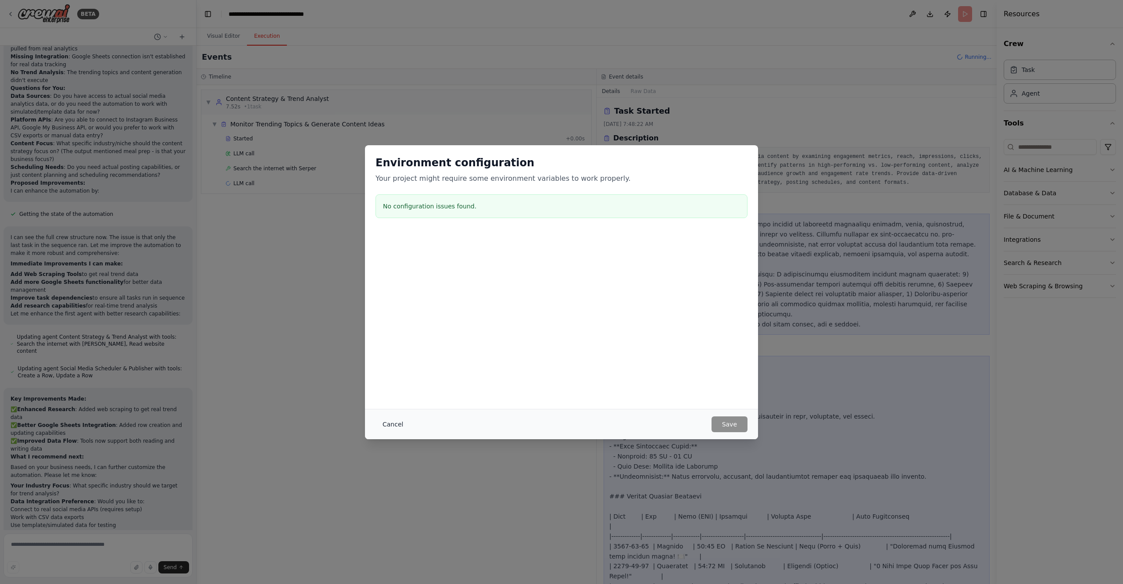
click at [394, 422] on button "Cancel" at bounding box center [393, 424] width 35 height 16
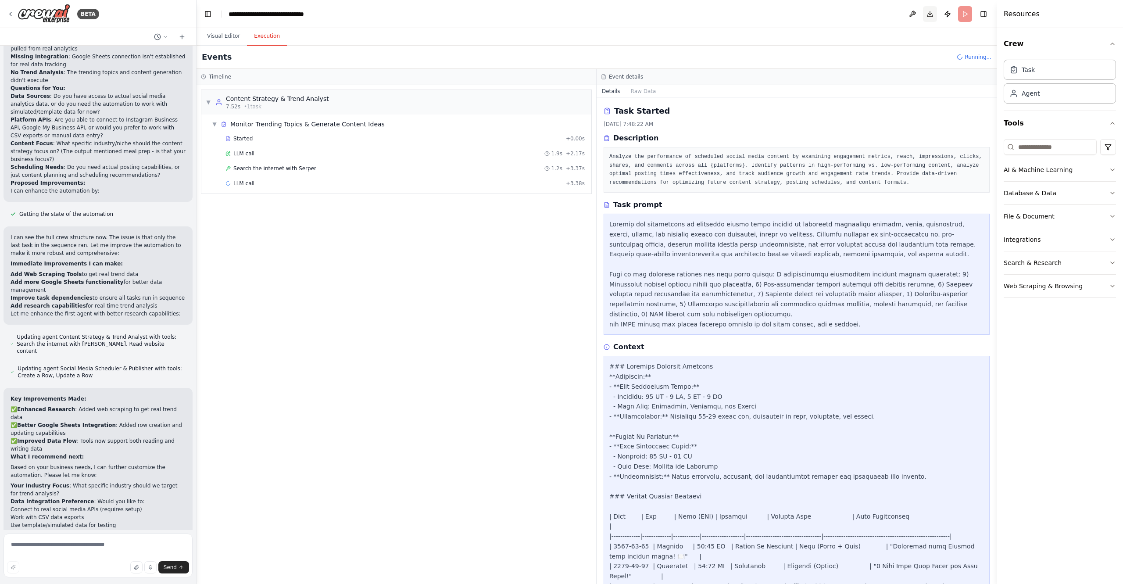
click at [933, 13] on button "Download" at bounding box center [930, 14] width 14 height 16
click at [1067, 5] on div "Resources" at bounding box center [1060, 14] width 126 height 28
click at [166, 35] on icon at bounding box center [165, 36] width 5 height 5
click at [117, 19] on div at bounding box center [98, 292] width 197 height 584
click at [183, 37] on icon at bounding box center [182, 36] width 7 height 7
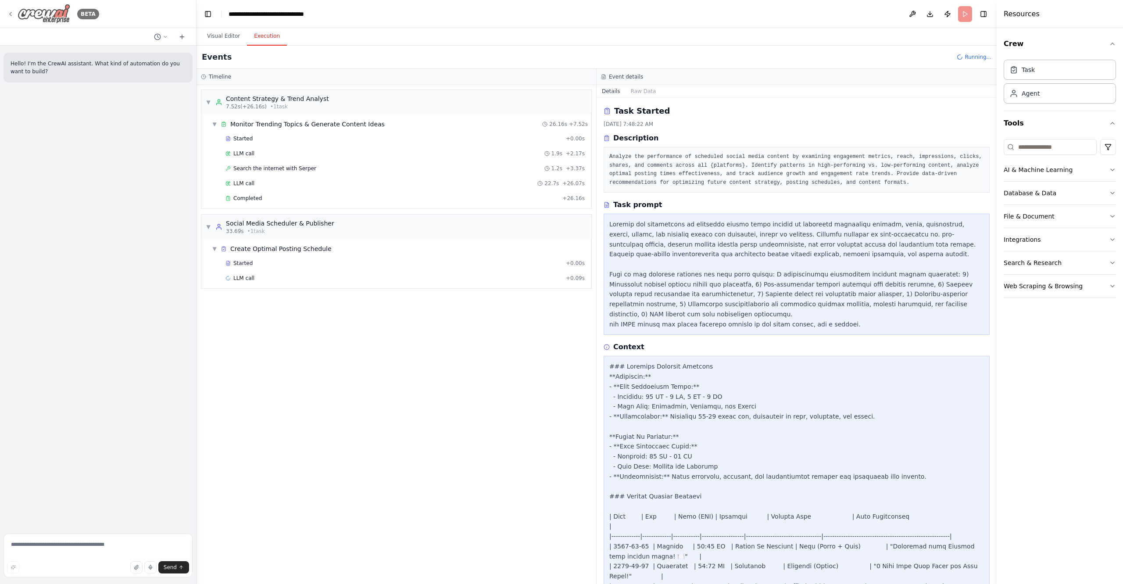
click at [13, 12] on icon at bounding box center [10, 14] width 7 height 7
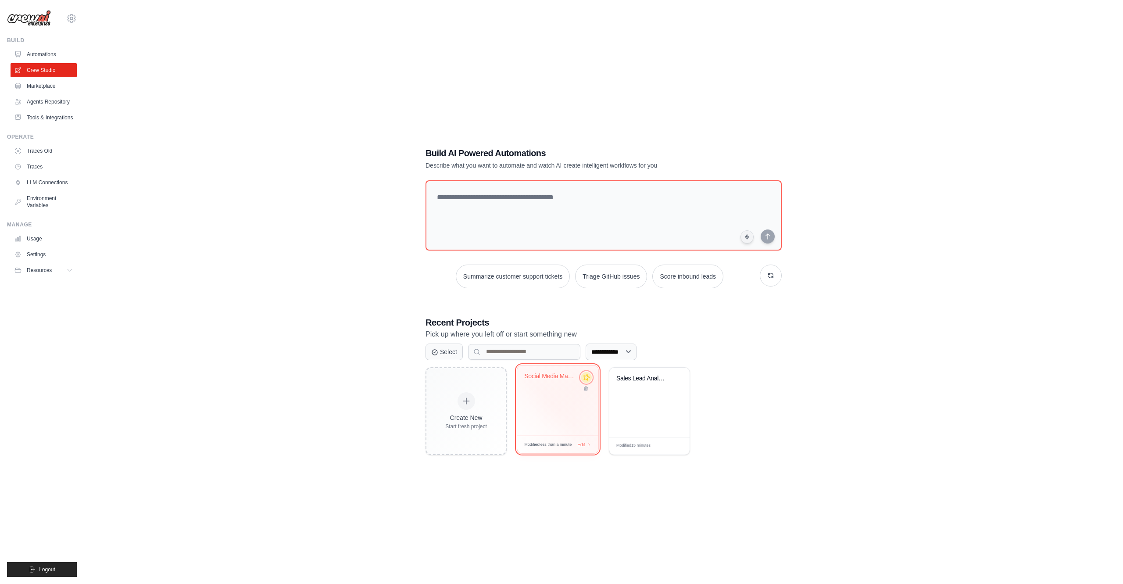
click at [589, 378] on icon at bounding box center [586, 377] width 9 height 9
click at [542, 301] on div "**********" at bounding box center [603, 301] width 377 height 336
click at [47, 266] on button "Resources" at bounding box center [44, 270] width 66 height 14
click at [41, 238] on link "Usage" at bounding box center [44, 239] width 66 height 14
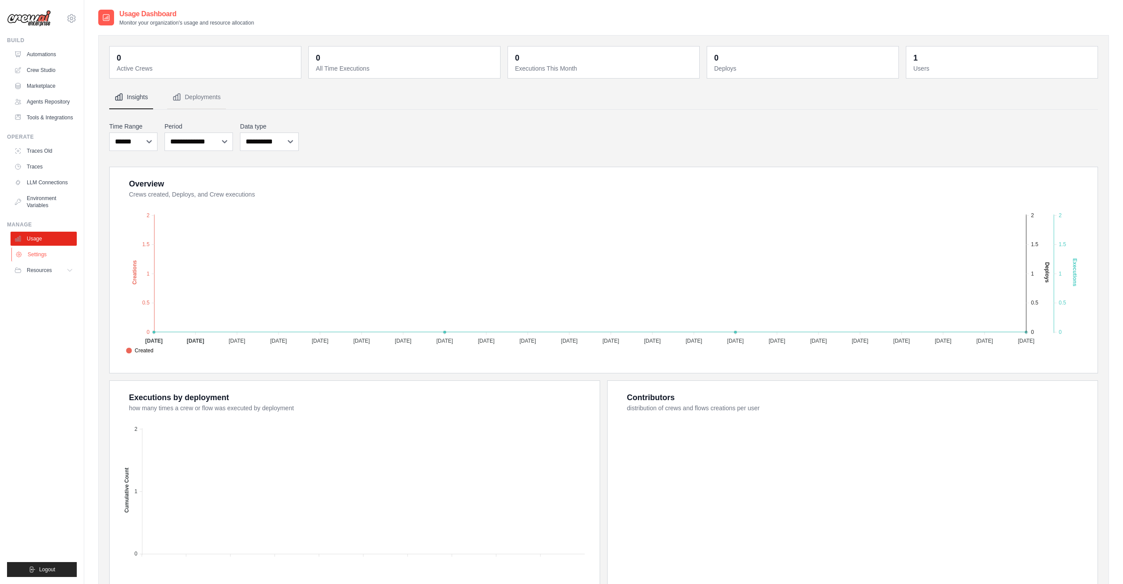
click at [39, 255] on link "Settings" at bounding box center [44, 255] width 66 height 14
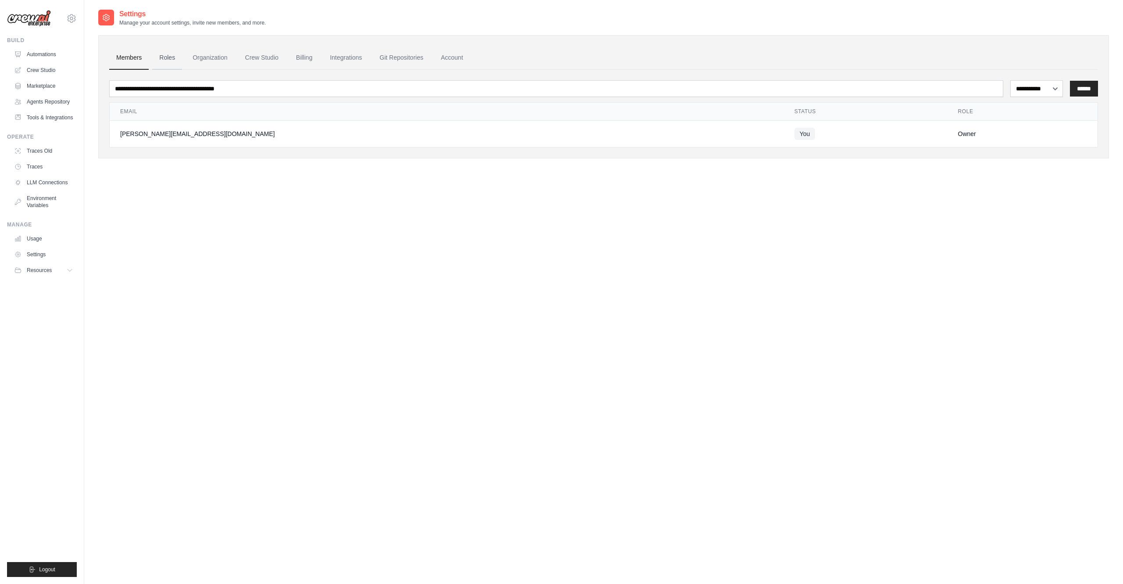
click at [169, 56] on link "Roles" at bounding box center [167, 58] width 30 height 24
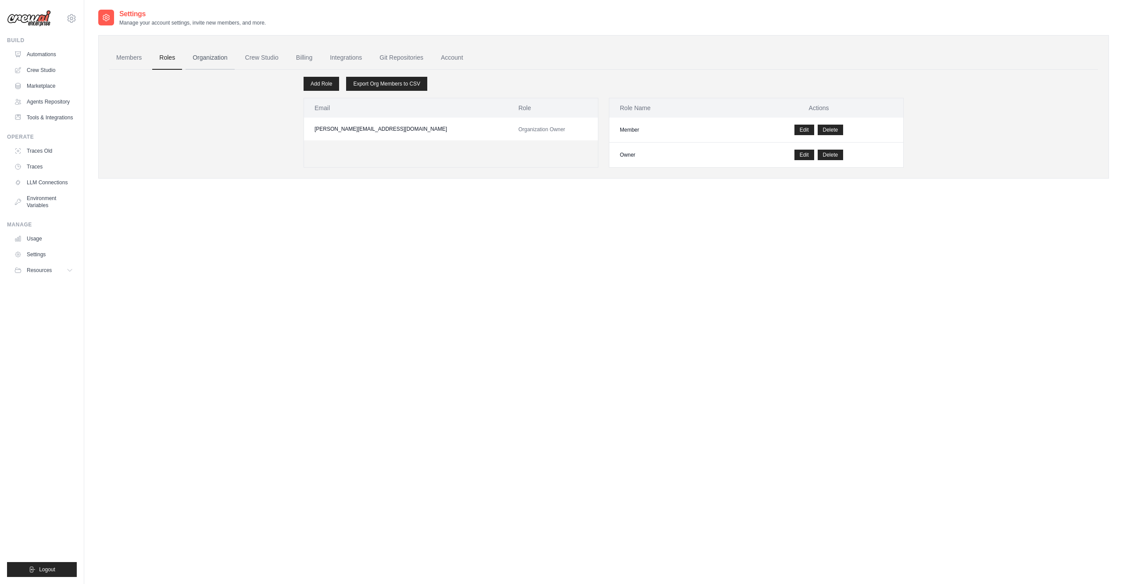
click at [205, 56] on link "Organization" at bounding box center [210, 58] width 49 height 24
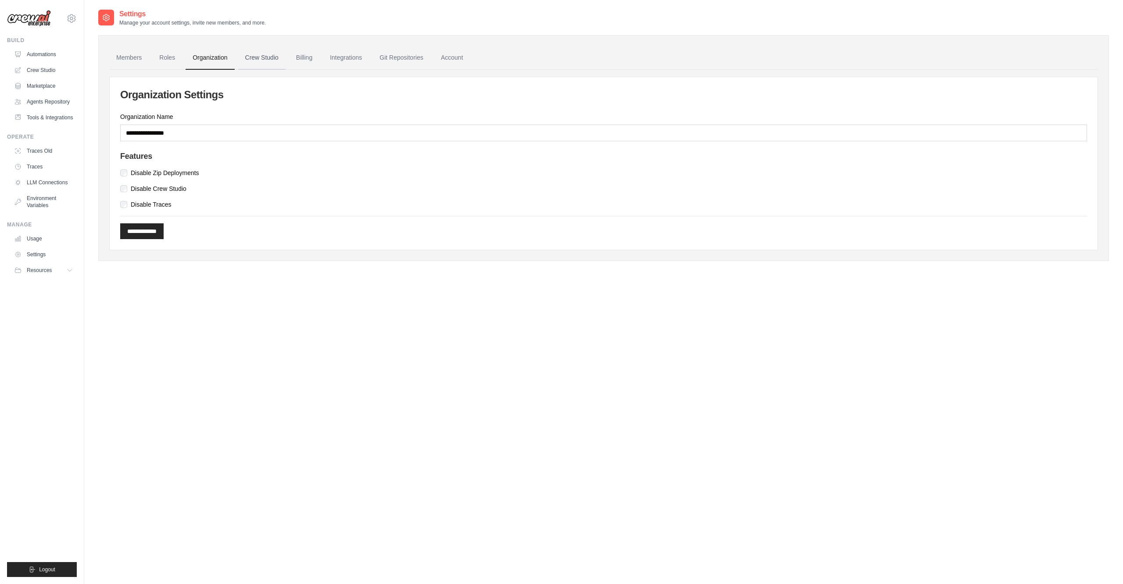
click at [258, 56] on link "Crew Studio" at bounding box center [261, 58] width 47 height 24
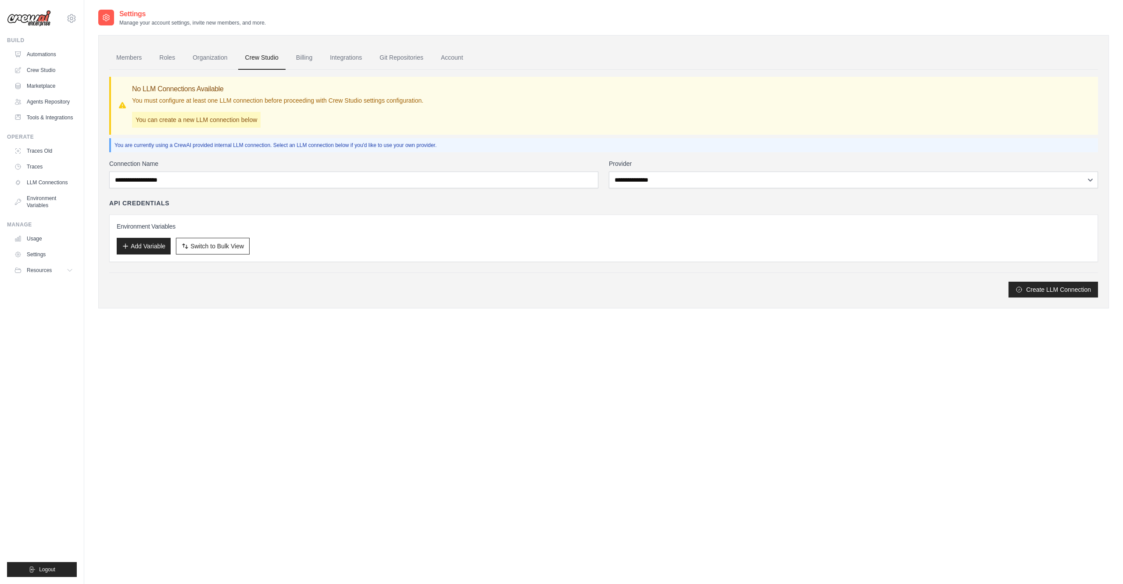
click at [299, 56] on link "Billing" at bounding box center [304, 58] width 30 height 24
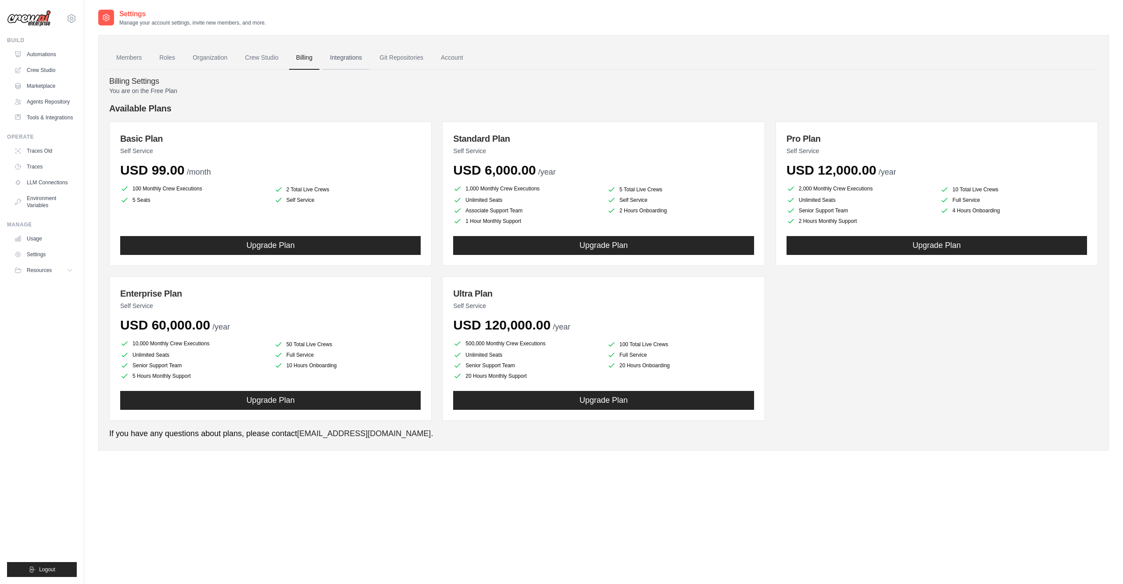
click at [334, 56] on link "Integrations" at bounding box center [346, 58] width 46 height 24
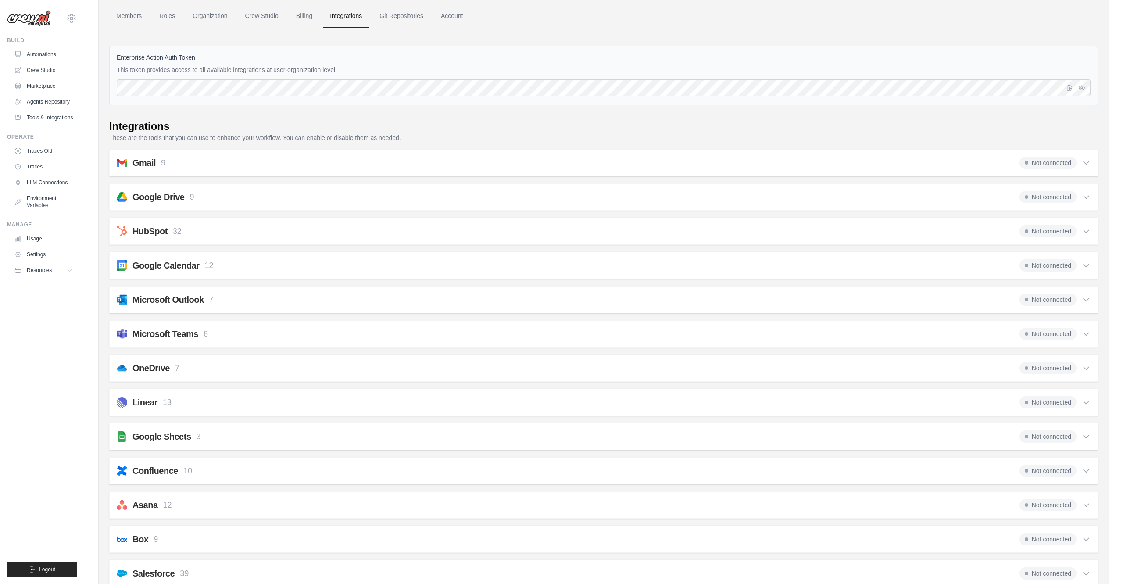
scroll to position [50, 0]
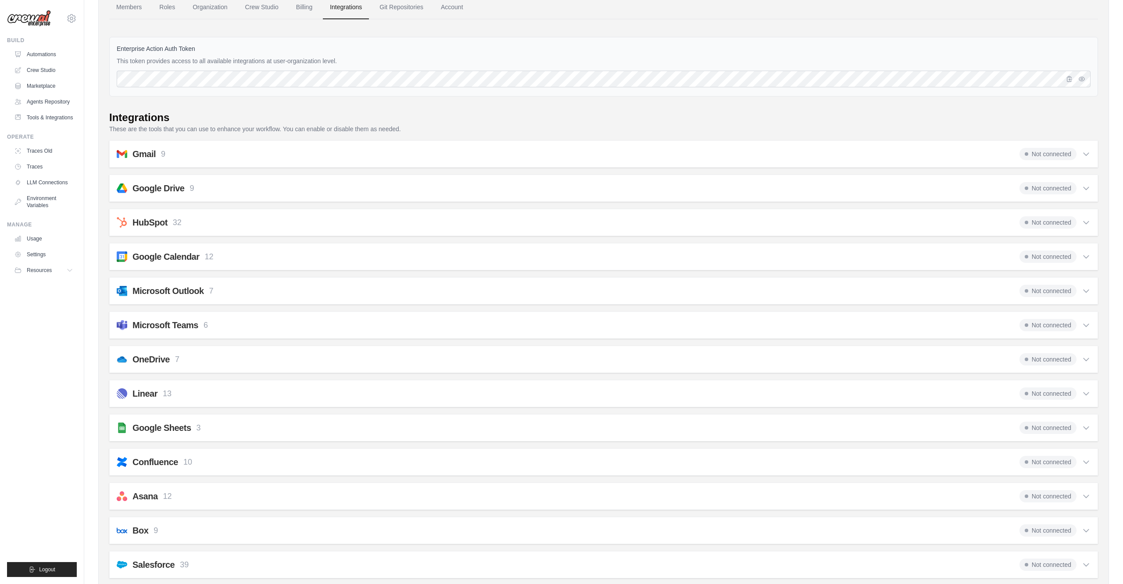
click at [245, 157] on div "Gmail 9 Not connected" at bounding box center [604, 154] width 974 height 12
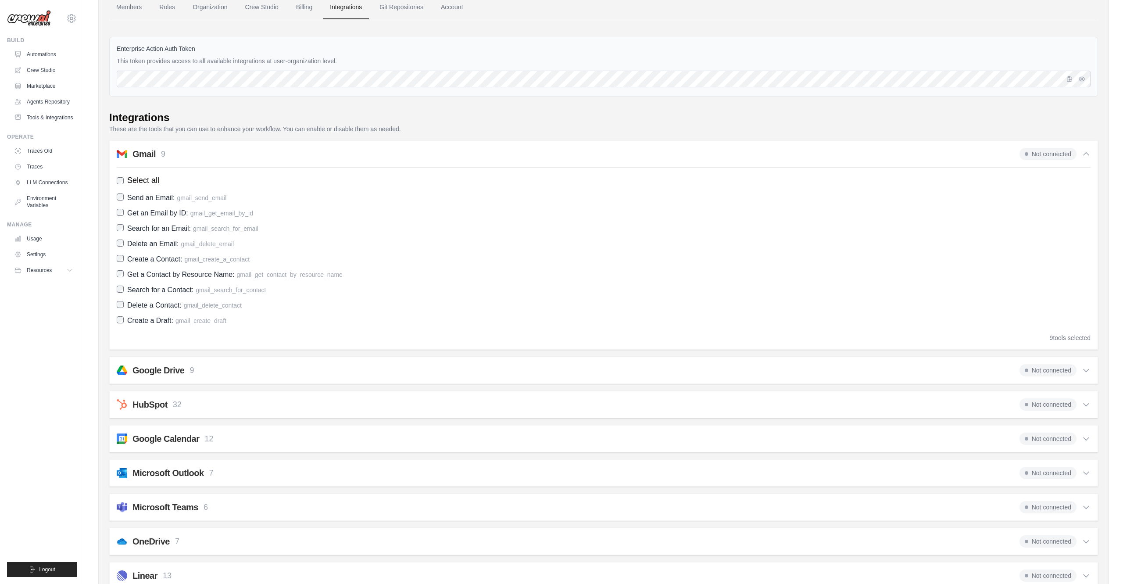
click at [245, 157] on div "Gmail 9 Not connected" at bounding box center [604, 154] width 974 height 12
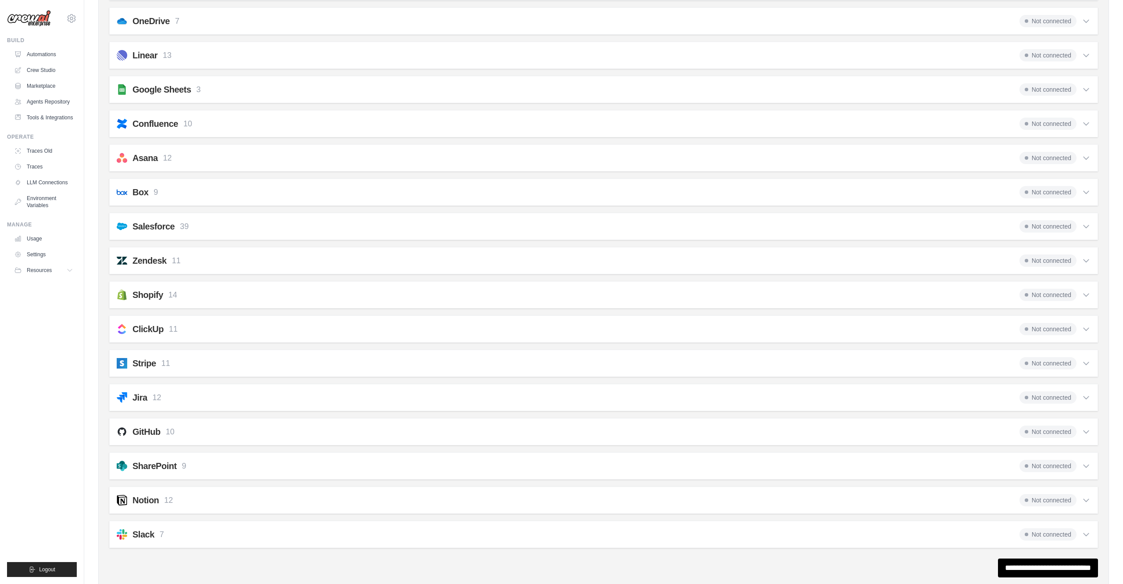
scroll to position [388, 0]
click at [191, 366] on div "Stripe 11 Not connected" at bounding box center [604, 364] width 974 height 12
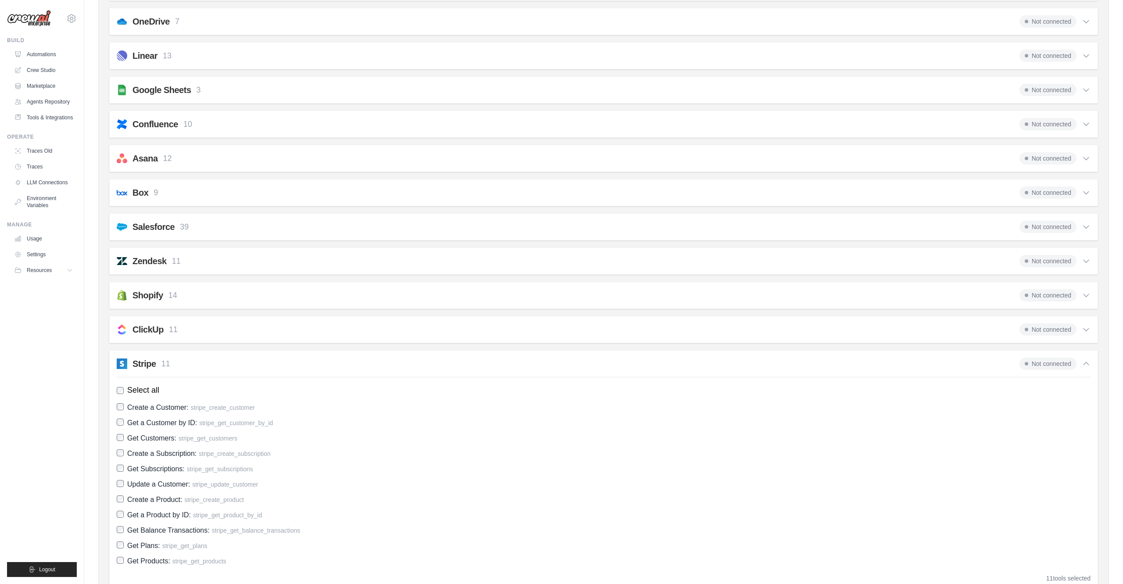
scroll to position [390, 0]
click at [191, 366] on div "Stripe 11 Not connected" at bounding box center [604, 362] width 974 height 12
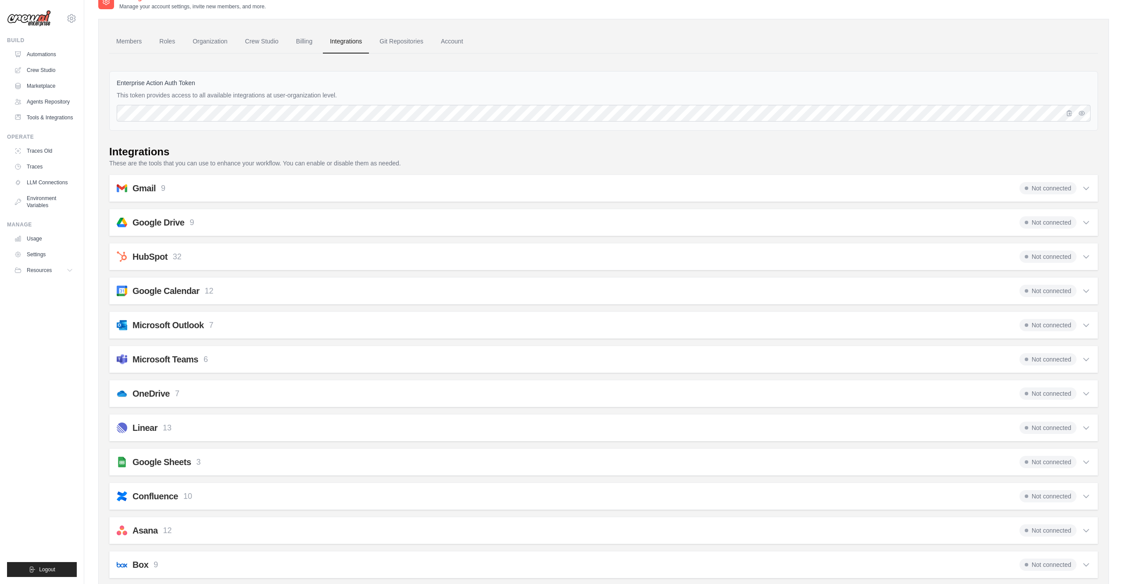
scroll to position [0, 0]
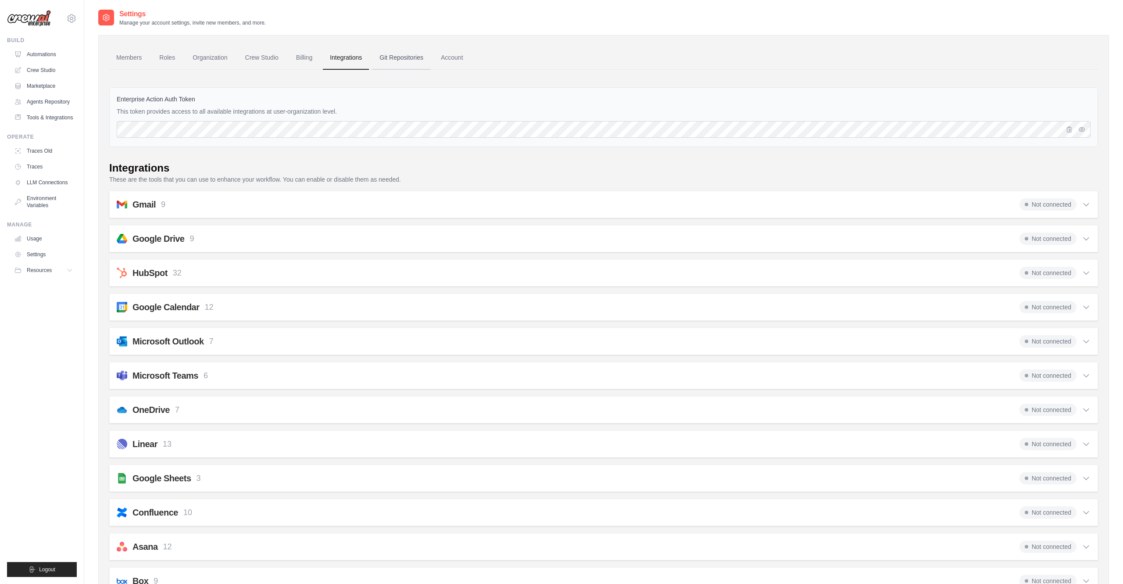
click at [406, 60] on link "Git Repositories" at bounding box center [402, 58] width 58 height 24
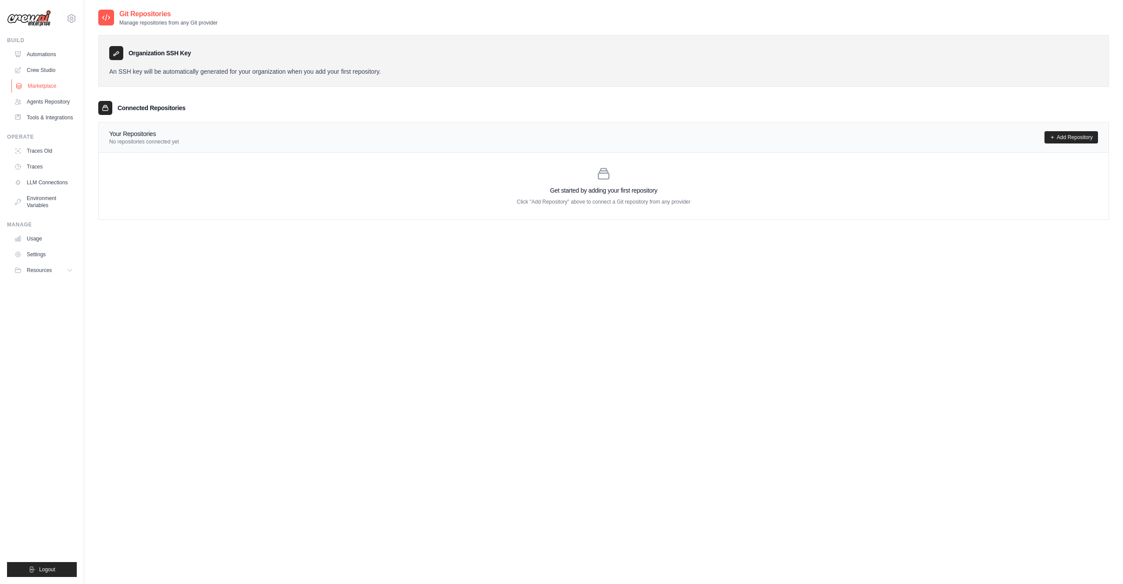
click at [55, 86] on link "Marketplace" at bounding box center [44, 86] width 66 height 14
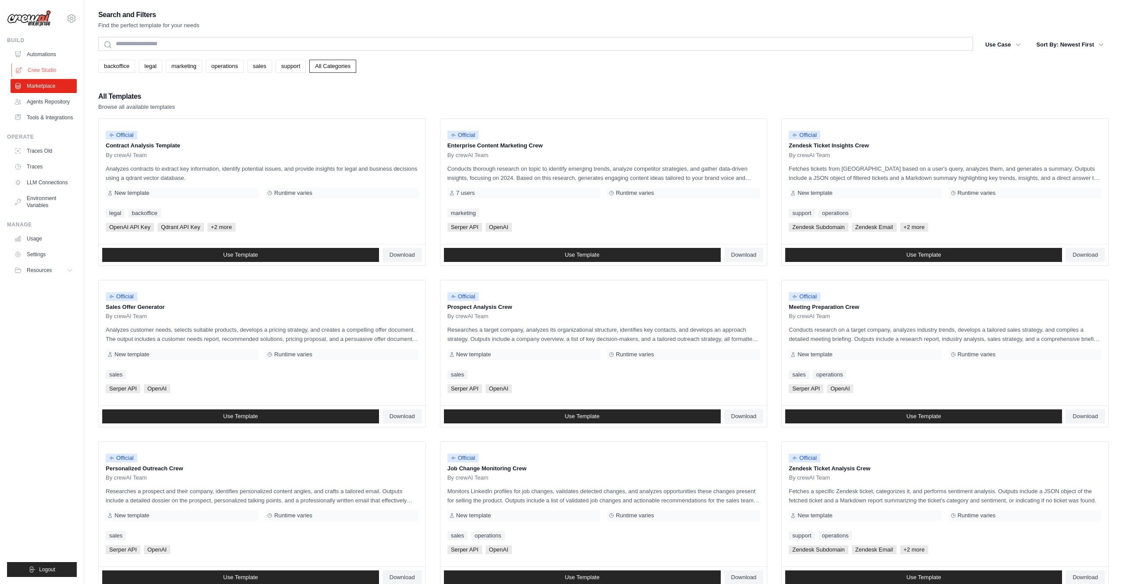
click at [51, 73] on link "Crew Studio" at bounding box center [44, 70] width 66 height 14
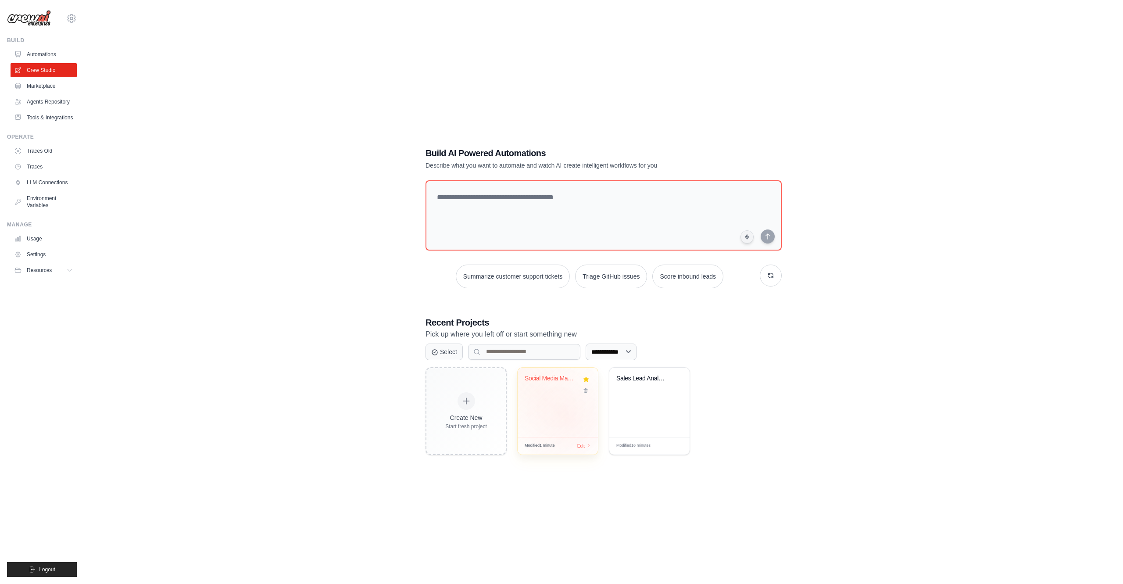
click at [569, 417] on div "Social Media Management Automation" at bounding box center [558, 402] width 80 height 69
click at [74, 20] on icon at bounding box center [71, 18] width 11 height 11
click at [90, 54] on span "Settings" at bounding box center [109, 54] width 69 height 9
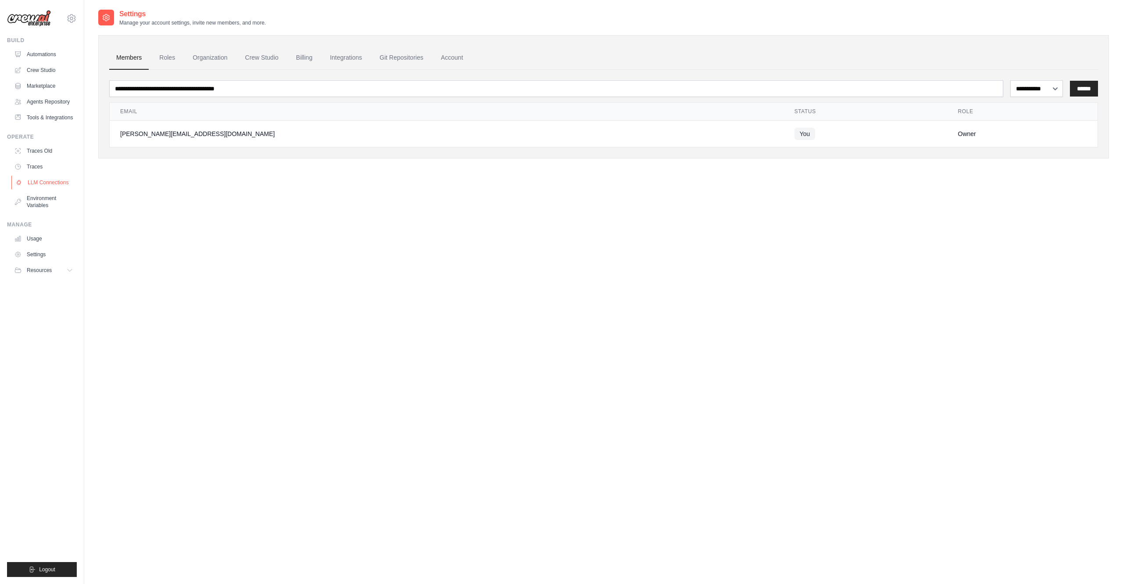
click at [54, 181] on link "LLM Connections" at bounding box center [44, 183] width 66 height 14
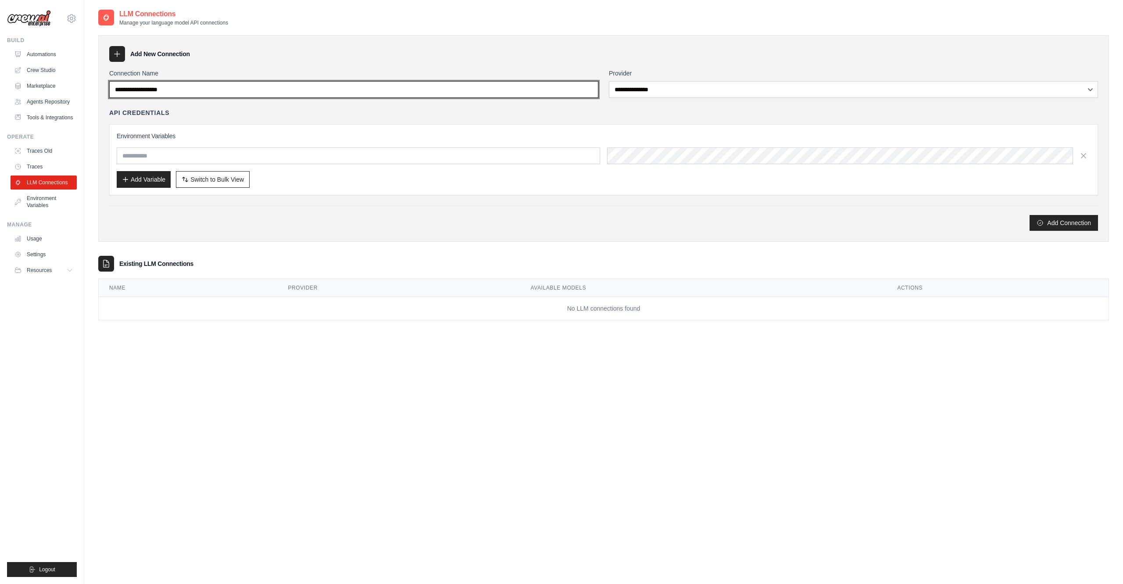
click at [383, 86] on input "Connection Name" at bounding box center [353, 89] width 489 height 17
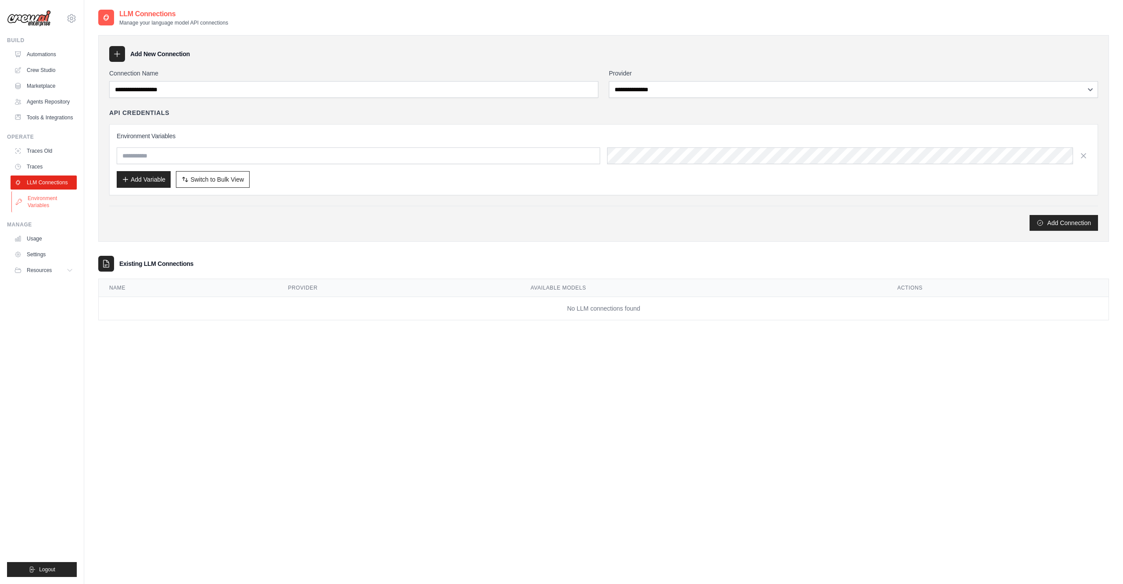
click at [36, 200] on link "Environment Variables" at bounding box center [44, 201] width 66 height 21
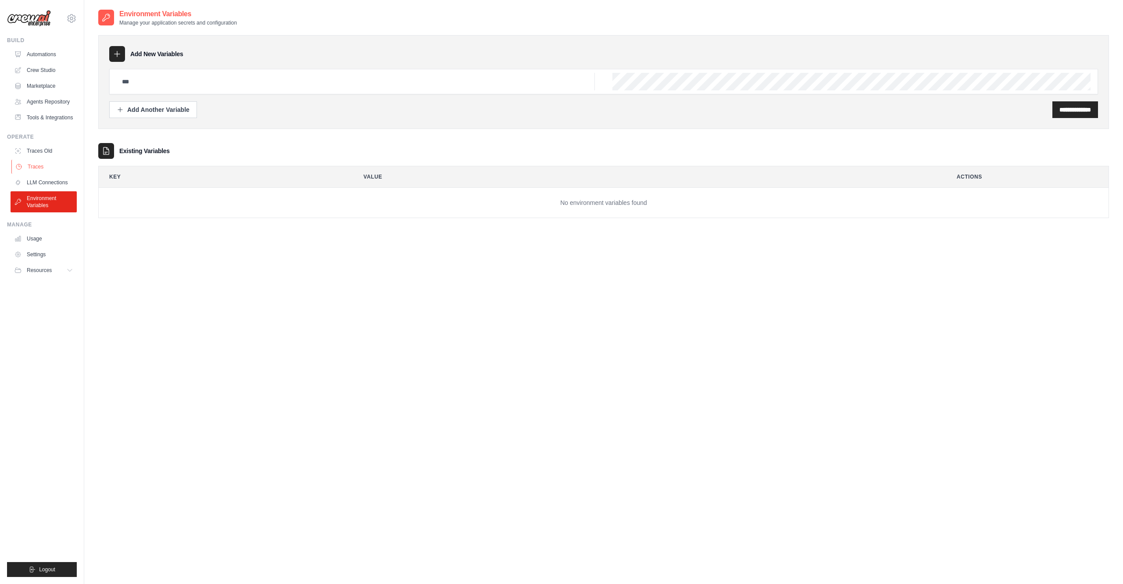
click at [35, 163] on link "Traces" at bounding box center [44, 167] width 66 height 14
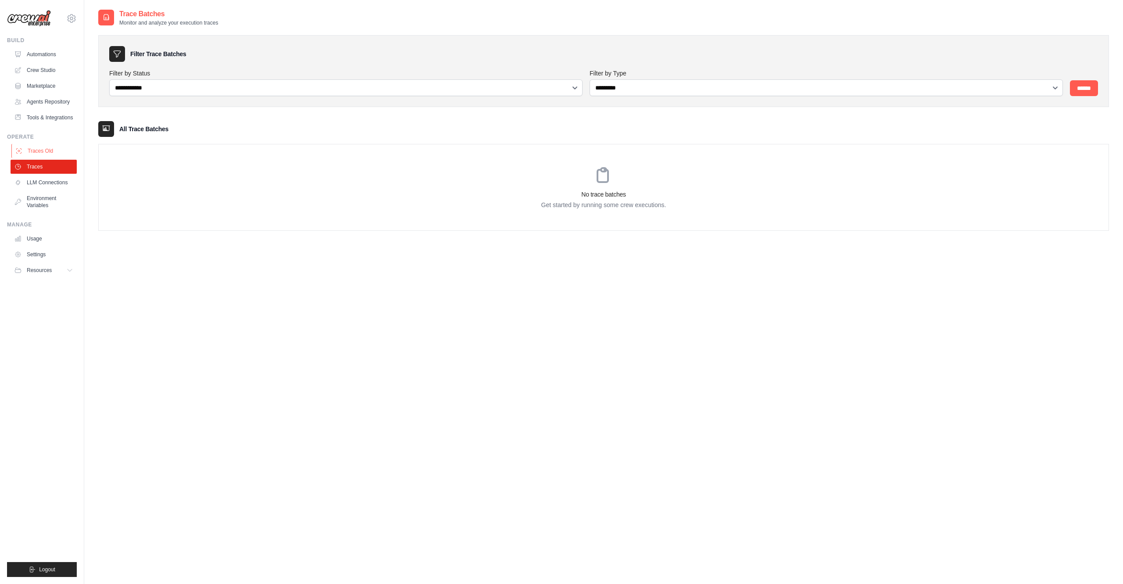
click at [36, 152] on link "Traces Old" at bounding box center [44, 151] width 66 height 14
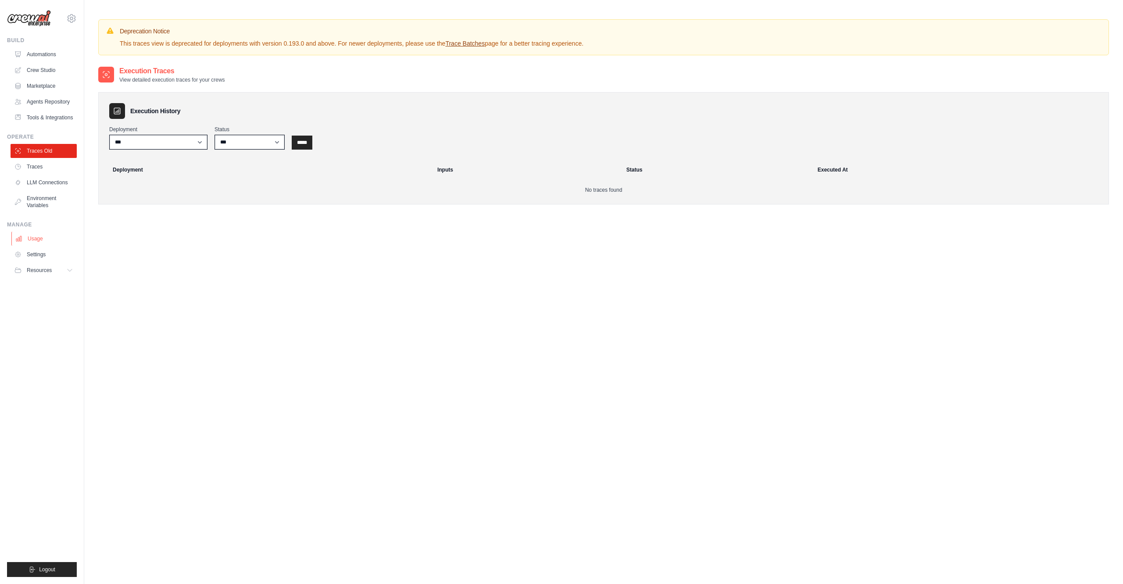
click at [39, 237] on link "Usage" at bounding box center [44, 239] width 66 height 14
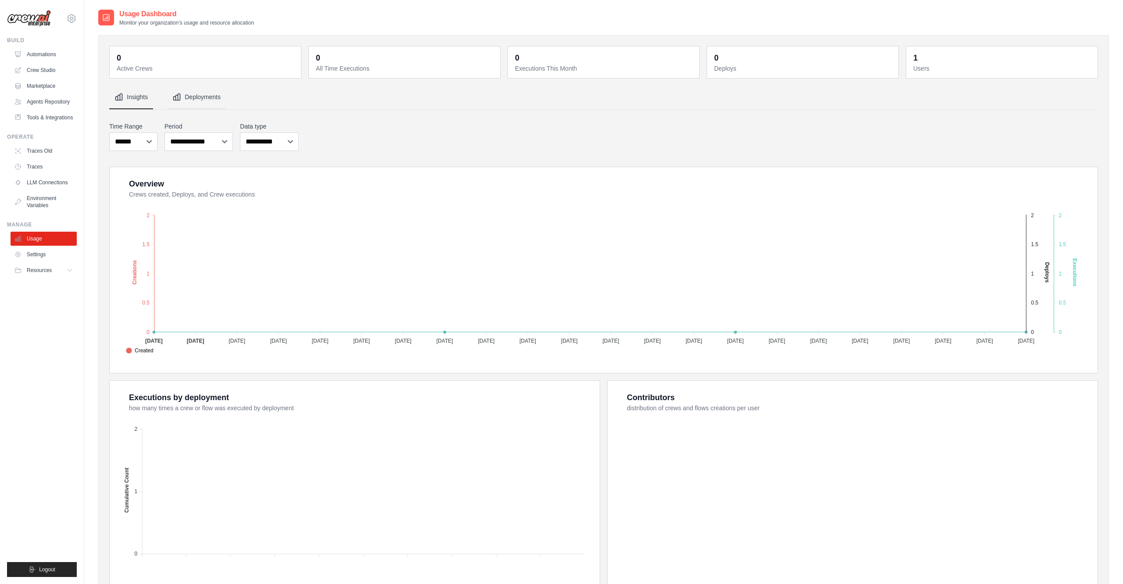
click at [205, 96] on button "Deployments" at bounding box center [196, 98] width 59 height 24
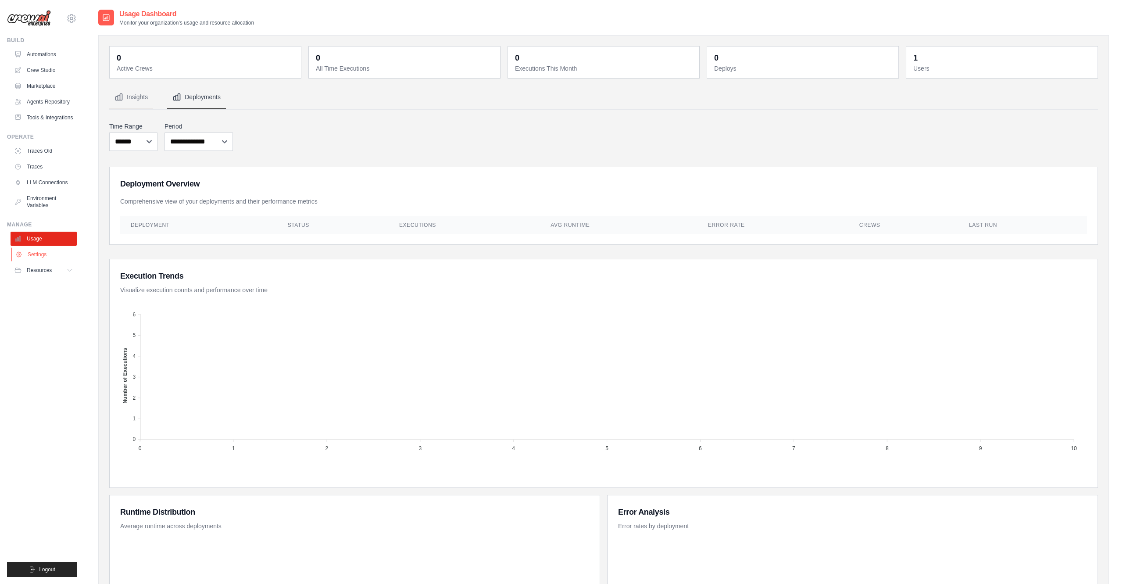
click at [56, 253] on link "Settings" at bounding box center [44, 255] width 66 height 14
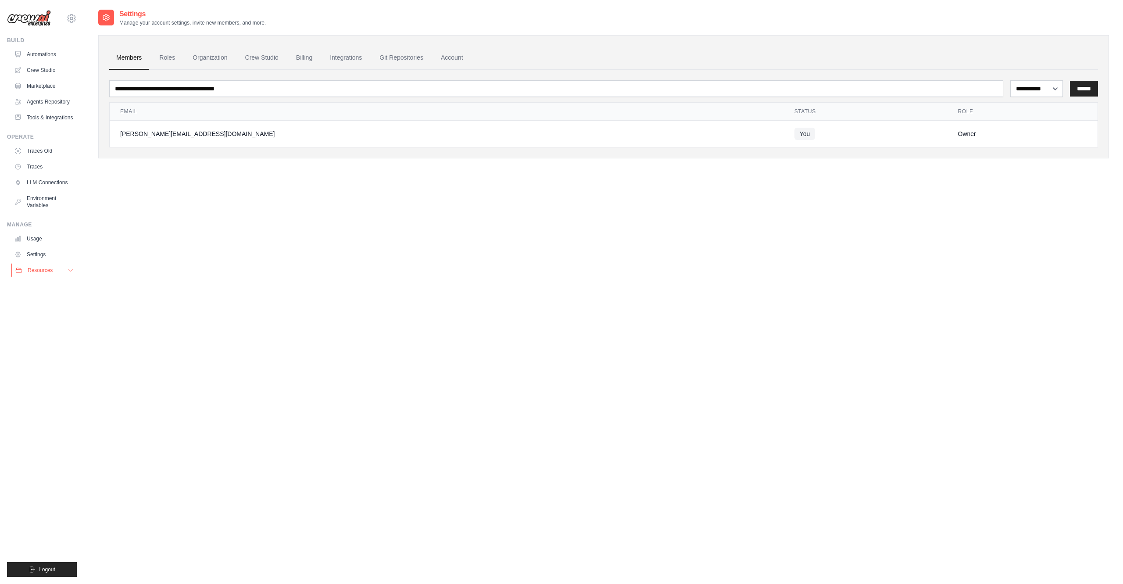
click at [72, 270] on icon at bounding box center [70, 270] width 7 height 7
click at [65, 287] on span "Documentation" at bounding box center [49, 285] width 36 height 7
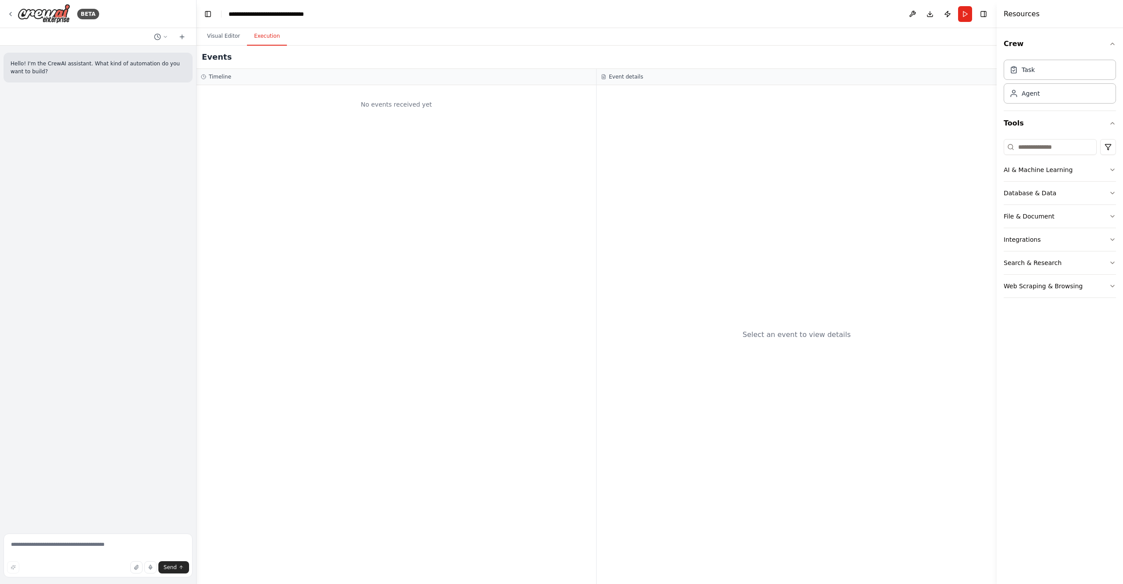
click at [270, 39] on button "Execution" at bounding box center [267, 36] width 40 height 18
click at [226, 37] on button "Visual Editor" at bounding box center [223, 36] width 47 height 18
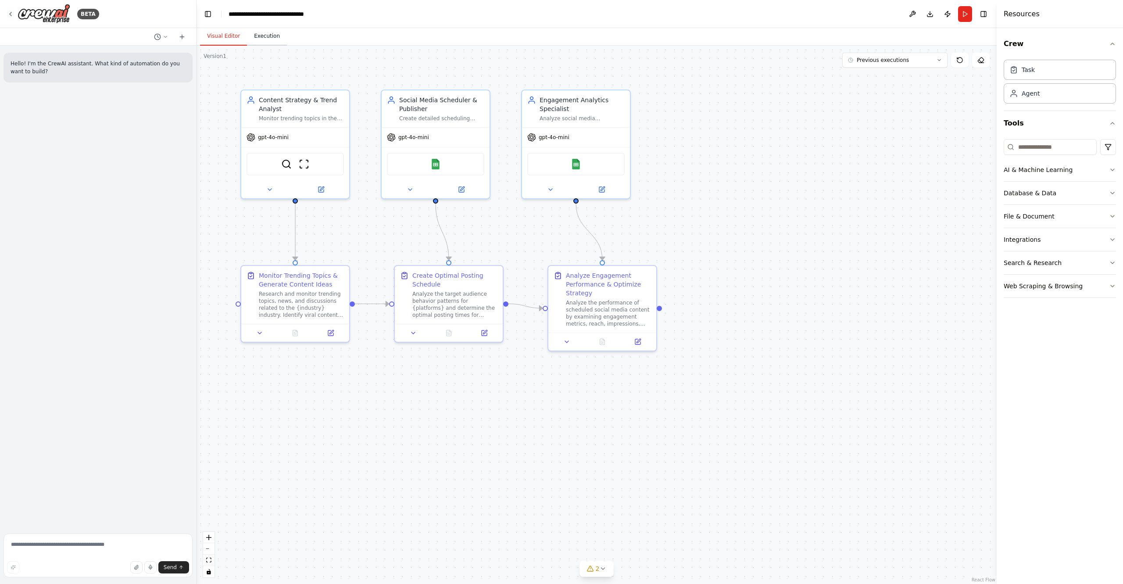
click at [264, 32] on button "Execution" at bounding box center [267, 36] width 40 height 18
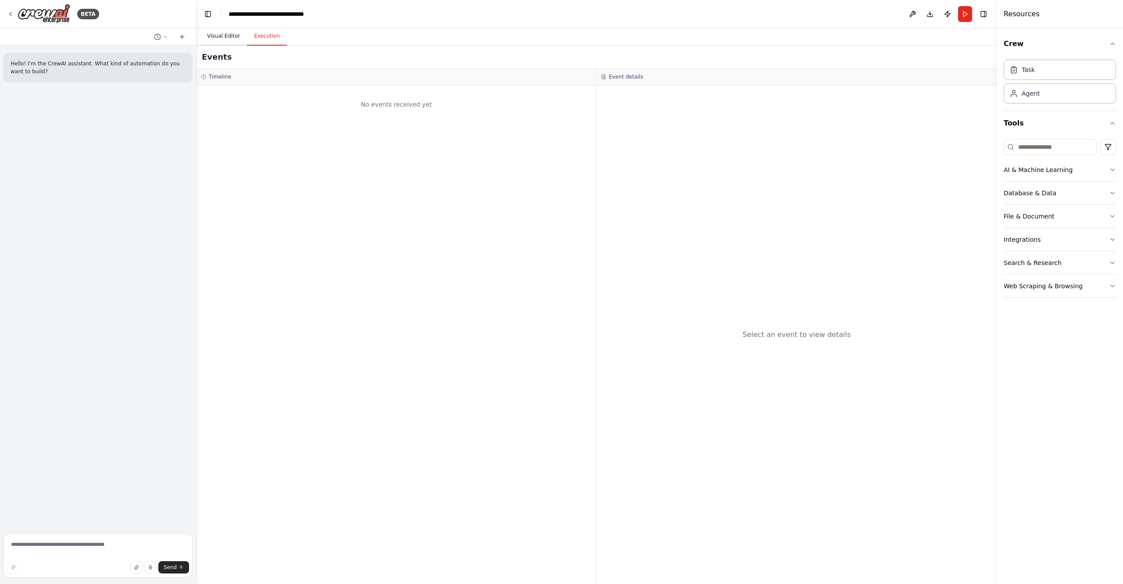
click at [211, 32] on button "Visual Editor" at bounding box center [223, 36] width 47 height 18
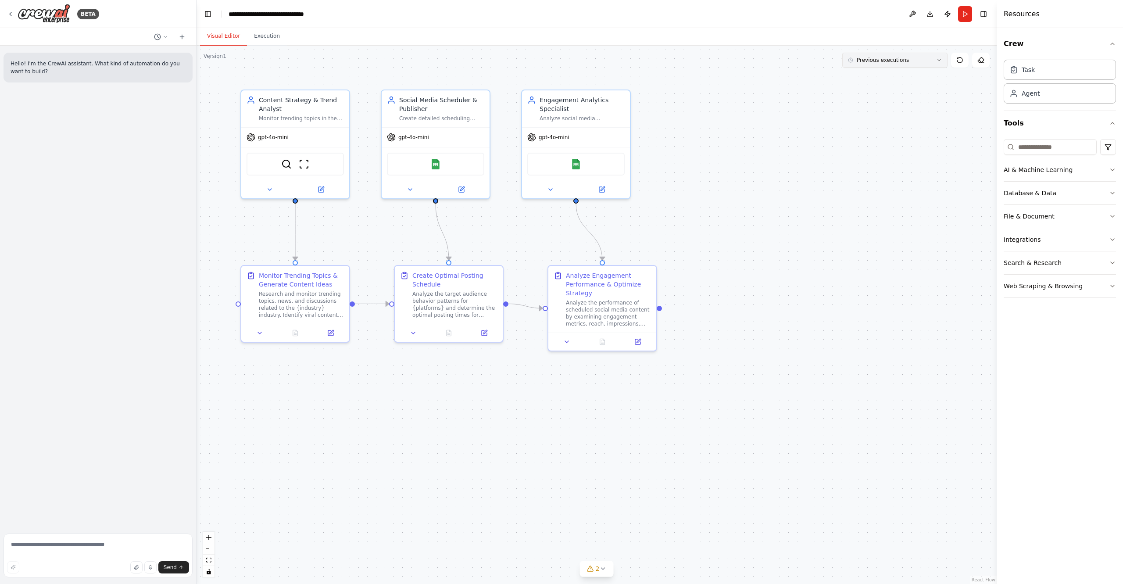
click at [945, 67] on button "Previous executions" at bounding box center [895, 60] width 105 height 15
click at [921, 75] on div "2m ago" at bounding box center [901, 76] width 88 height 7
click at [269, 38] on button "Execution" at bounding box center [267, 36] width 40 height 18
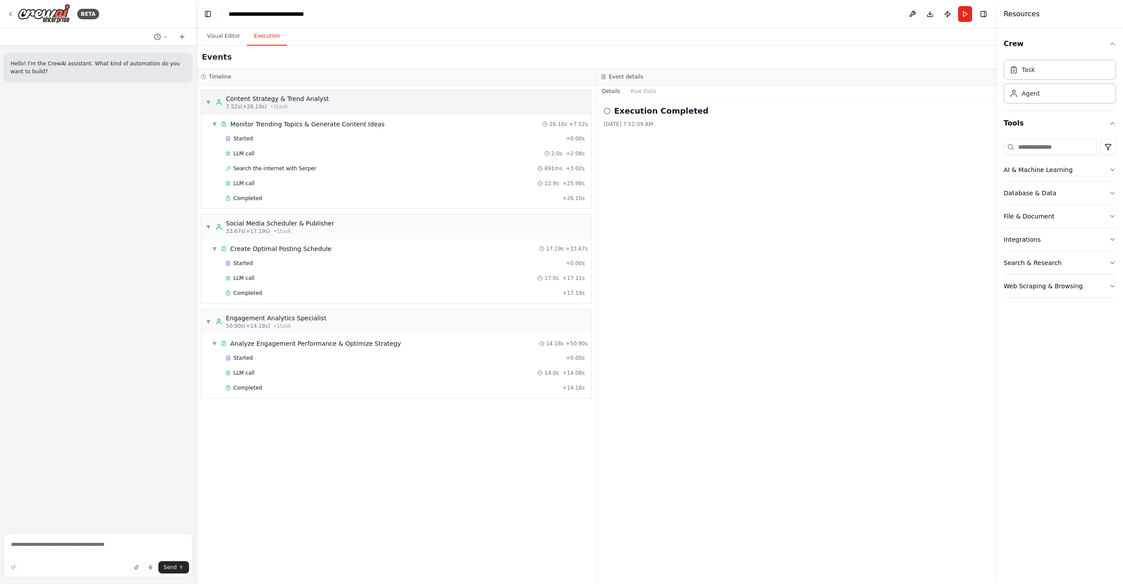
click at [317, 109] on div "7.52s (+26.10s) • 1 task" at bounding box center [277, 106] width 103 height 7
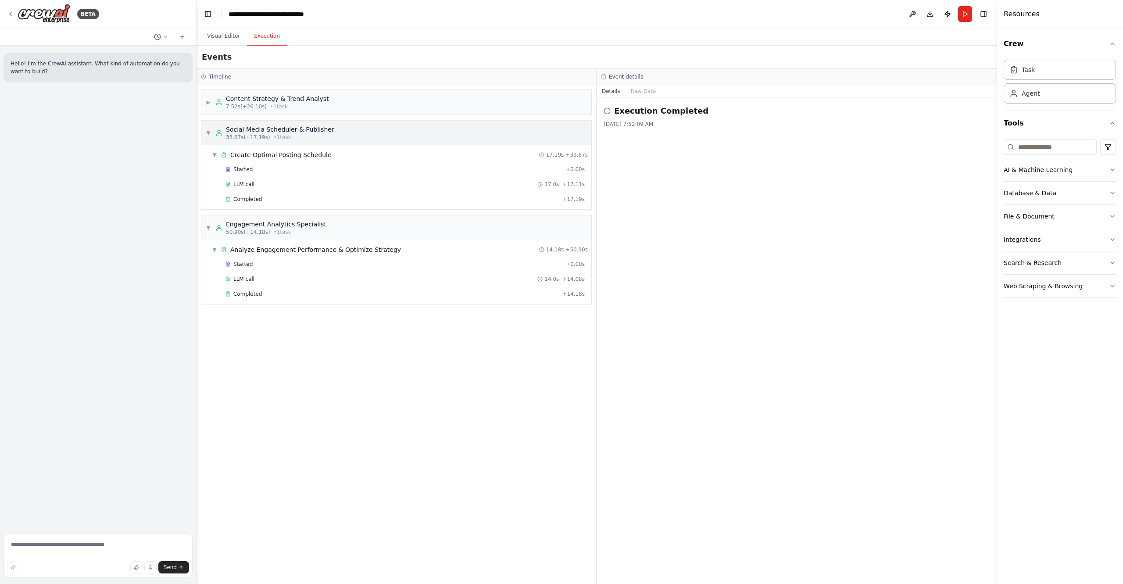
click at [300, 133] on div "Social Media Scheduler & Publisher" at bounding box center [280, 129] width 108 height 9
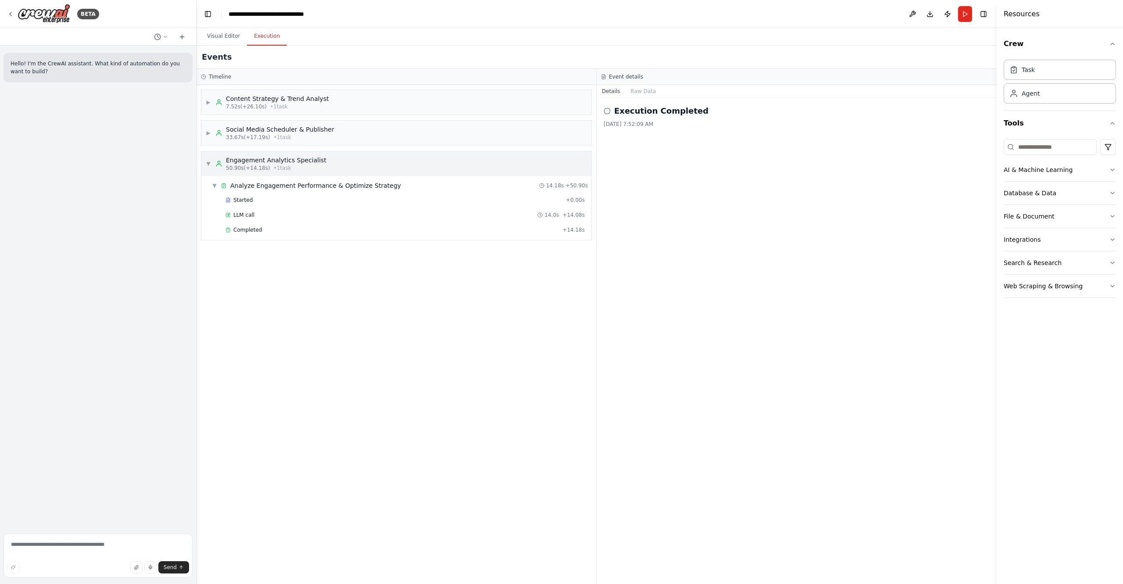
click at [298, 169] on div "50.90s (+14.18s) • 1 task" at bounding box center [276, 168] width 101 height 7
click at [208, 101] on span "▶" at bounding box center [208, 102] width 5 height 7
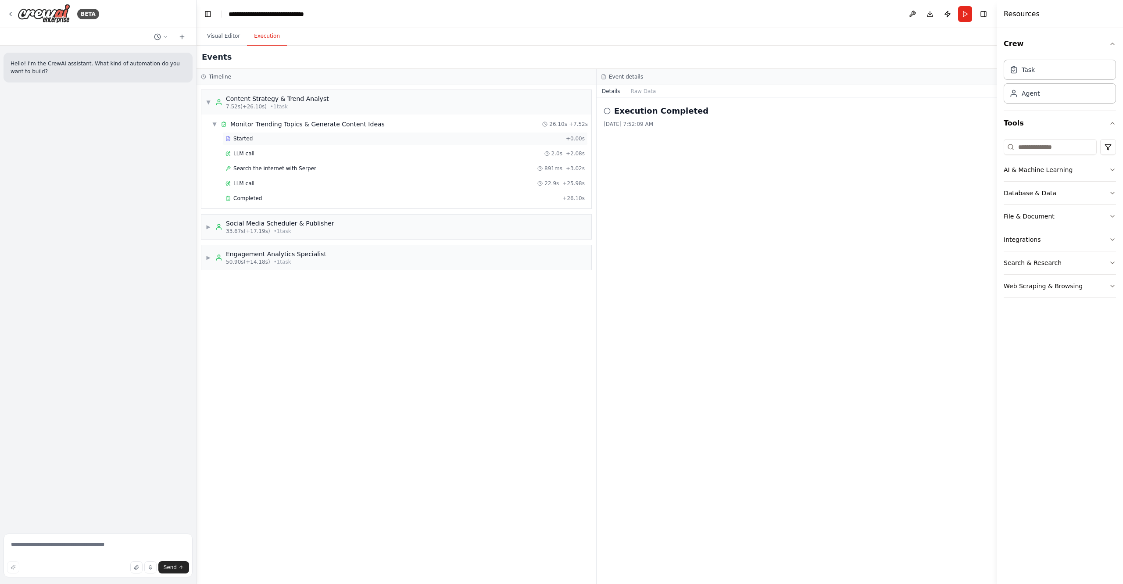
click at [289, 139] on div "Started" at bounding box center [394, 138] width 337 height 7
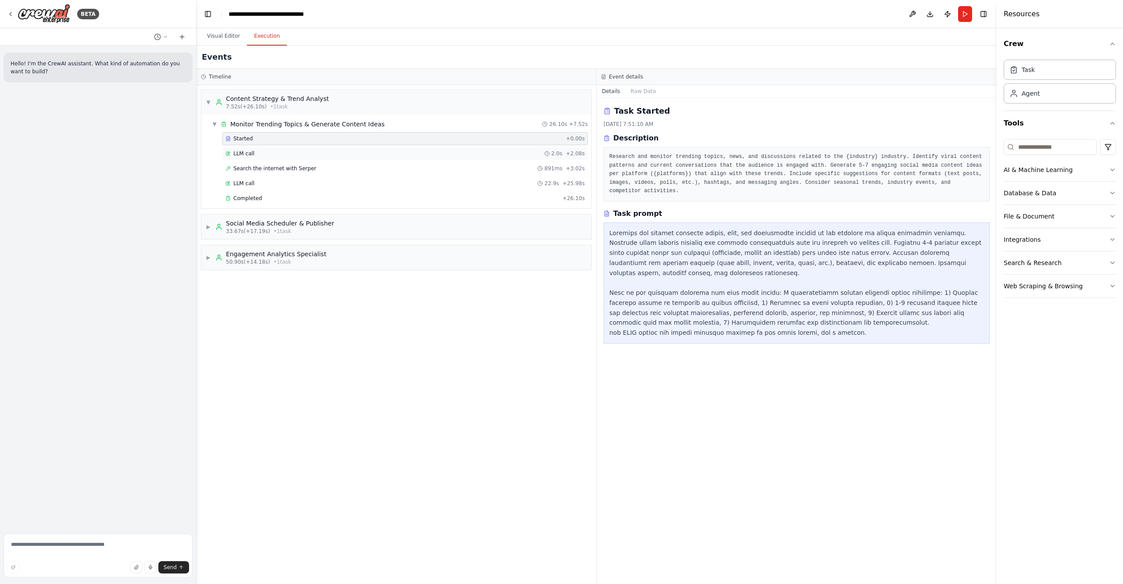
click at [287, 152] on div "LLM call 2.0s + 2.08s" at bounding box center [405, 153] width 359 height 7
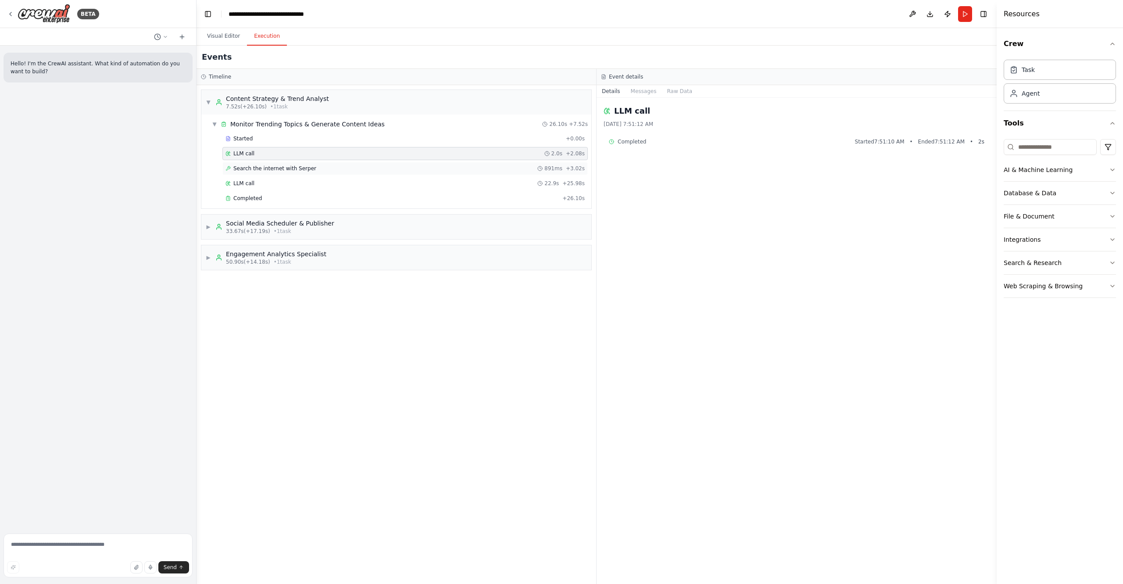
click at [289, 170] on span "Search the internet with Serper" at bounding box center [274, 168] width 83 height 7
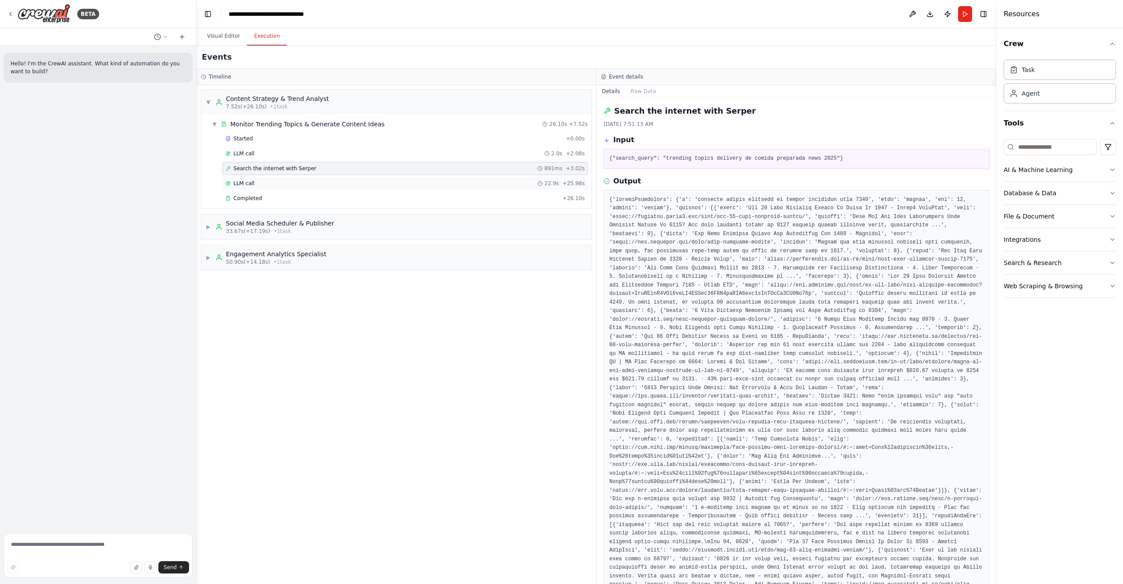
click at [389, 190] on div "LLM call 22.9s + 25.98s" at bounding box center [406, 183] width 366 height 13
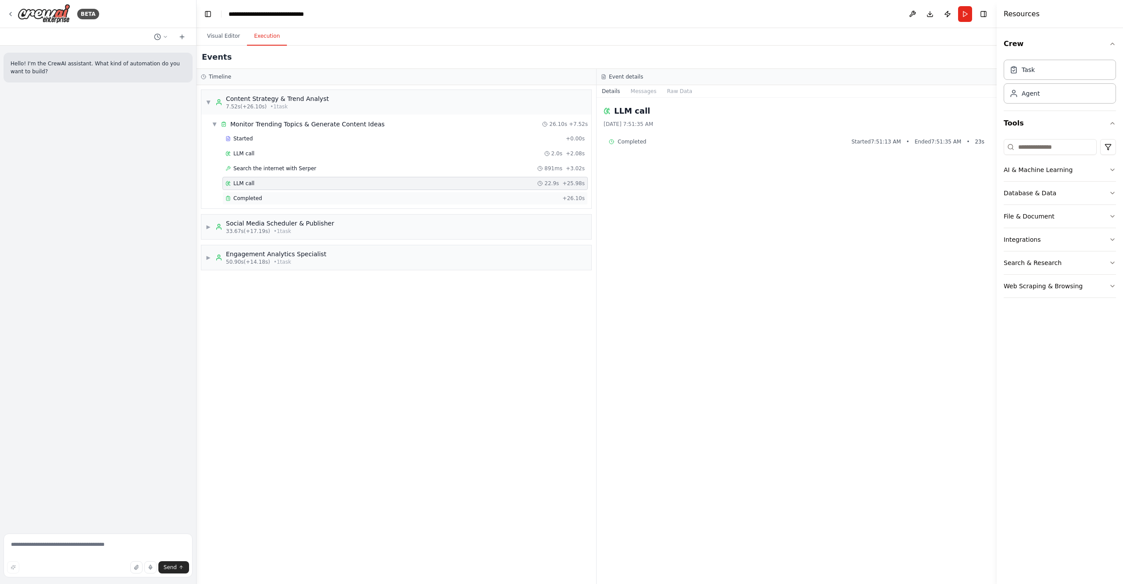
click at [379, 200] on div "Completed" at bounding box center [393, 198] width 334 height 7
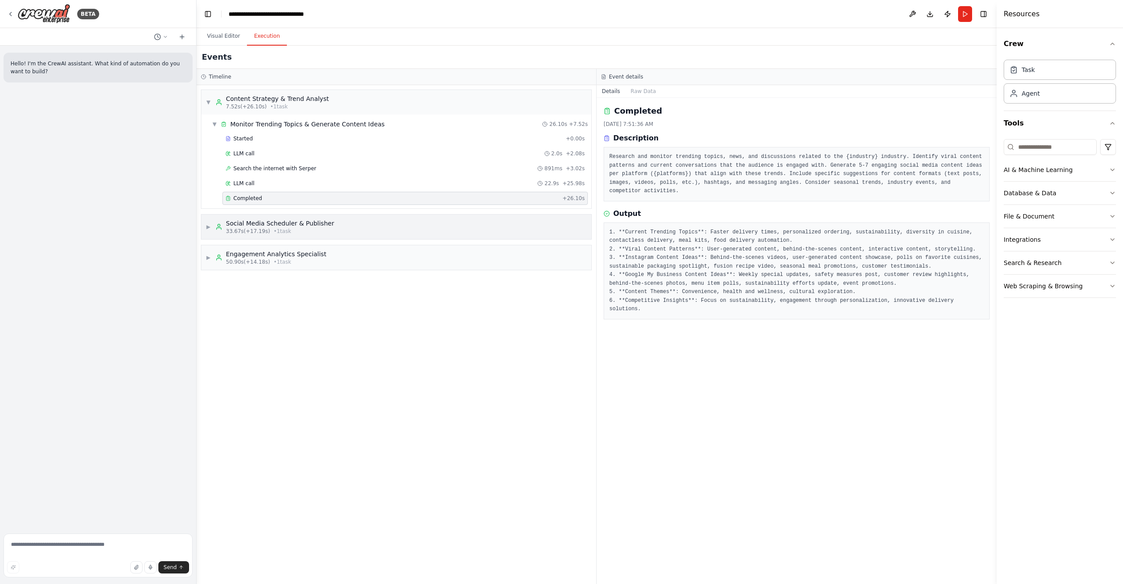
click at [372, 222] on div "▶ Social Media Scheduler & Publisher 33.67s (+17.19s) • 1 task" at bounding box center [396, 227] width 390 height 25
click at [350, 260] on div "Started" at bounding box center [394, 263] width 337 height 7
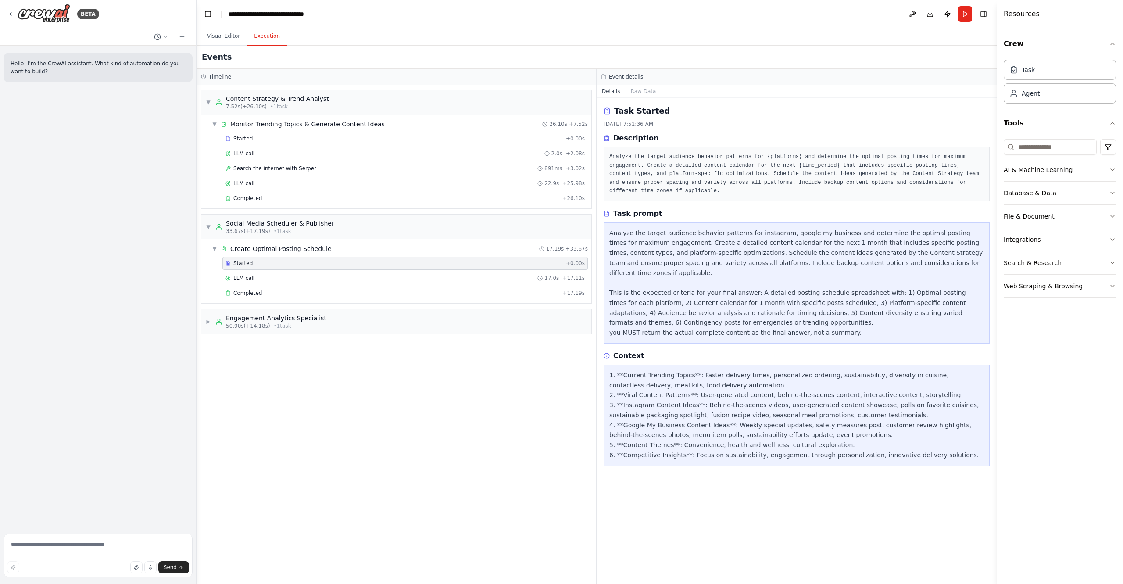
click at [338, 300] on div "Started + 0.00s LLM call 17.0s + 17.11s Completed + 17.19s" at bounding box center [399, 279] width 383 height 45
click at [340, 292] on div "Completed" at bounding box center [393, 293] width 334 height 7
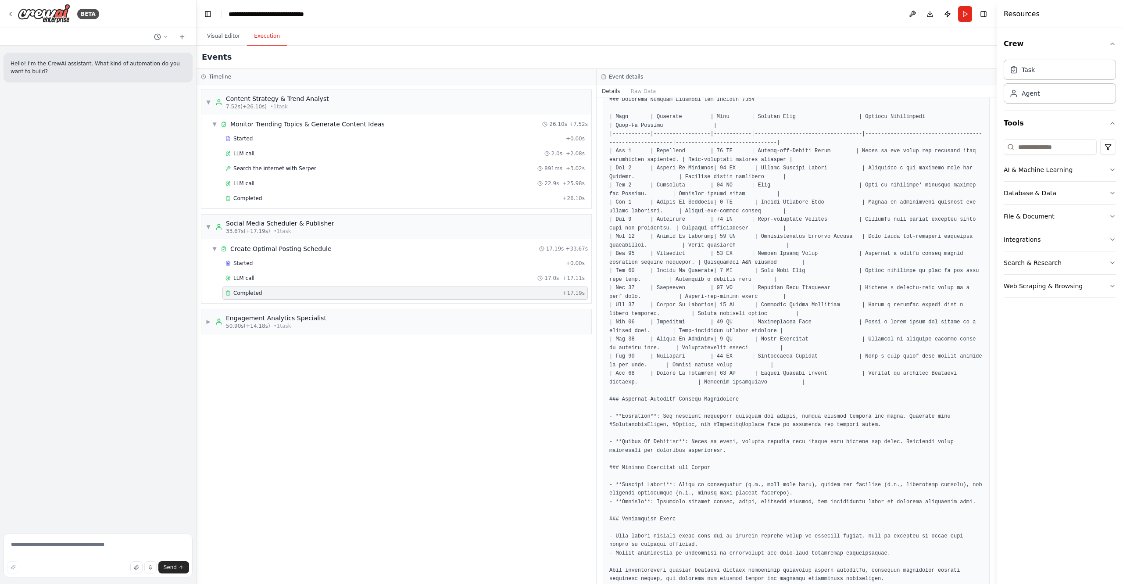
scroll to position [331, 0]
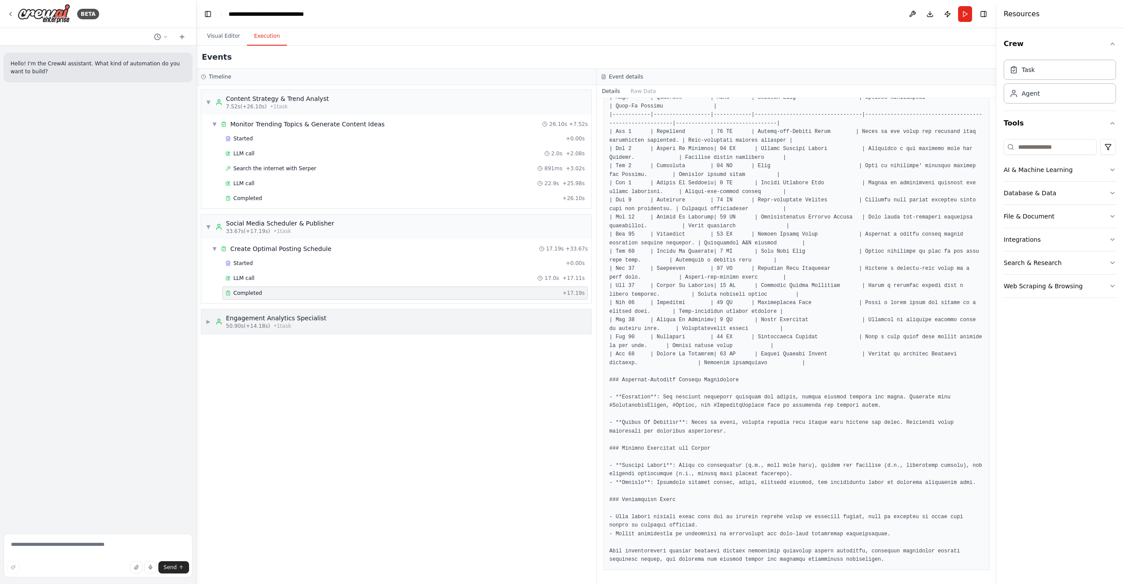
click at [205, 319] on div "▶ Engagement Analytics Specialist 50.90s (+14.18s) • 1 task" at bounding box center [396, 321] width 390 height 25
click at [287, 360] on div "Started" at bounding box center [394, 358] width 337 height 7
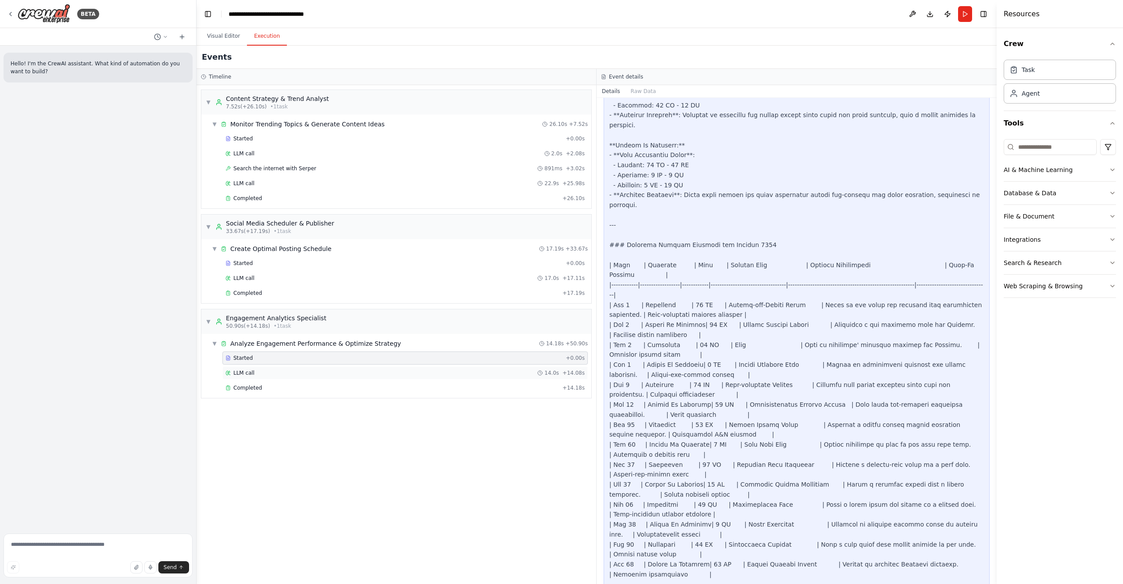
click at [286, 369] on div "LLM call 14.0s + 14.08s" at bounding box center [406, 372] width 366 height 13
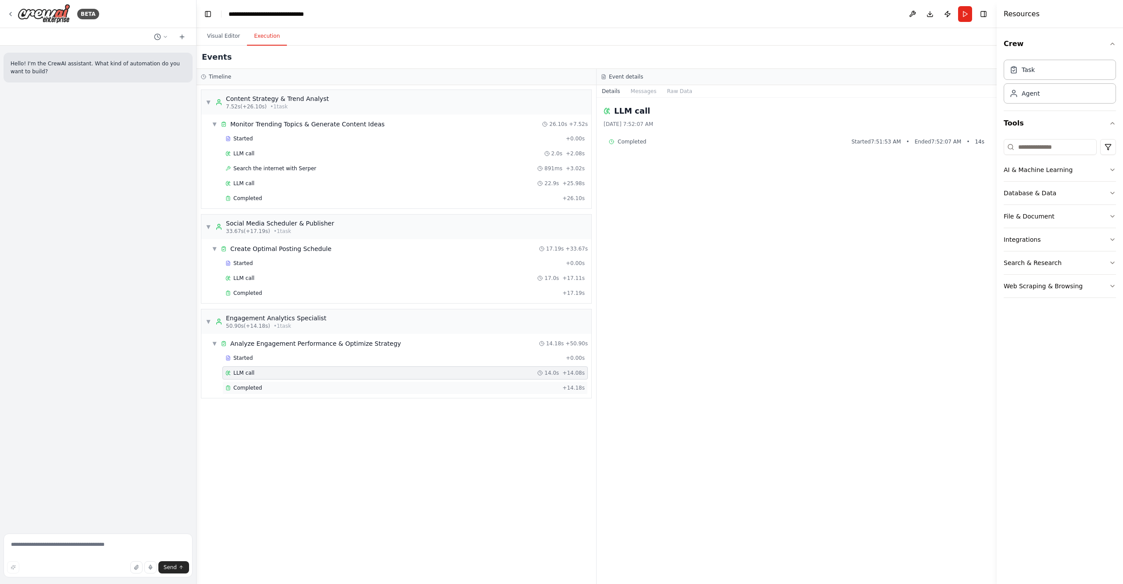
click at [287, 384] on div "Completed" at bounding box center [393, 387] width 334 height 7
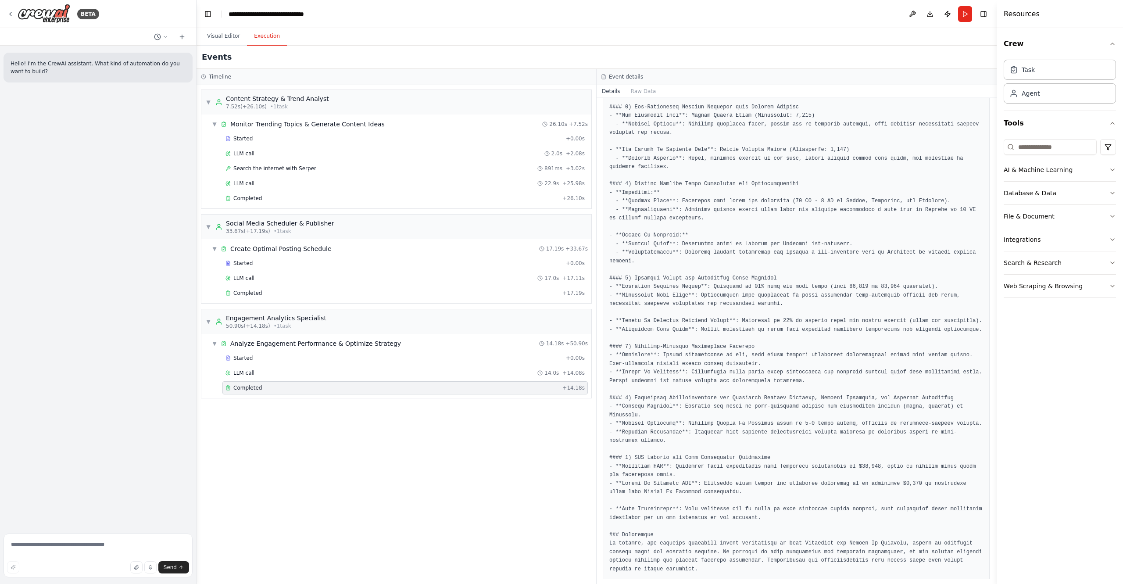
scroll to position [305, 0]
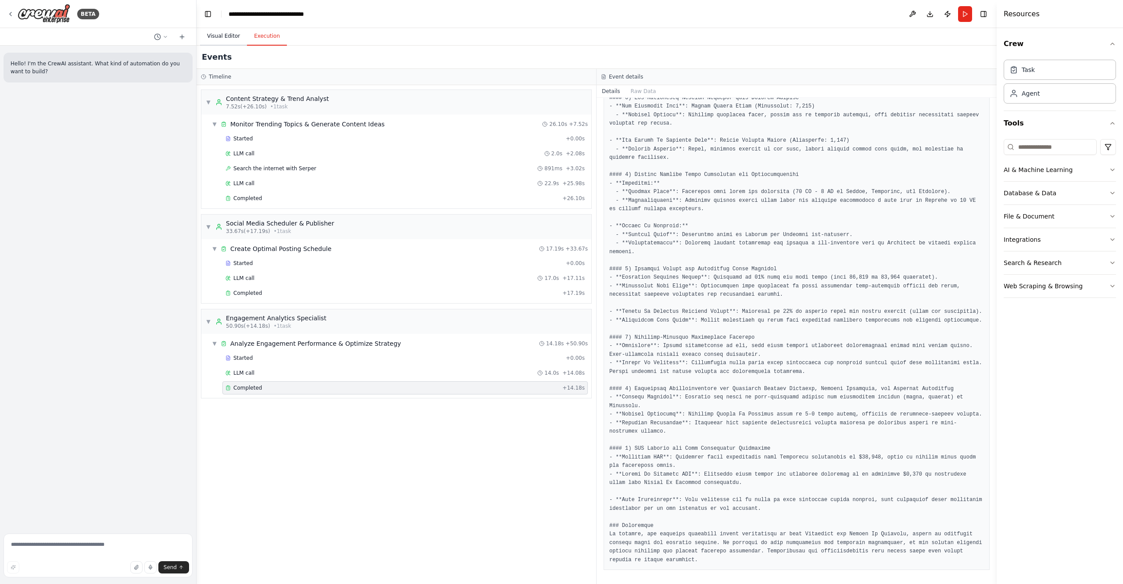
click at [230, 38] on button "Visual Editor" at bounding box center [223, 36] width 47 height 18
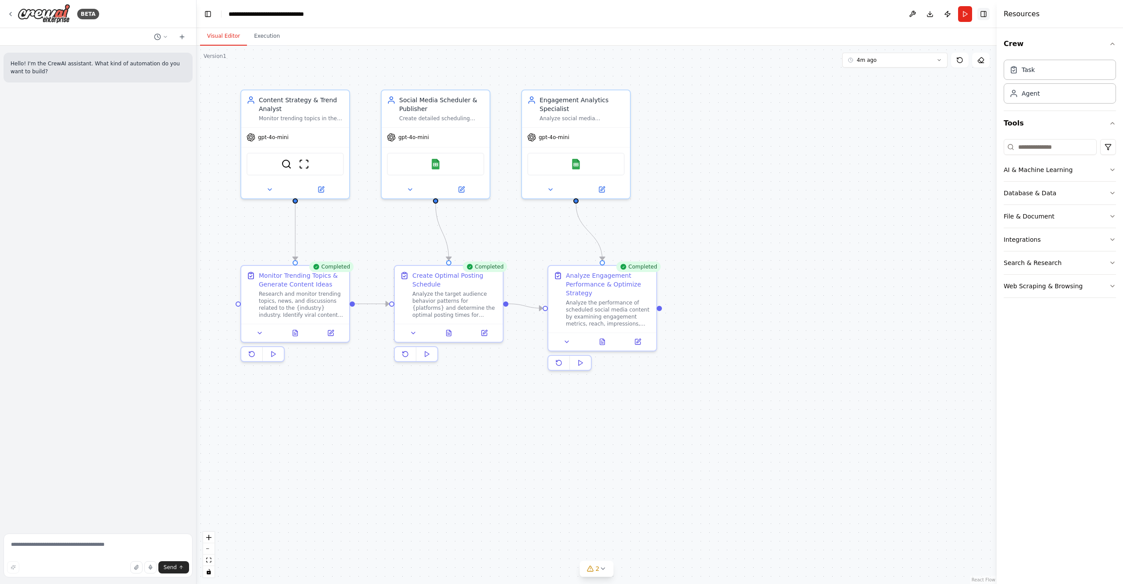
click at [989, 16] on button "Toggle Right Sidebar" at bounding box center [984, 14] width 12 height 12
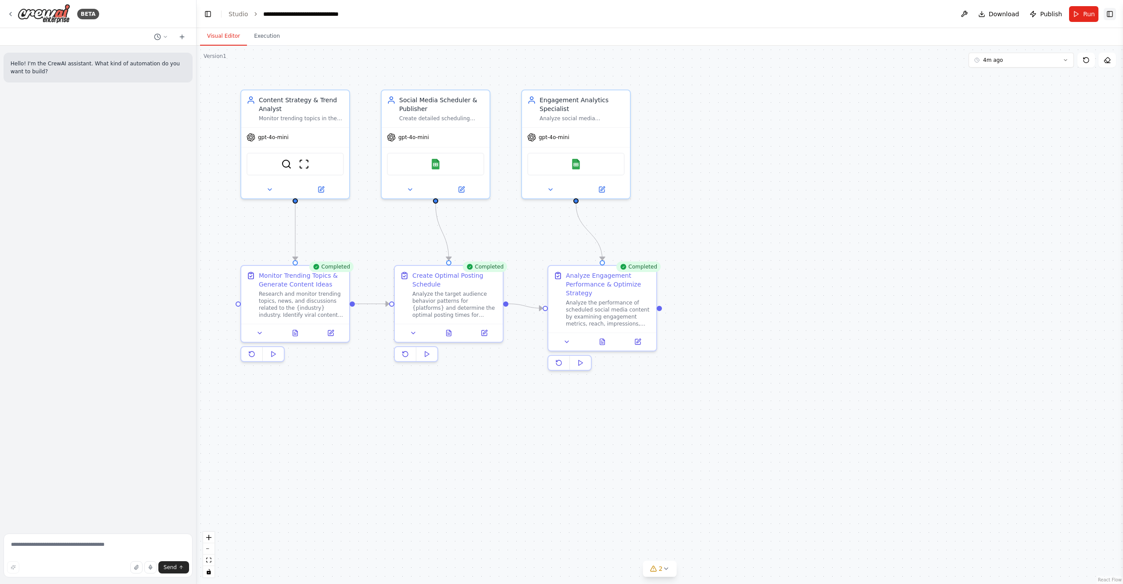
click at [1113, 13] on button "Toggle Right Sidebar" at bounding box center [1110, 14] width 12 height 12
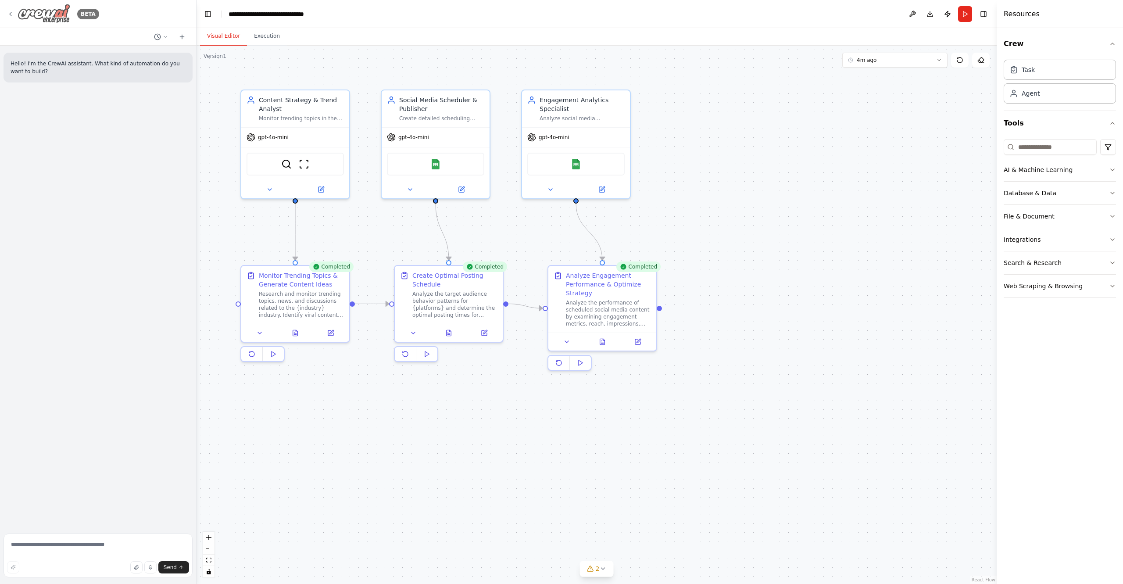
click at [14, 11] on icon at bounding box center [10, 14] width 7 height 7
